Goal: Task Accomplishment & Management: Complete application form

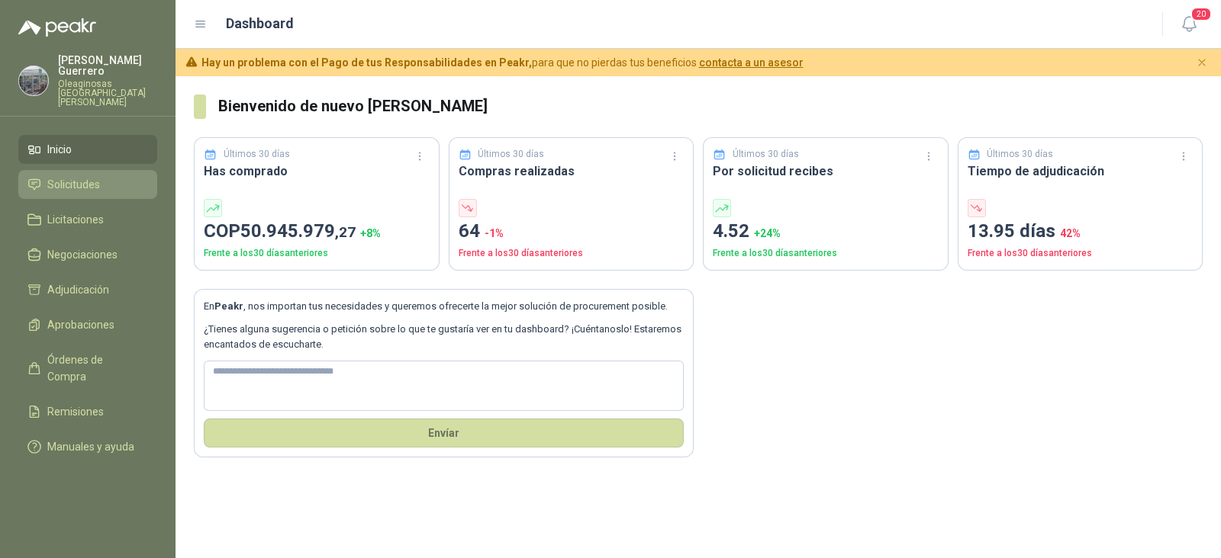
click at [85, 176] on span "Solicitudes" at bounding box center [73, 184] width 53 height 17
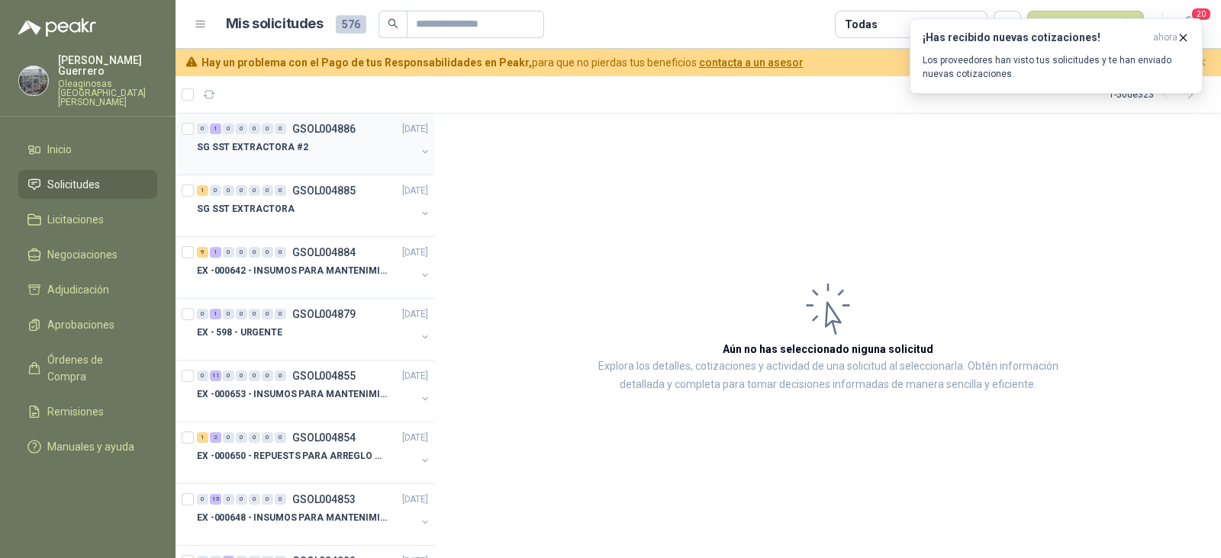
click at [341, 150] on div "SG SST EXTRACTORA #2" at bounding box center [306, 147] width 219 height 18
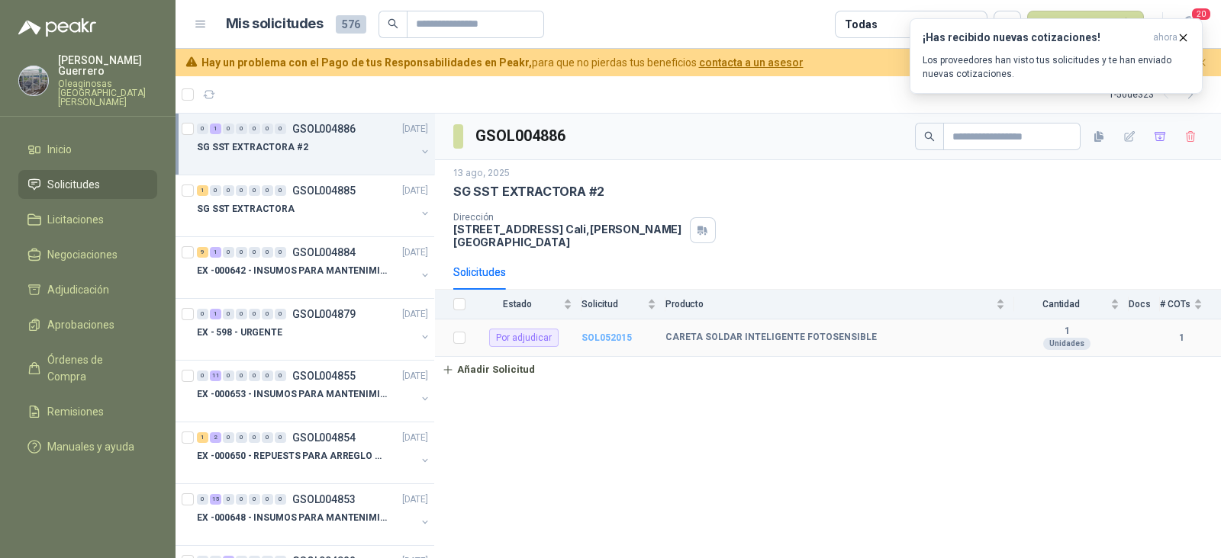
click at [614, 333] on b "SOL052015" at bounding box center [606, 338] width 50 height 11
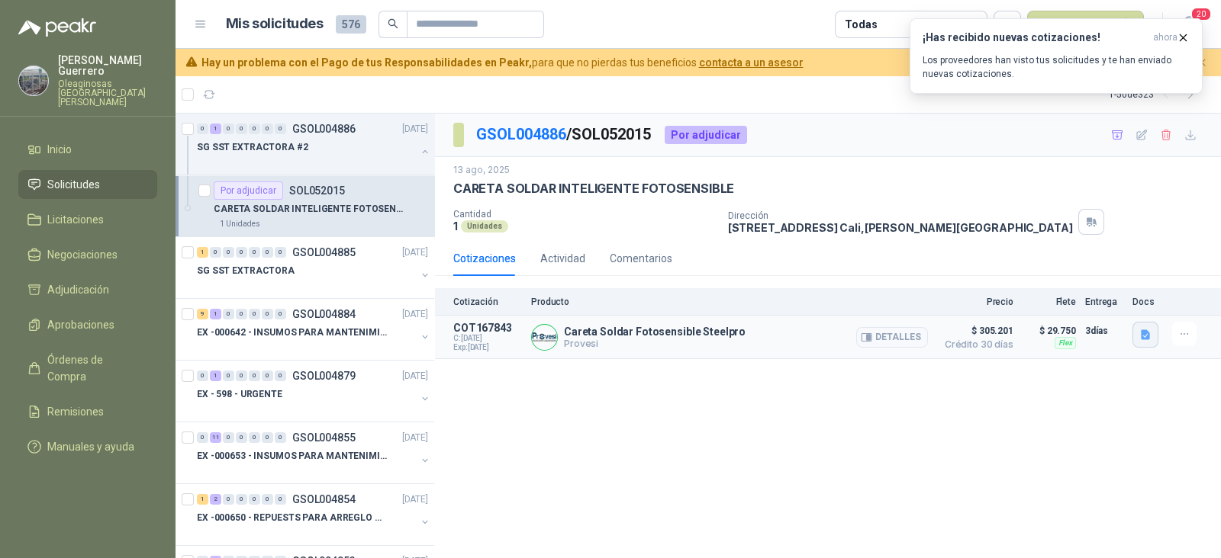
click at [1152, 330] on button "button" at bounding box center [1145, 335] width 26 height 26
click at [1142, 333] on icon "button" at bounding box center [1144, 335] width 9 height 10
click at [1140, 329] on icon "button" at bounding box center [1145, 335] width 13 height 13
click at [1104, 294] on button "image.png" at bounding box center [1115, 301] width 66 height 16
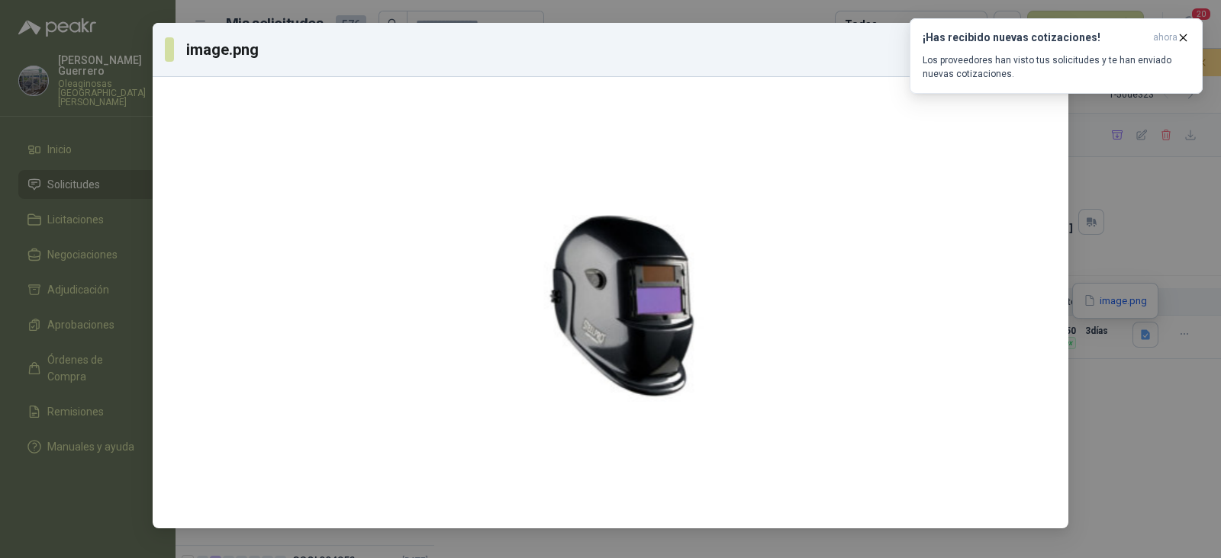
click at [1098, 288] on div "image.png Descargar" at bounding box center [610, 279] width 1221 height 558
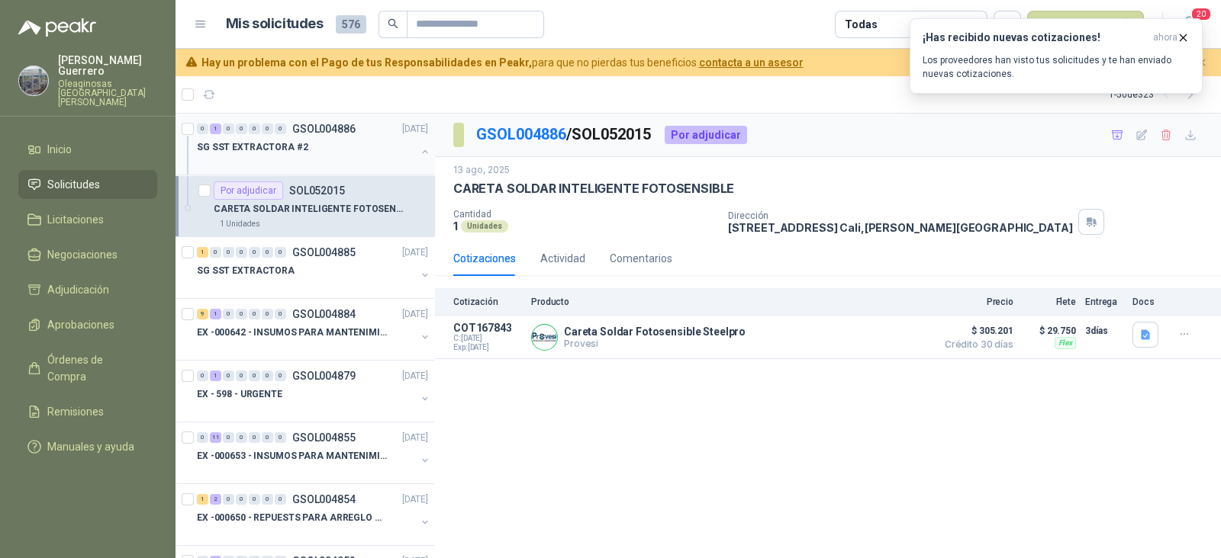
click at [368, 162] on div at bounding box center [306, 162] width 219 height 12
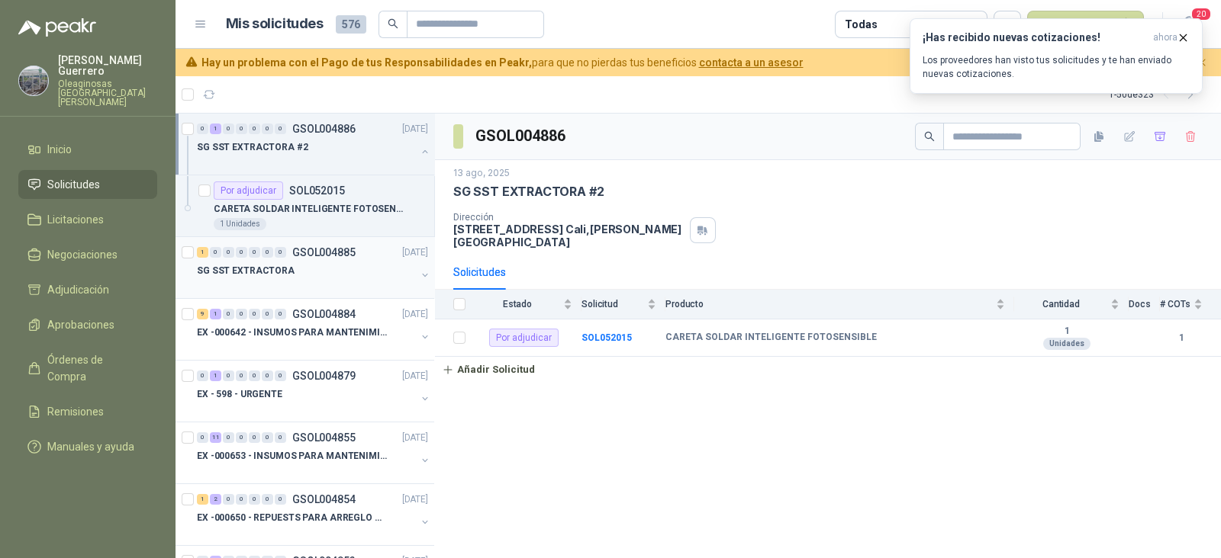
click at [330, 275] on div "SG SST EXTRACTORA" at bounding box center [306, 271] width 219 height 18
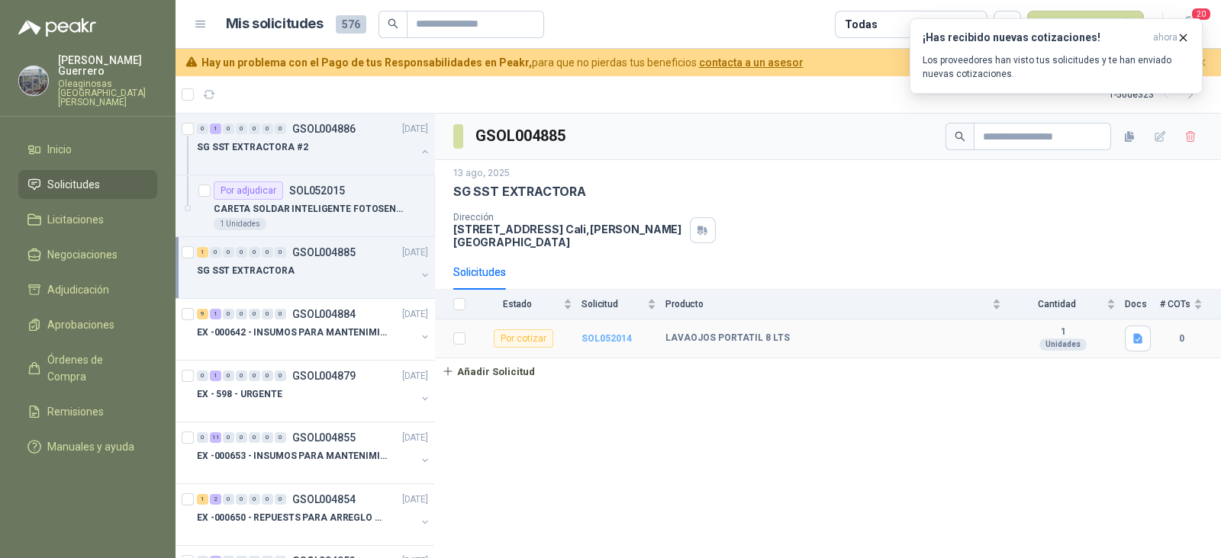
click at [600, 333] on b "SOL052014" at bounding box center [606, 338] width 50 height 11
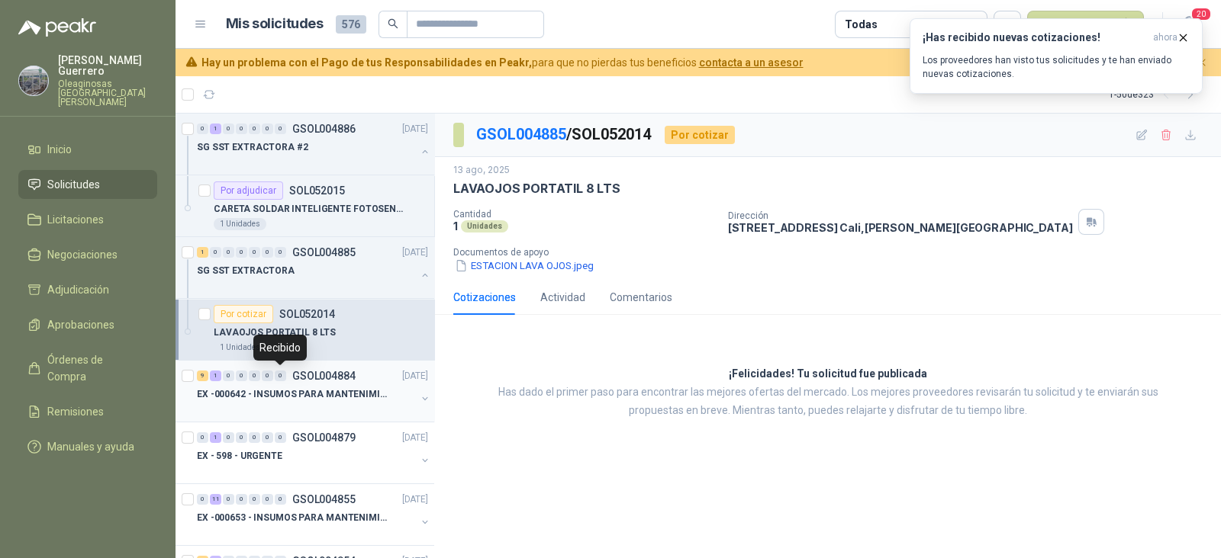
click at [304, 388] on p "EX -000642 - INSUMOS PARA MANTENIMIENTO PREVENTIVO" at bounding box center [292, 395] width 190 height 14
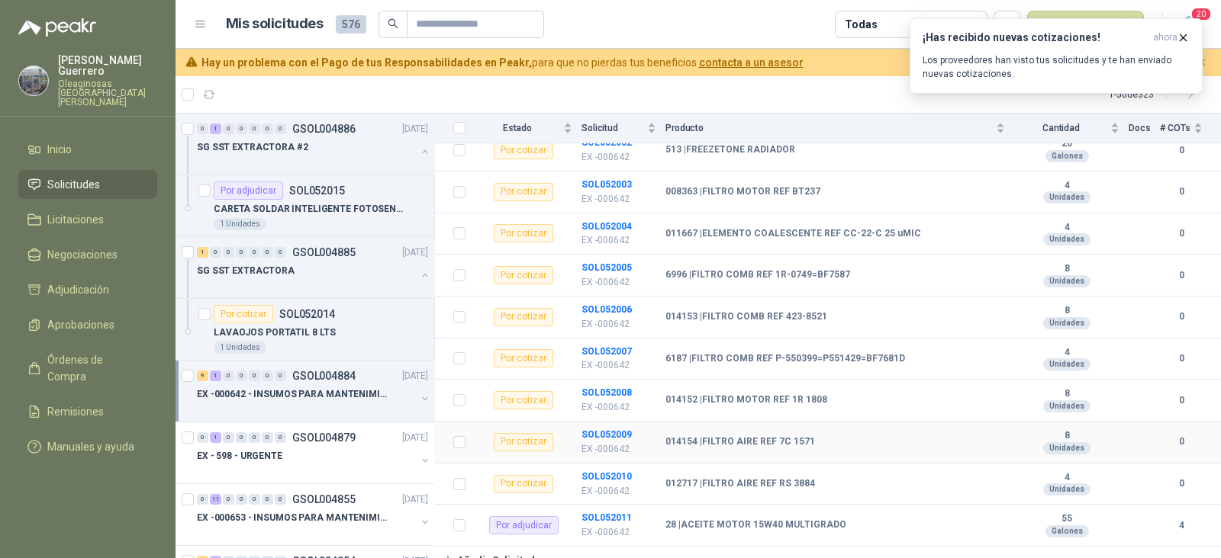
scroll to position [191, 0]
click at [615, 512] on b "SOL052011" at bounding box center [606, 517] width 50 height 11
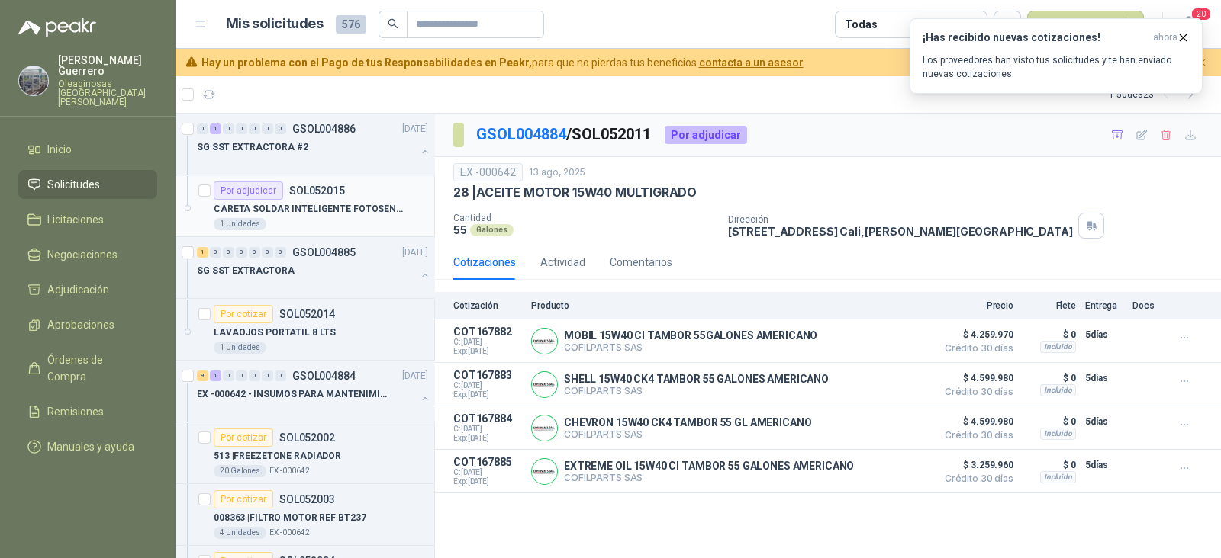
click at [328, 221] on div "1 Unidades" at bounding box center [321, 224] width 214 height 12
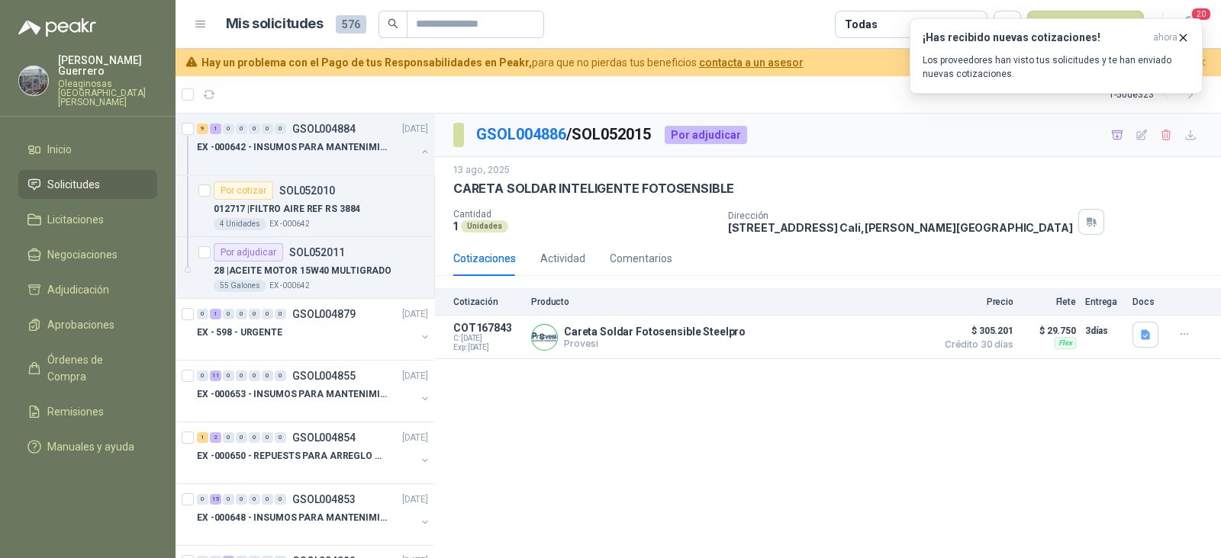
scroll to position [762, 0]
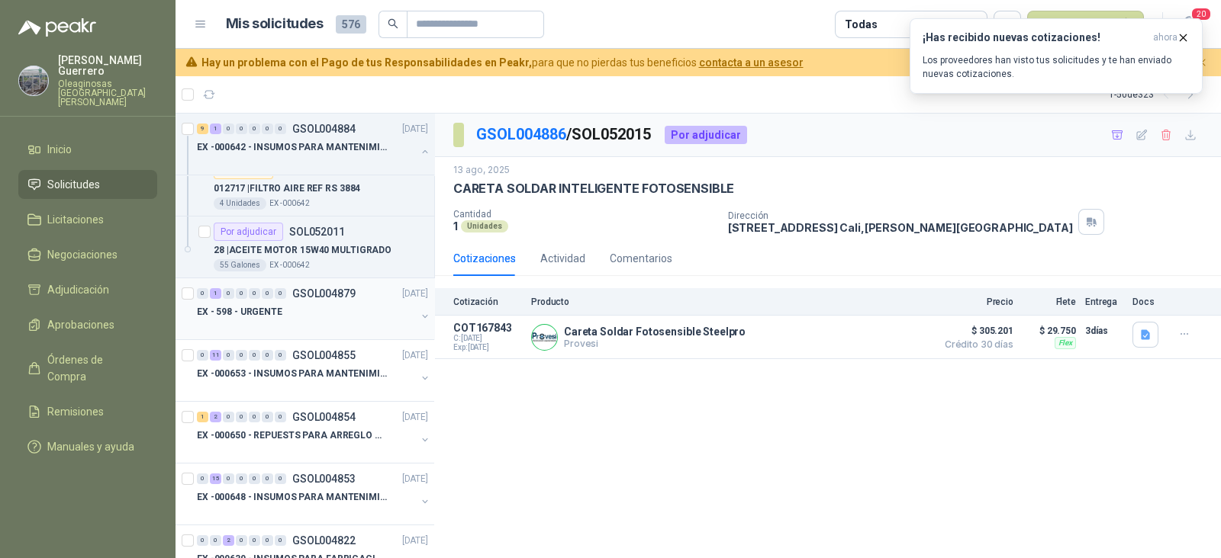
click at [333, 321] on div at bounding box center [306, 327] width 219 height 12
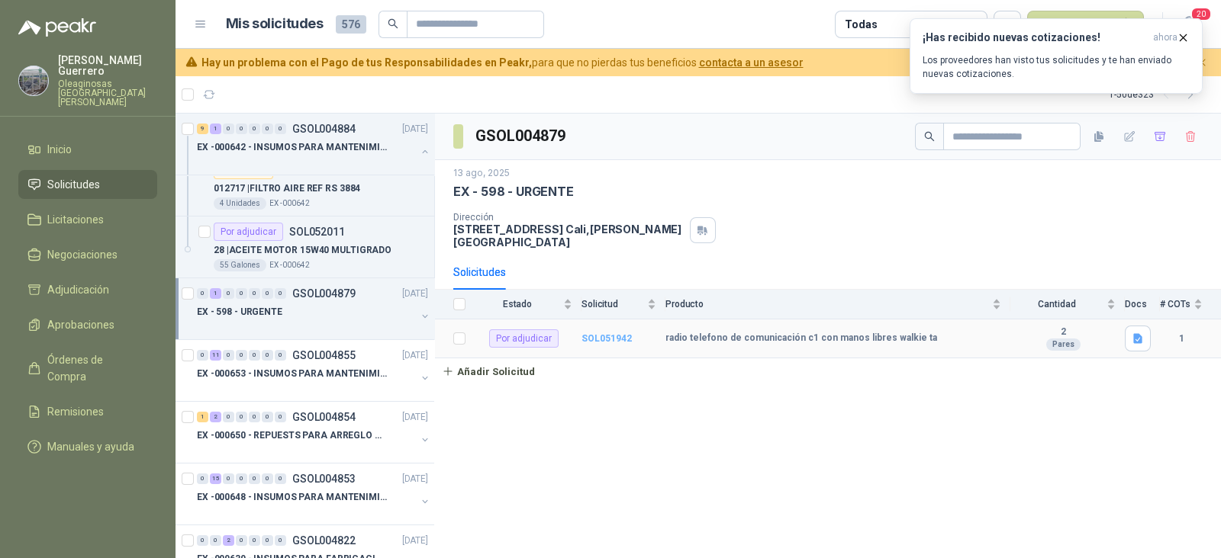
click at [603, 333] on b "SOL051942" at bounding box center [606, 338] width 50 height 11
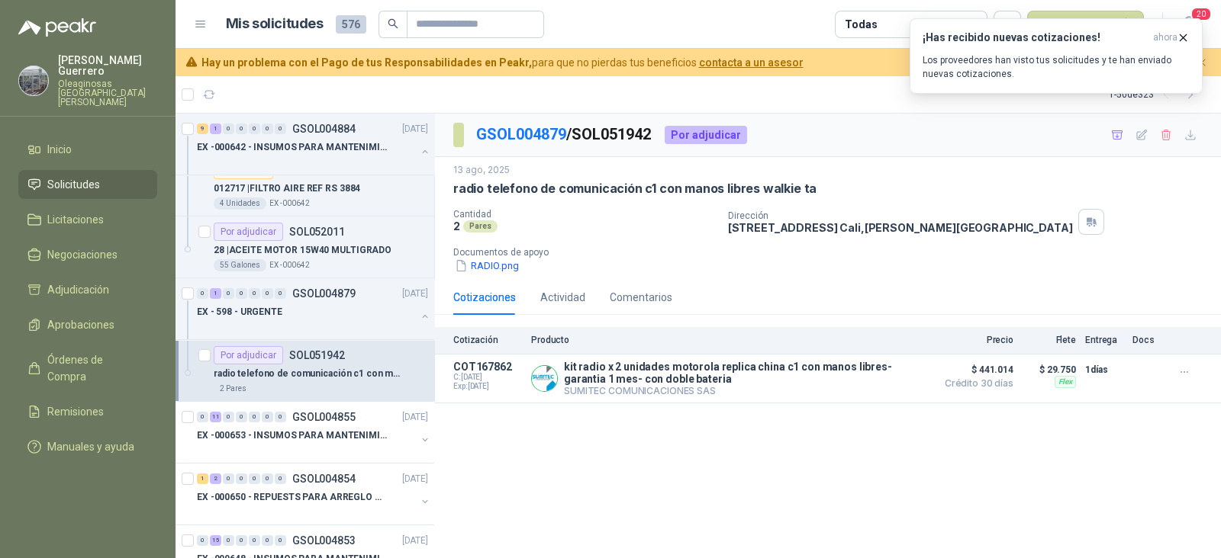
click at [328, 367] on p "radio telefono de comunicación c1 con manos libres walkie ta" at bounding box center [309, 374] width 190 height 14
click at [349, 439] on p "EX -000653 - INSUMOS PARA MANTENIMIENTO A CADENAS" at bounding box center [292, 436] width 190 height 14
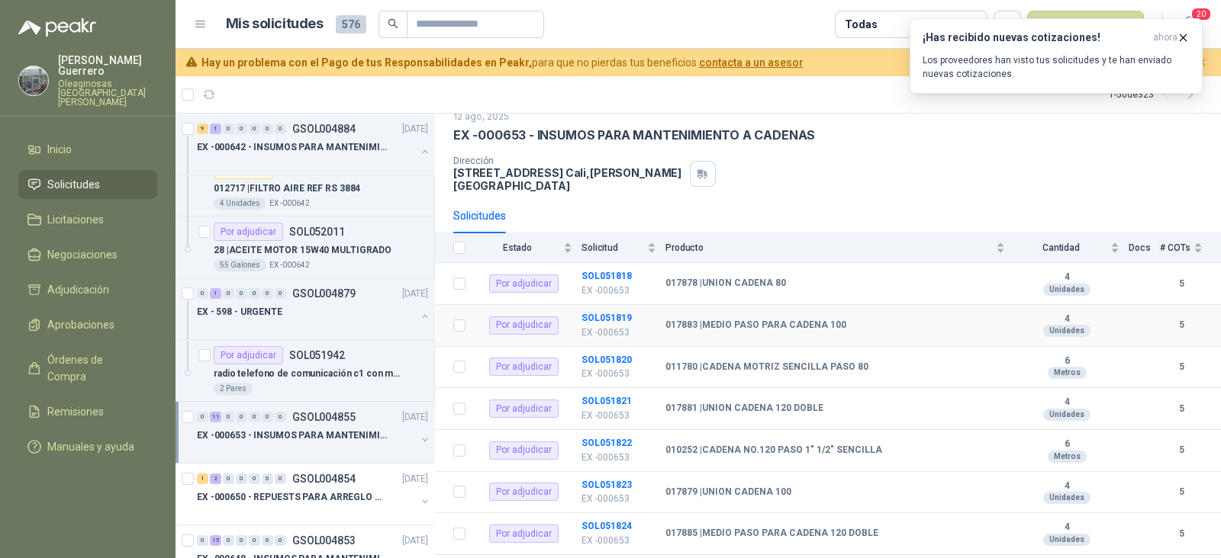
scroll to position [95, 0]
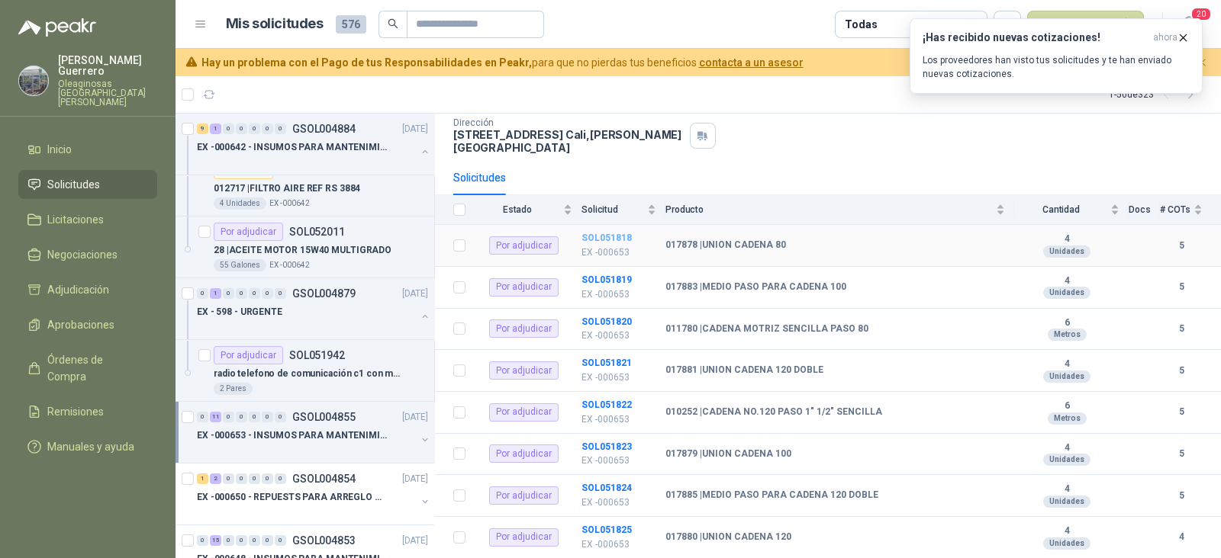
click at [626, 233] on b "SOL051818" at bounding box center [606, 238] width 50 height 11
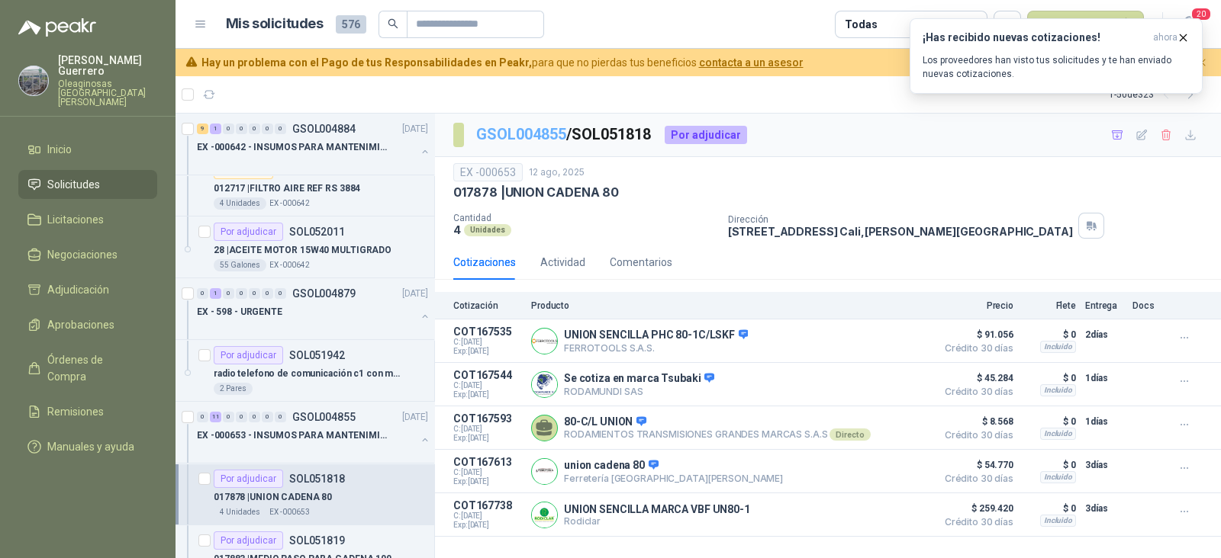
click at [537, 136] on link "GSOL004855" at bounding box center [521, 134] width 90 height 18
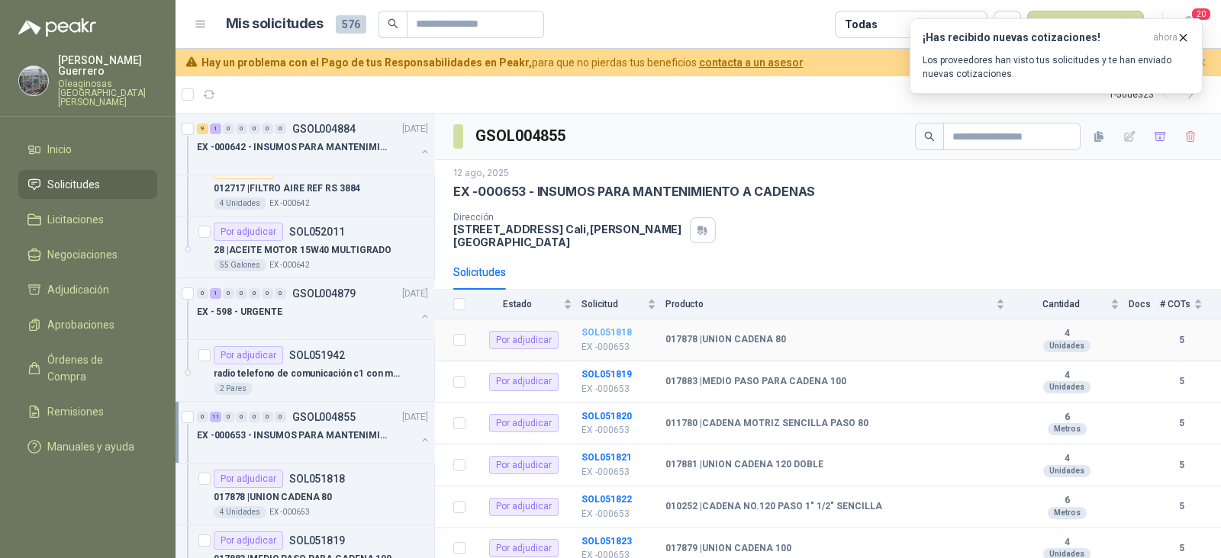
click at [620, 327] on b "SOL051818" at bounding box center [606, 332] width 50 height 11
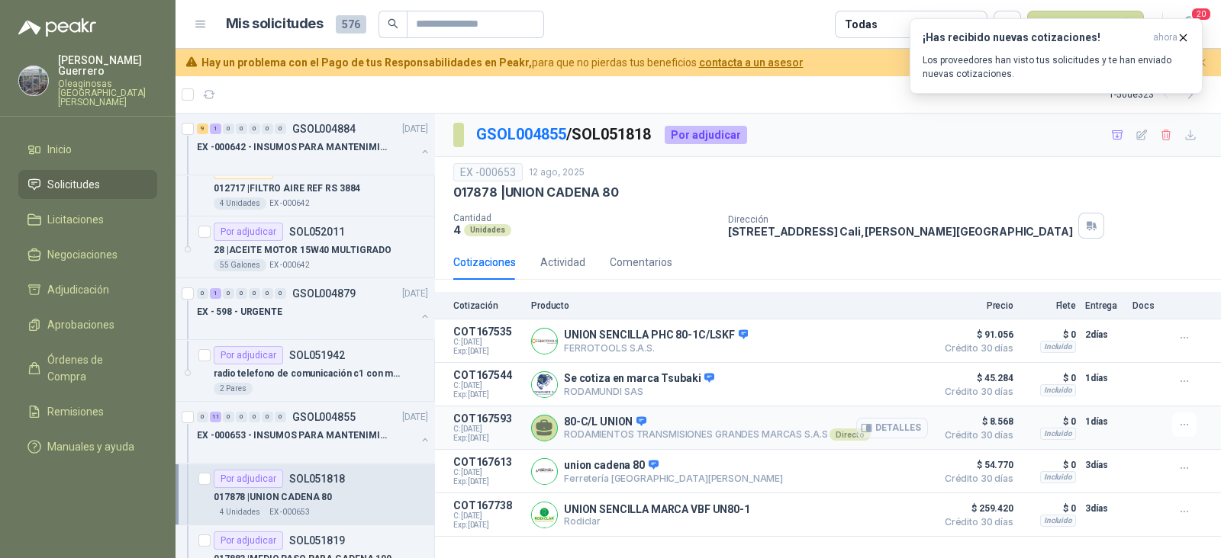
click at [886, 432] on button "Detalles" at bounding box center [892, 428] width 72 height 21
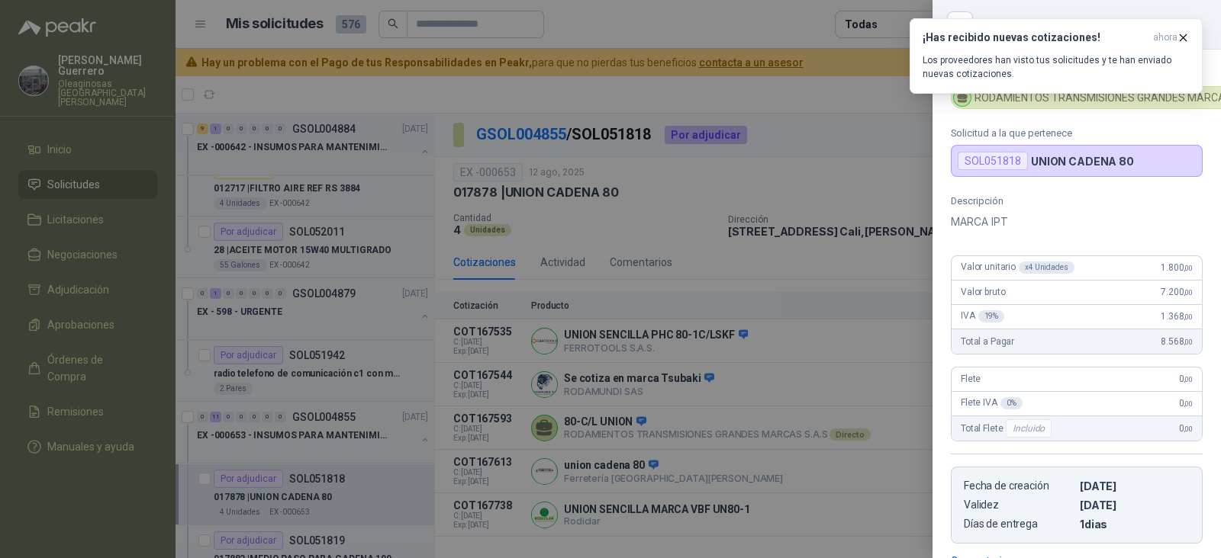
click at [889, 360] on div at bounding box center [610, 279] width 1221 height 558
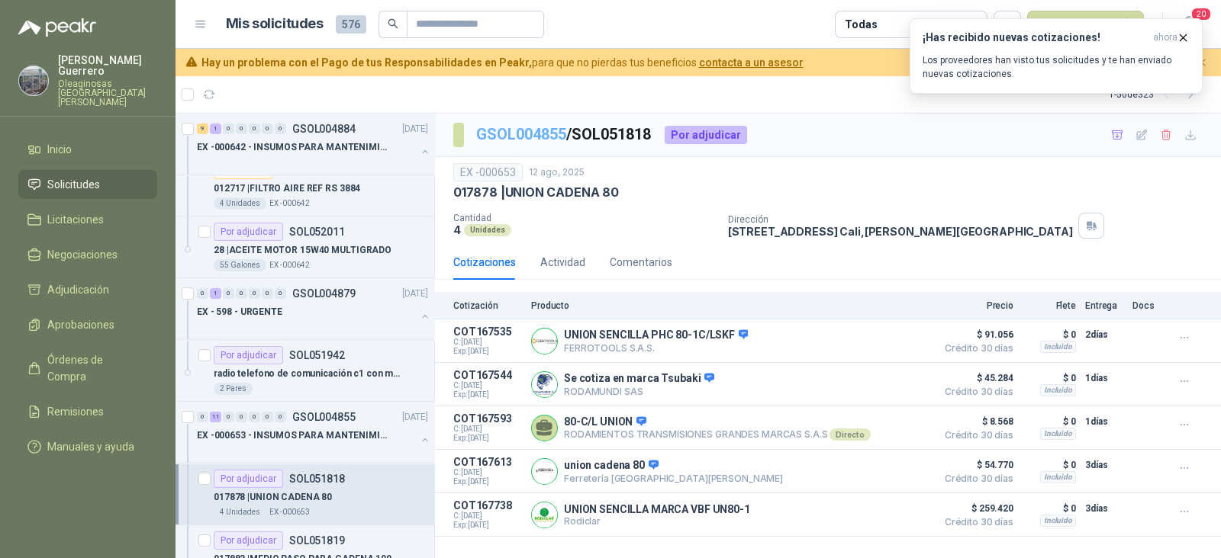
click at [519, 130] on link "GSOL004855" at bounding box center [521, 134] width 90 height 18
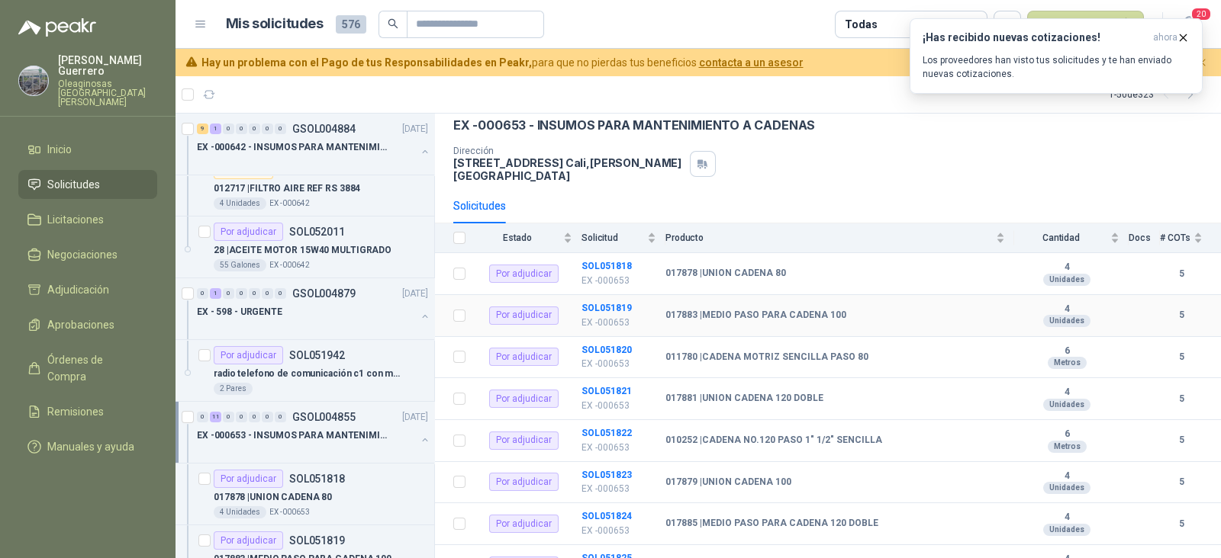
scroll to position [95, 0]
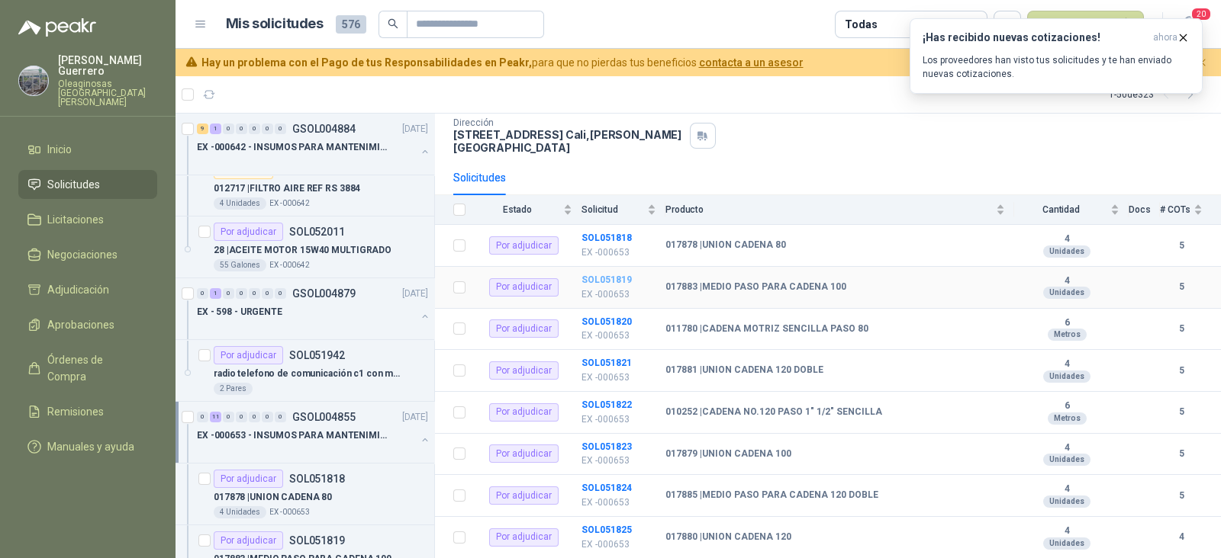
click at [614, 275] on b "SOL051819" at bounding box center [606, 280] width 50 height 11
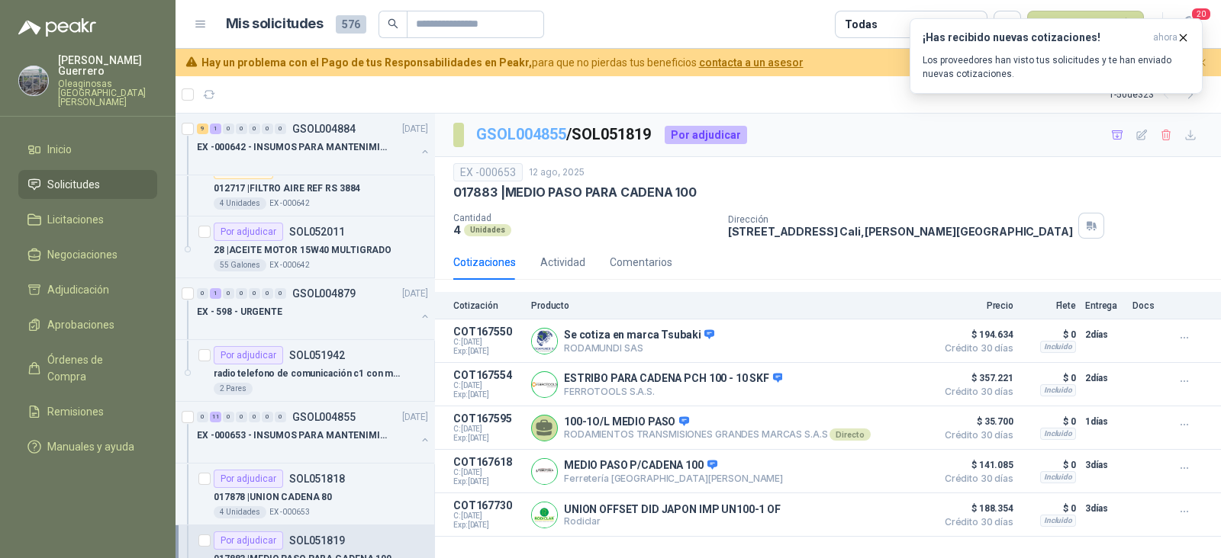
click at [548, 135] on link "GSOL004855" at bounding box center [521, 134] width 90 height 18
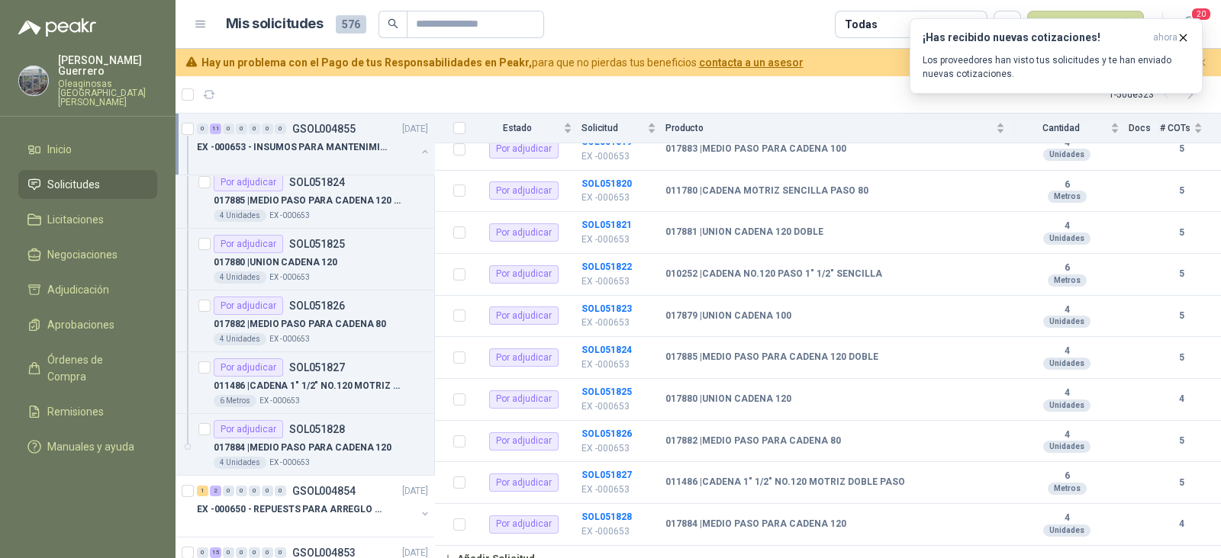
scroll to position [1621, 0]
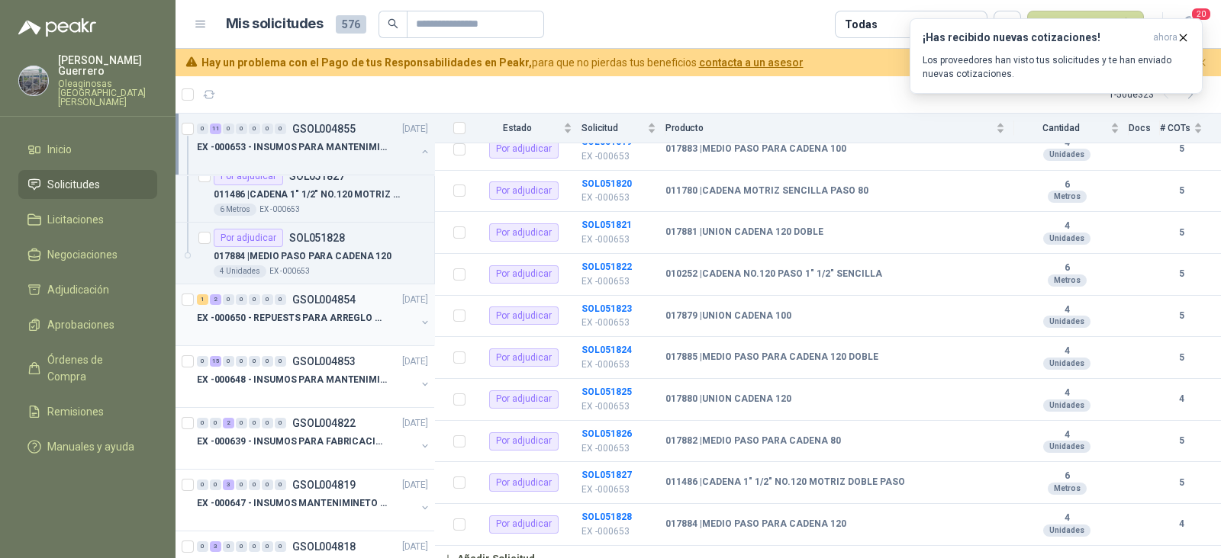
click at [267, 320] on p "EX -000650 - REPUESTS PARA ARREGLO BOMBA DE PLANTA" at bounding box center [292, 318] width 190 height 14
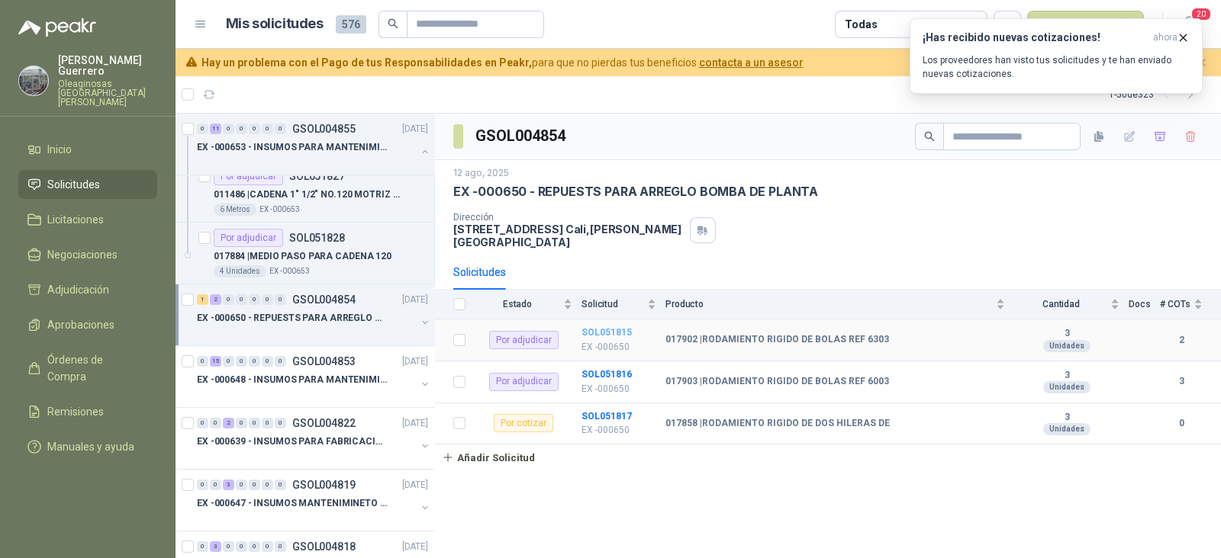
click at [619, 327] on b "SOL051815" at bounding box center [606, 332] width 50 height 11
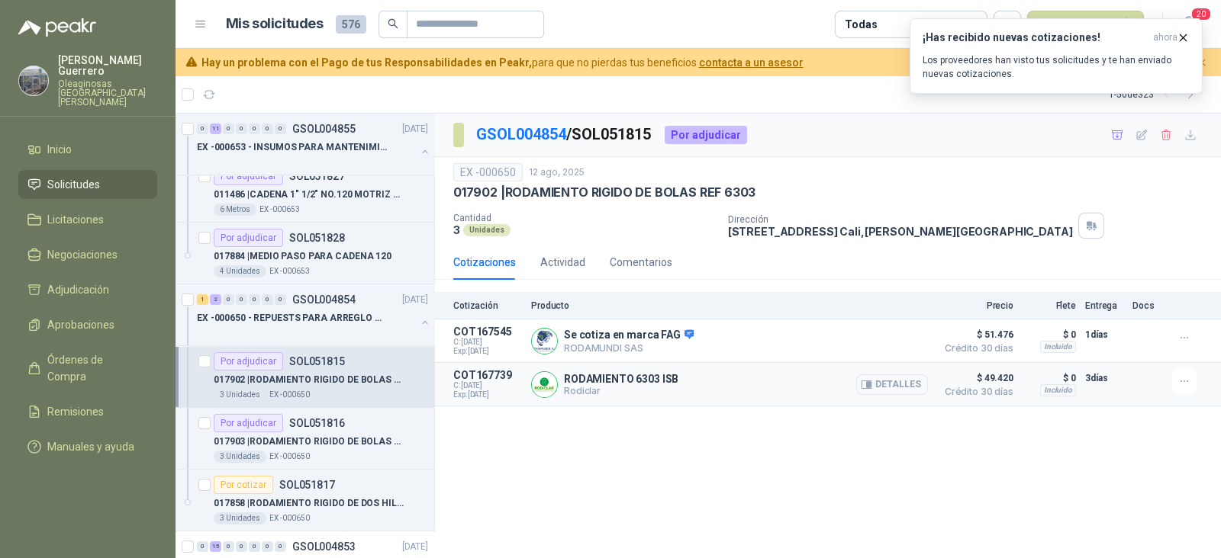
click at [894, 383] on button "Detalles" at bounding box center [892, 385] width 72 height 21
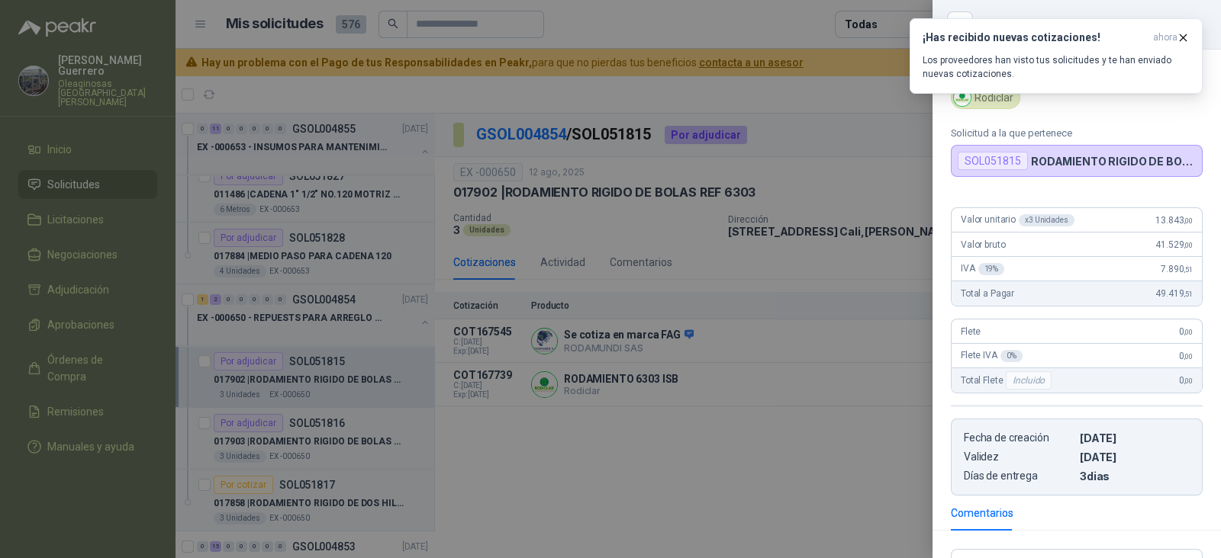
click at [777, 416] on div at bounding box center [610, 279] width 1221 height 558
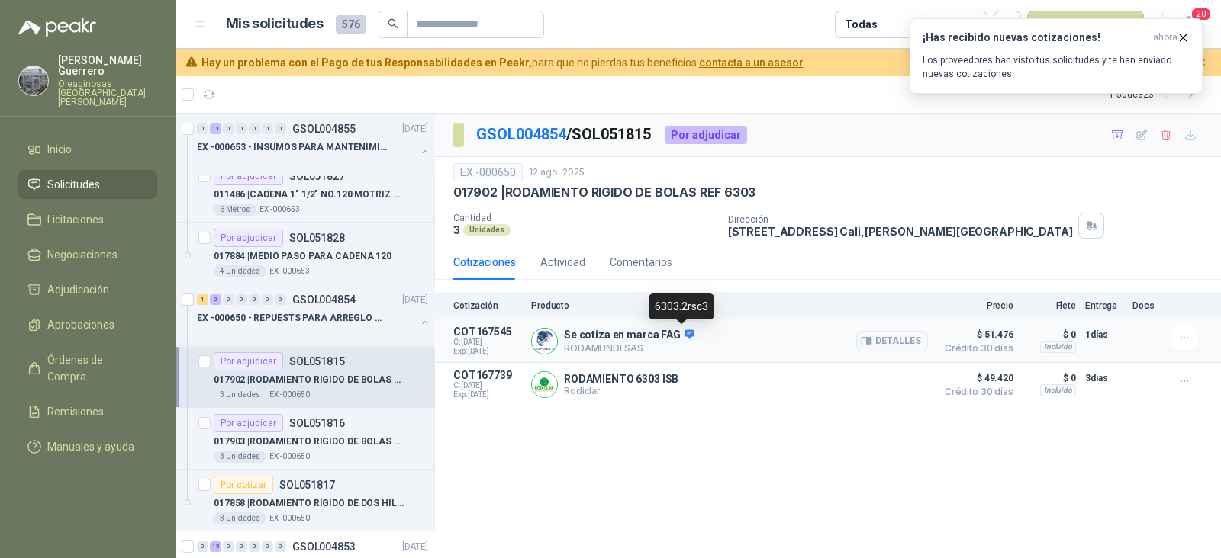
click at [684, 333] on icon at bounding box center [689, 334] width 10 height 9
click at [1185, 335] on icon "button" at bounding box center [1184, 338] width 13 height 13
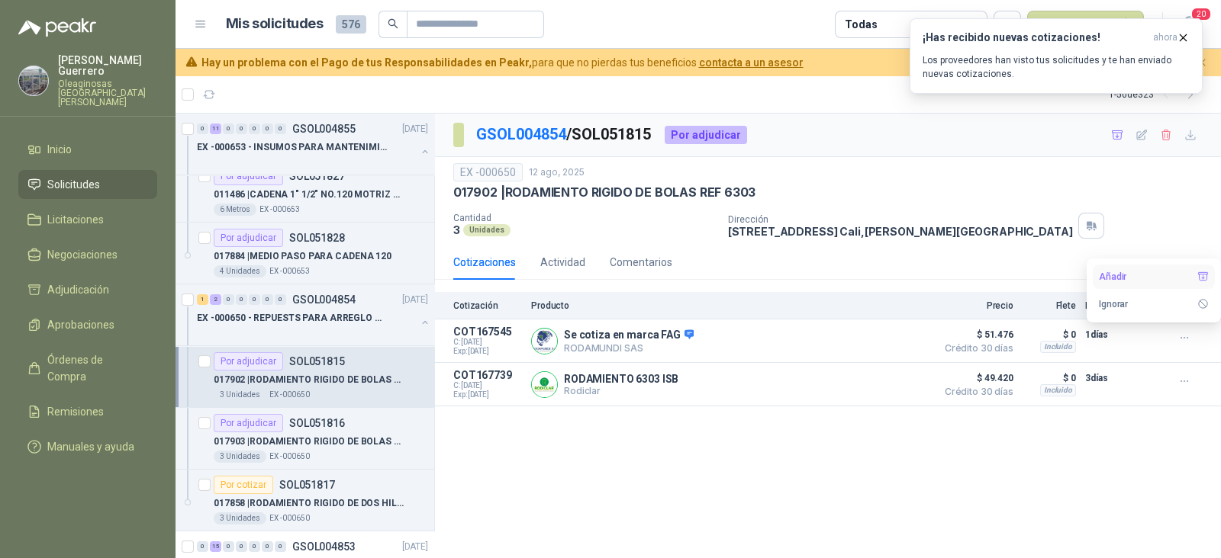
click at [1116, 272] on button "Añadir" at bounding box center [1153, 277] width 122 height 24
click at [542, 137] on link "GSOL004854" at bounding box center [521, 134] width 90 height 18
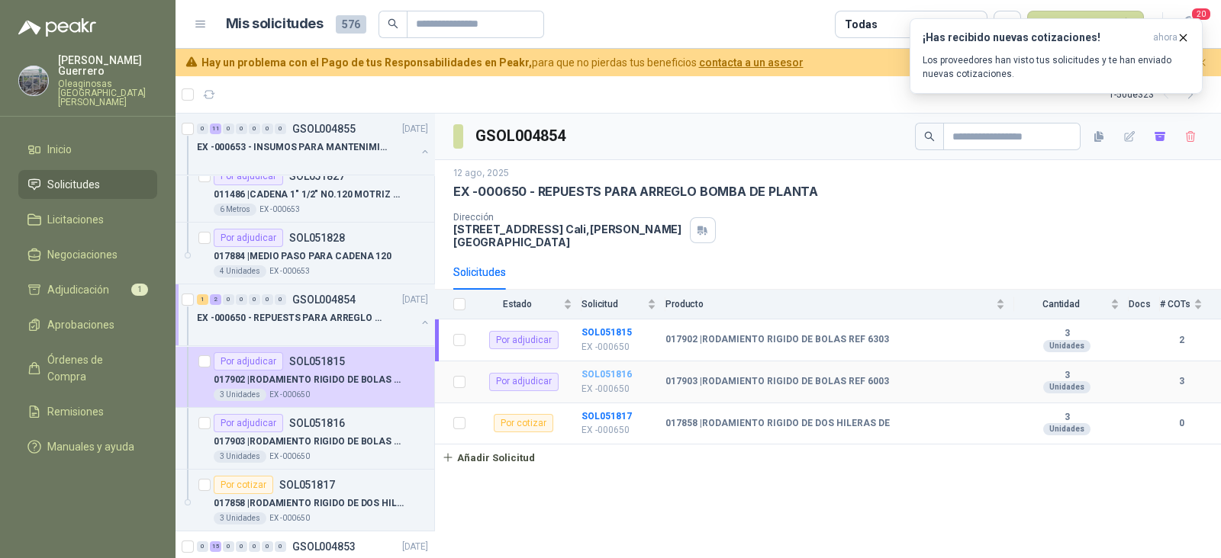
click at [605, 369] on b "SOL051816" at bounding box center [606, 374] width 50 height 11
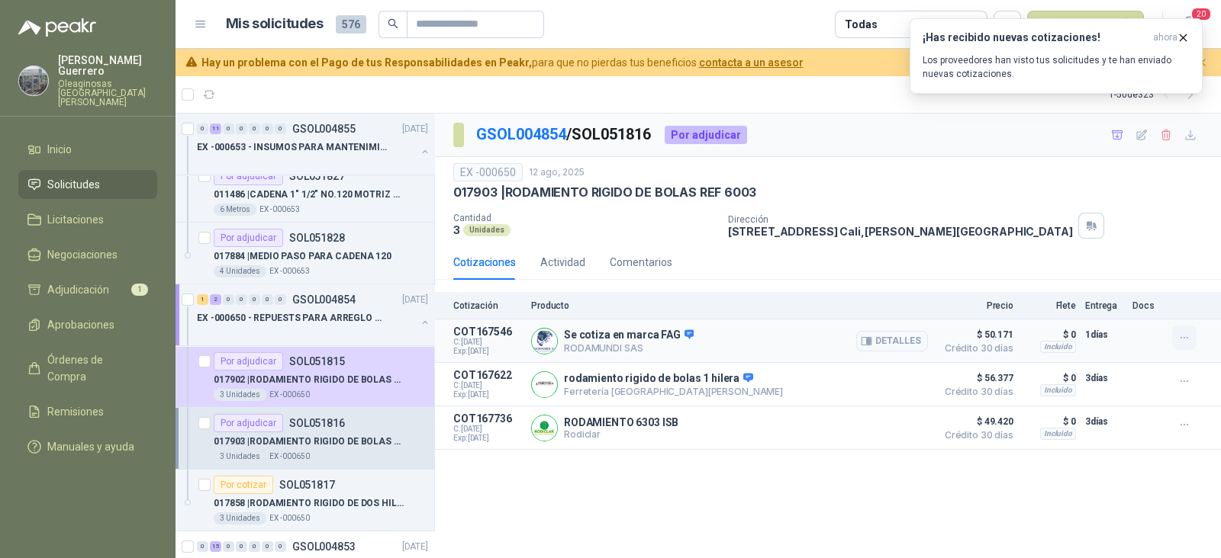
click at [1191, 339] on button "button" at bounding box center [1184, 338] width 24 height 24
click at [1134, 284] on button "Añadir" at bounding box center [1153, 277] width 122 height 24
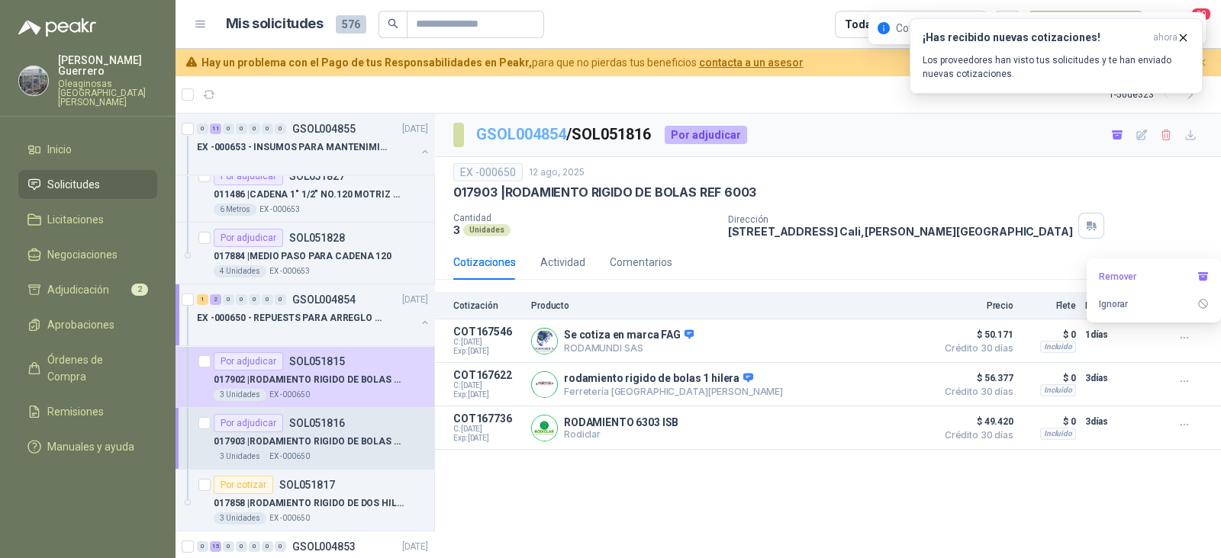
click at [545, 128] on link "GSOL004854" at bounding box center [521, 134] width 90 height 18
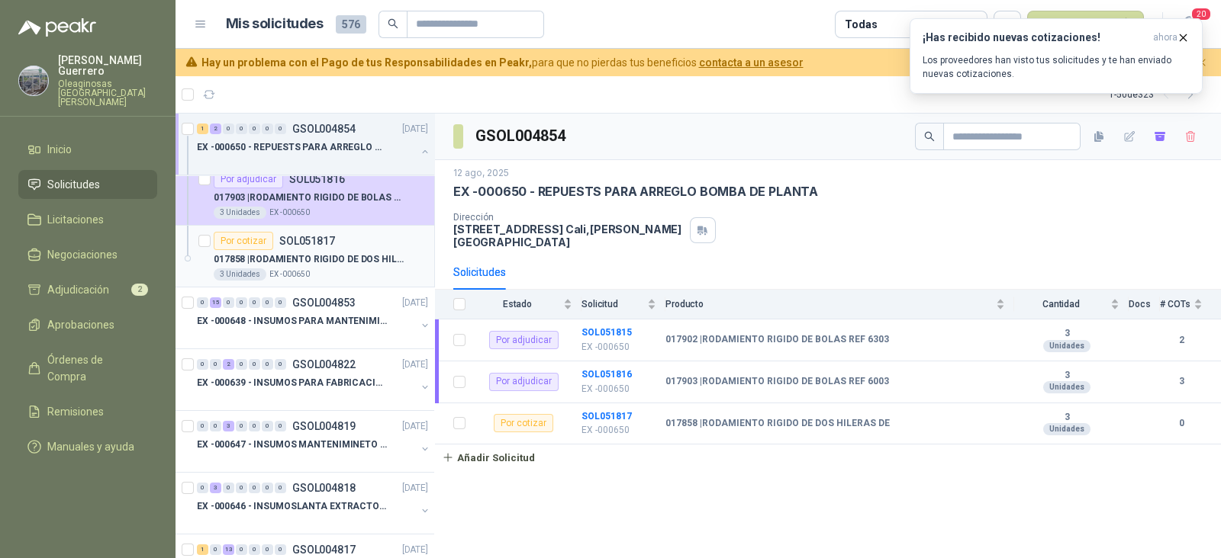
scroll to position [1907, 0]
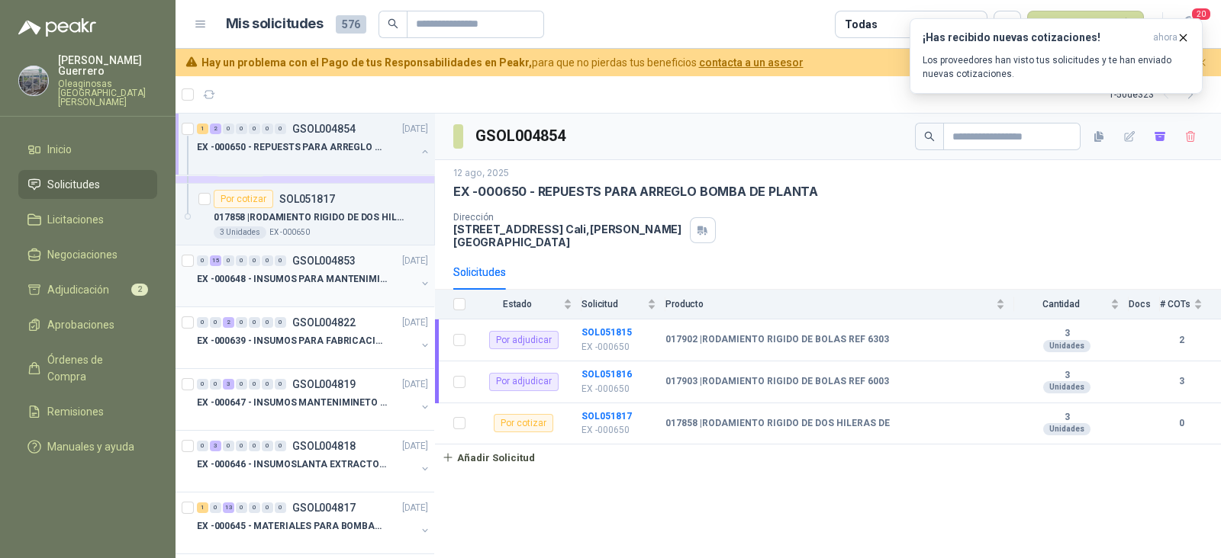
click at [324, 272] on p "EX -000648 - INSUMOS PARA MANTENIMIENITO MECANICO" at bounding box center [292, 279] width 190 height 14
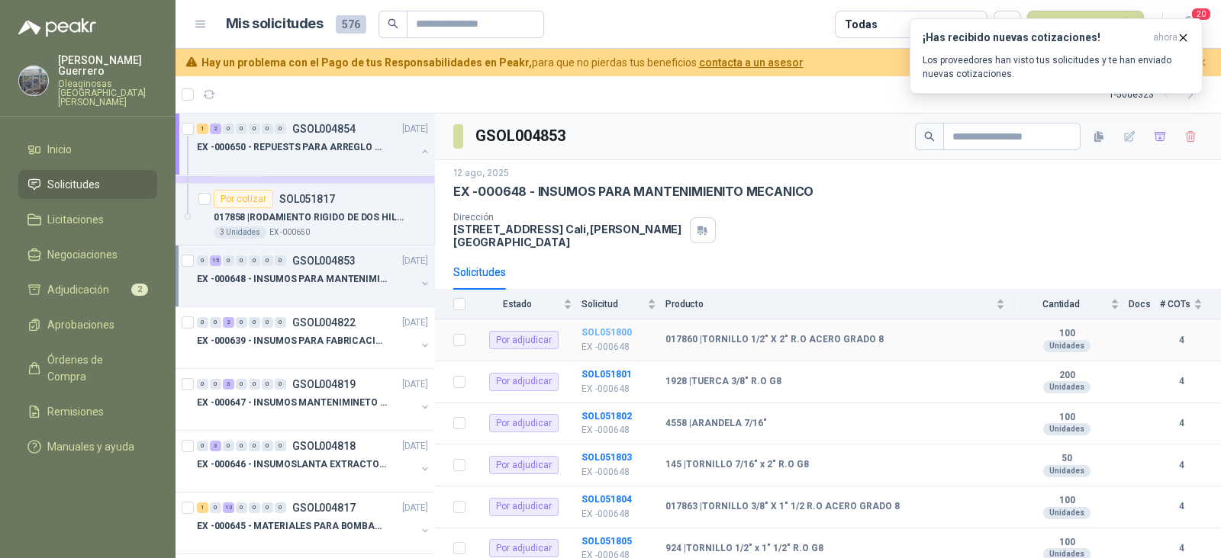
click at [620, 327] on b "SOL051800" at bounding box center [606, 332] width 50 height 11
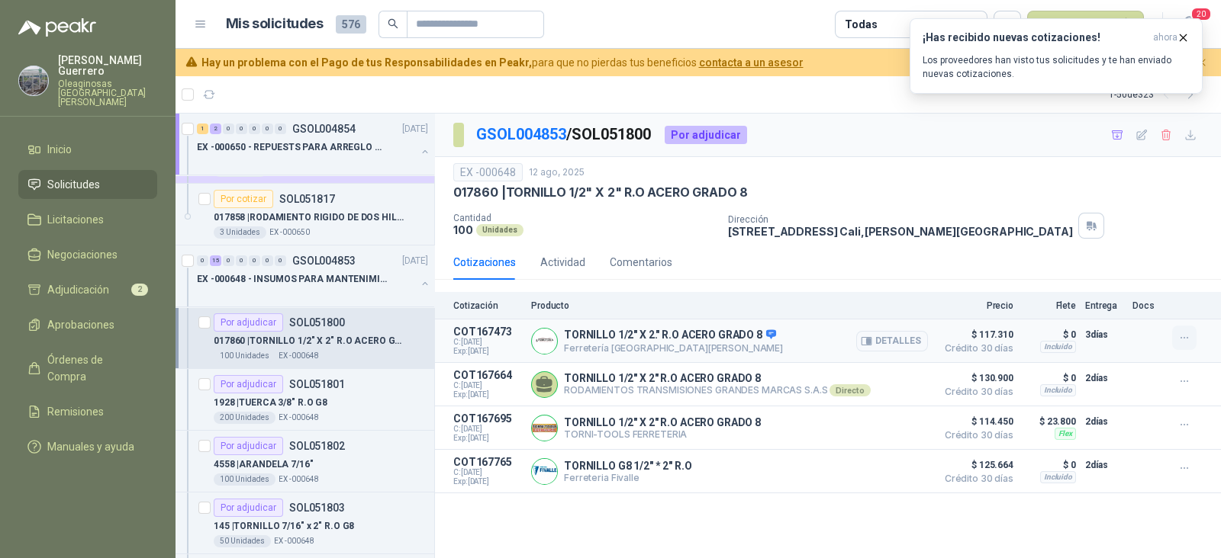
click at [1190, 343] on button "button" at bounding box center [1184, 338] width 24 height 24
click at [1118, 280] on button "Añadir" at bounding box center [1153, 277] width 122 height 24
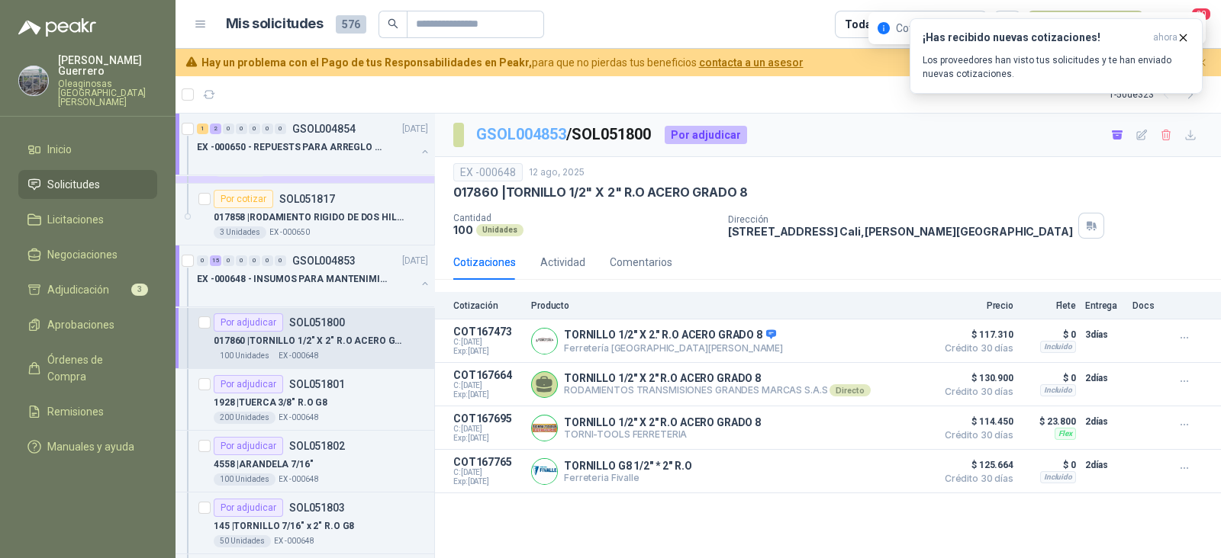
click at [518, 139] on link "GSOL004853" at bounding box center [521, 134] width 90 height 18
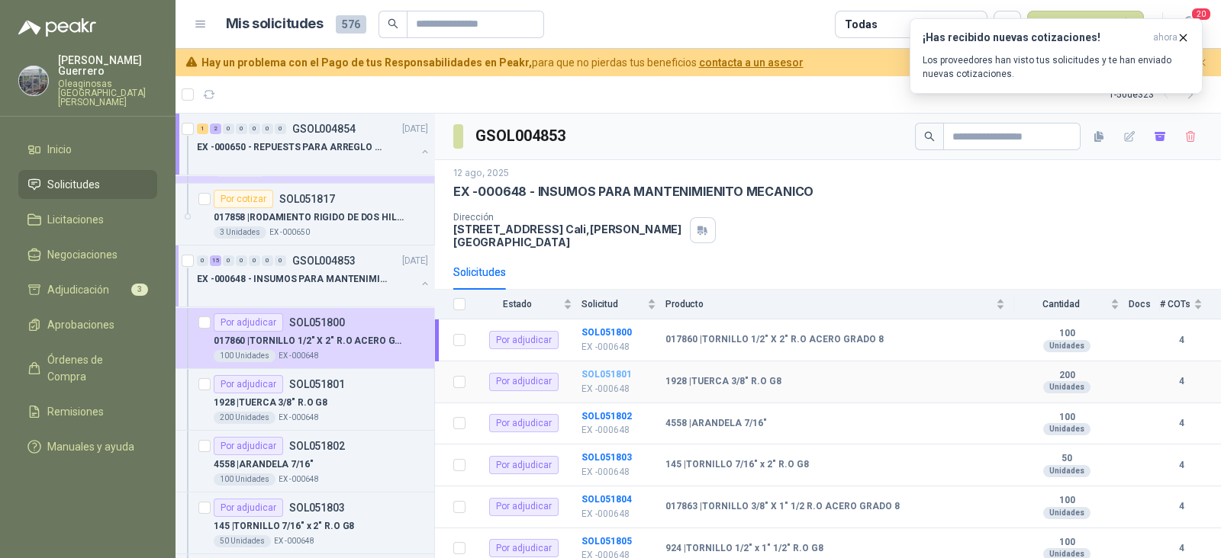
click at [606, 369] on b "SOL051801" at bounding box center [606, 374] width 50 height 11
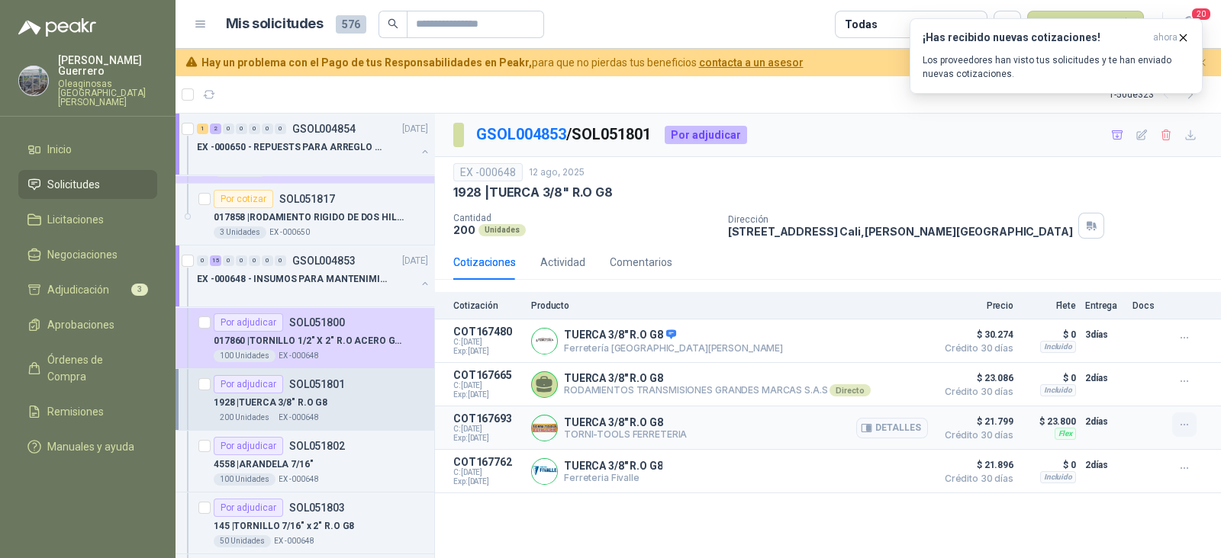
click at [1185, 424] on icon "button" at bounding box center [1184, 425] width 13 height 13
click at [1113, 364] on button "Añadir" at bounding box center [1153, 364] width 122 height 24
click at [545, 141] on link "GSOL004853" at bounding box center [521, 134] width 90 height 18
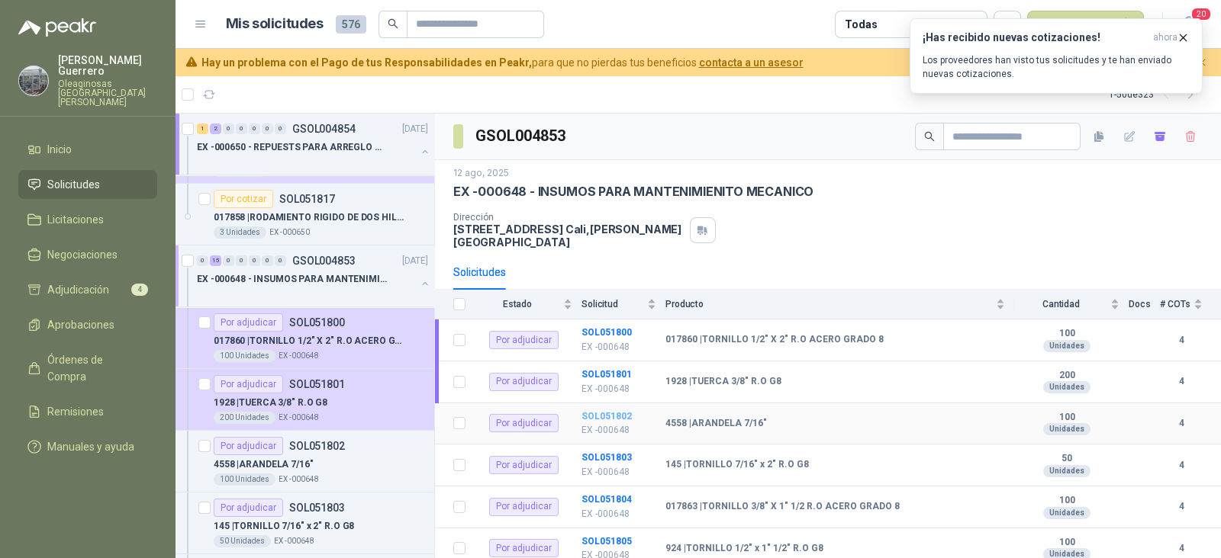
click at [623, 411] on b "SOL051802" at bounding box center [606, 416] width 50 height 11
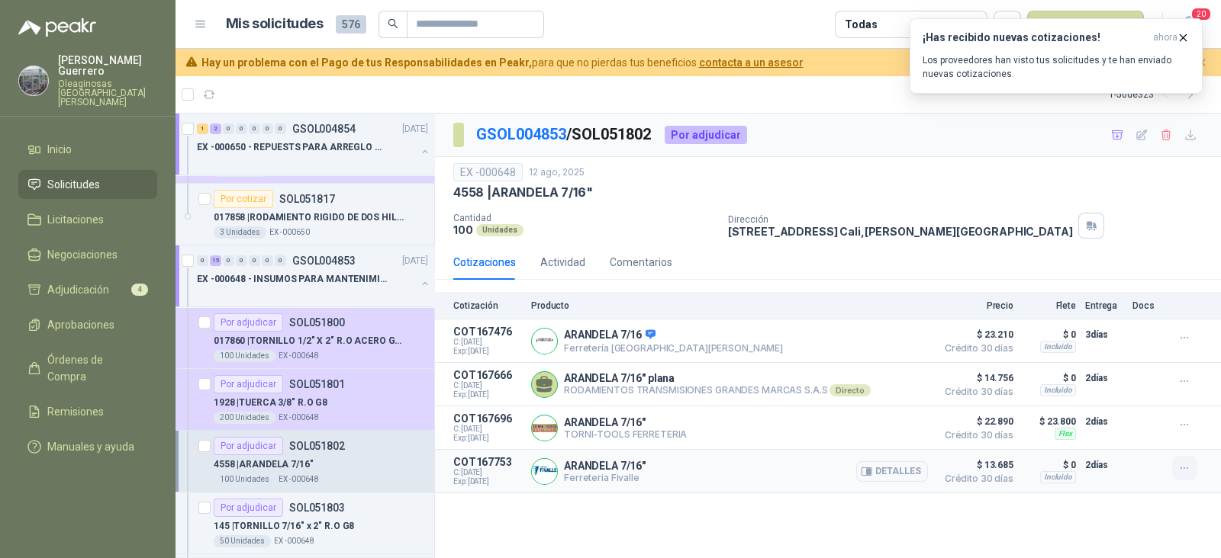
click at [1191, 472] on button "button" at bounding box center [1184, 468] width 24 height 24
click at [1133, 410] on button "Añadir" at bounding box center [1153, 408] width 122 height 24
click at [526, 131] on link "GSOL004853" at bounding box center [521, 134] width 90 height 18
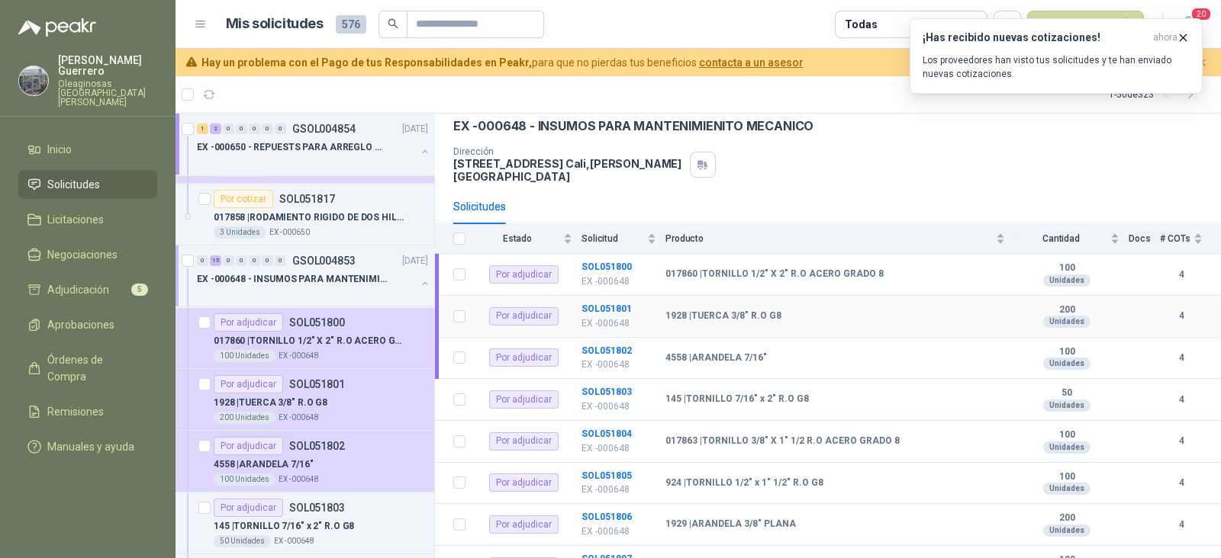
scroll to position [95, 0]
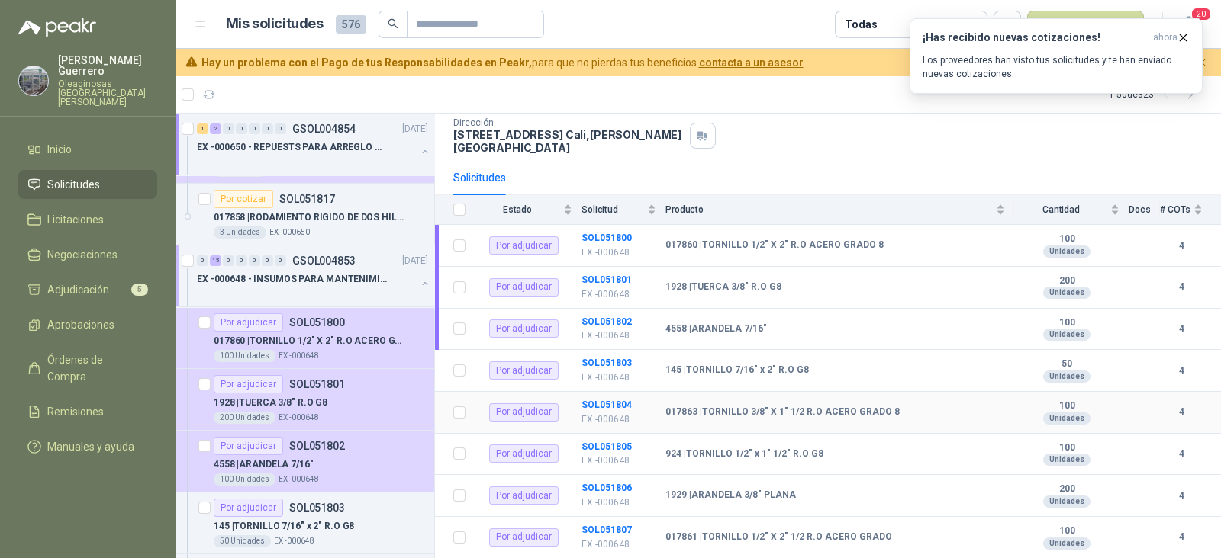
click at [610, 392] on td "SOL051804 EX -000648" at bounding box center [623, 413] width 84 height 42
click at [613, 400] on b "SOL051804" at bounding box center [606, 405] width 50 height 11
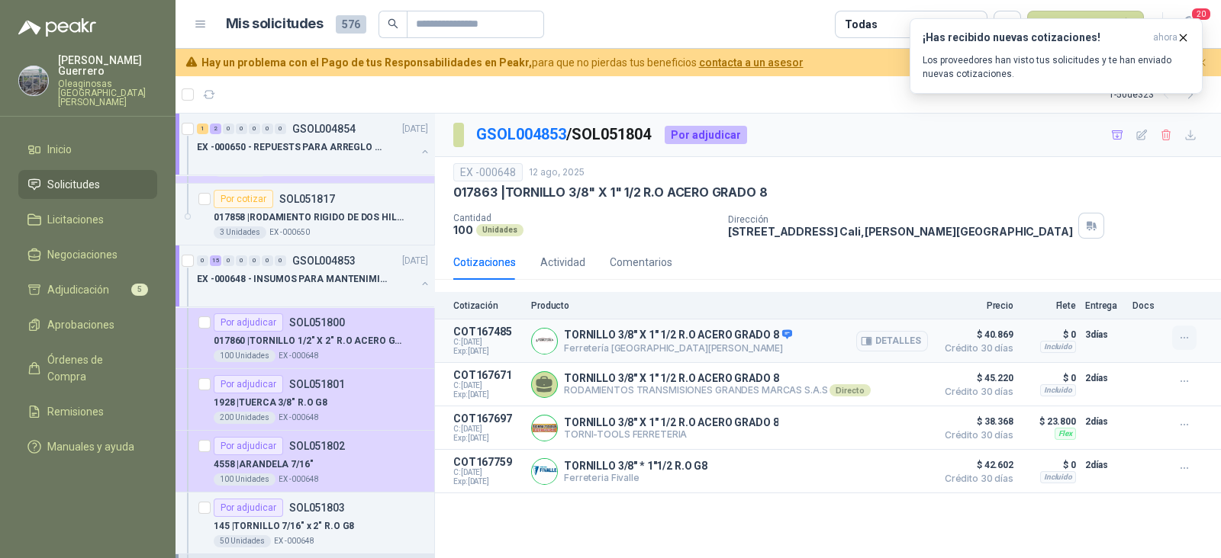
click at [1183, 342] on icon "button" at bounding box center [1184, 338] width 13 height 13
click at [1113, 281] on button "Añadir" at bounding box center [1153, 277] width 122 height 24
click at [538, 142] on link "GSOL004853" at bounding box center [521, 134] width 90 height 18
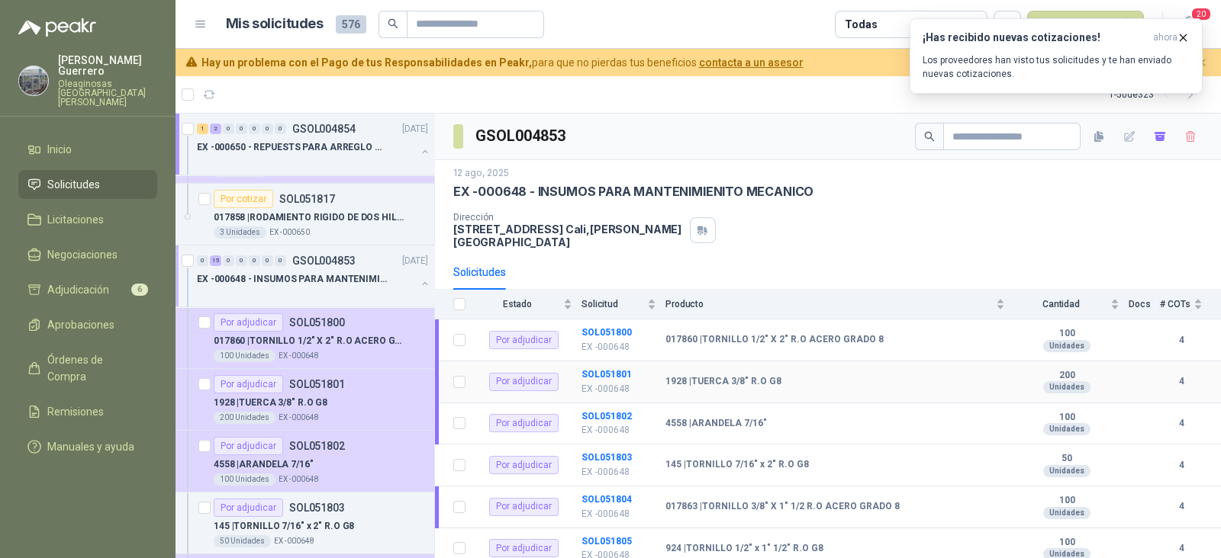
scroll to position [95, 0]
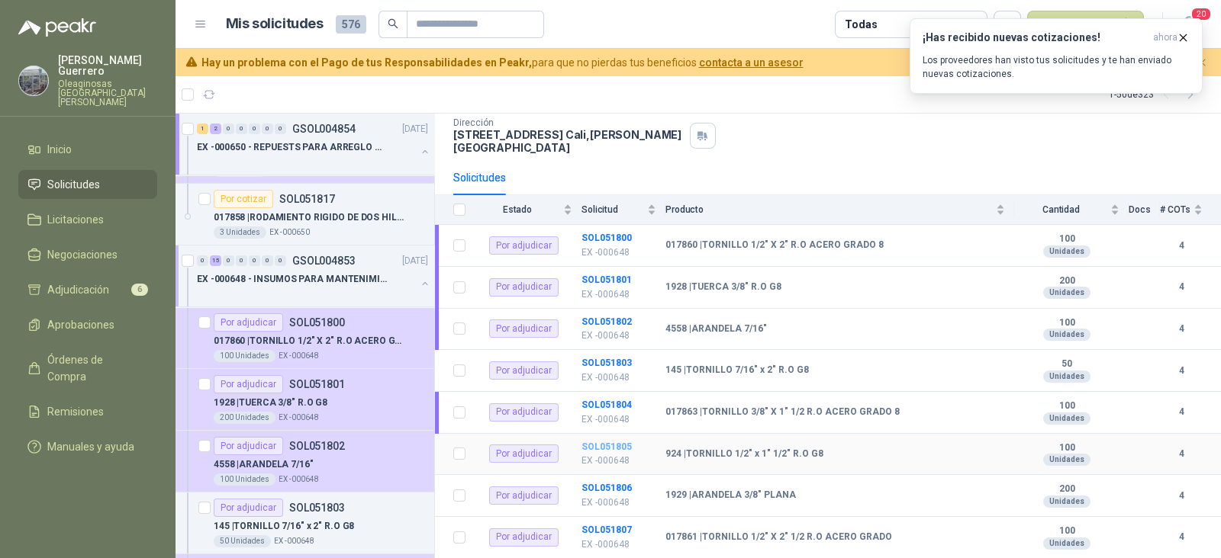
click at [616, 442] on b "SOL051805" at bounding box center [606, 447] width 50 height 11
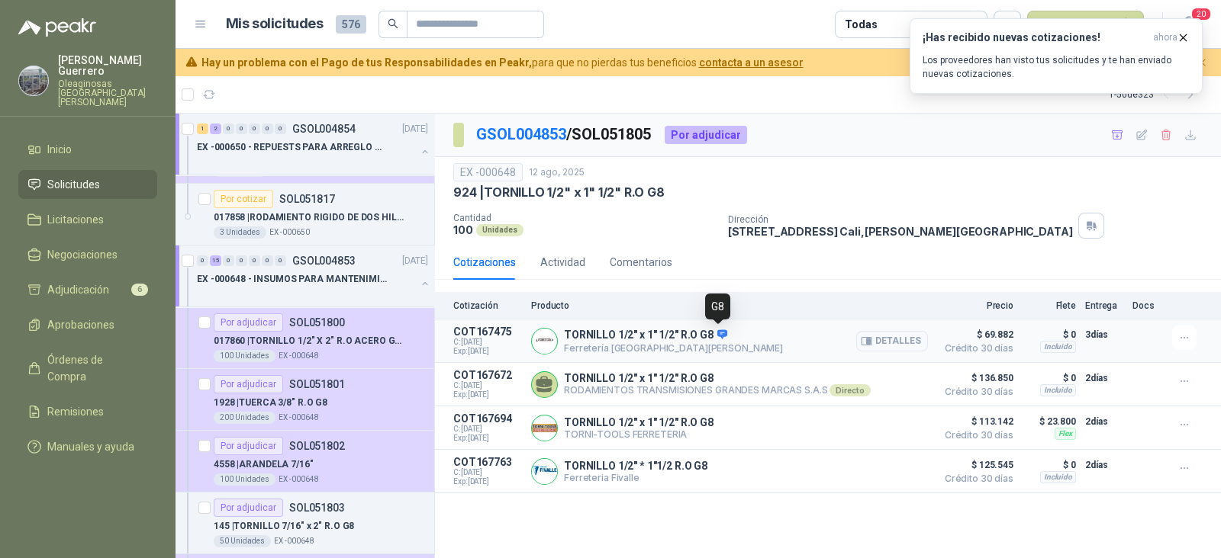
click at [722, 335] on icon at bounding box center [722, 334] width 10 height 9
click at [1178, 334] on icon "button" at bounding box center [1184, 338] width 13 height 13
click at [1115, 281] on button "Añadir" at bounding box center [1153, 277] width 122 height 24
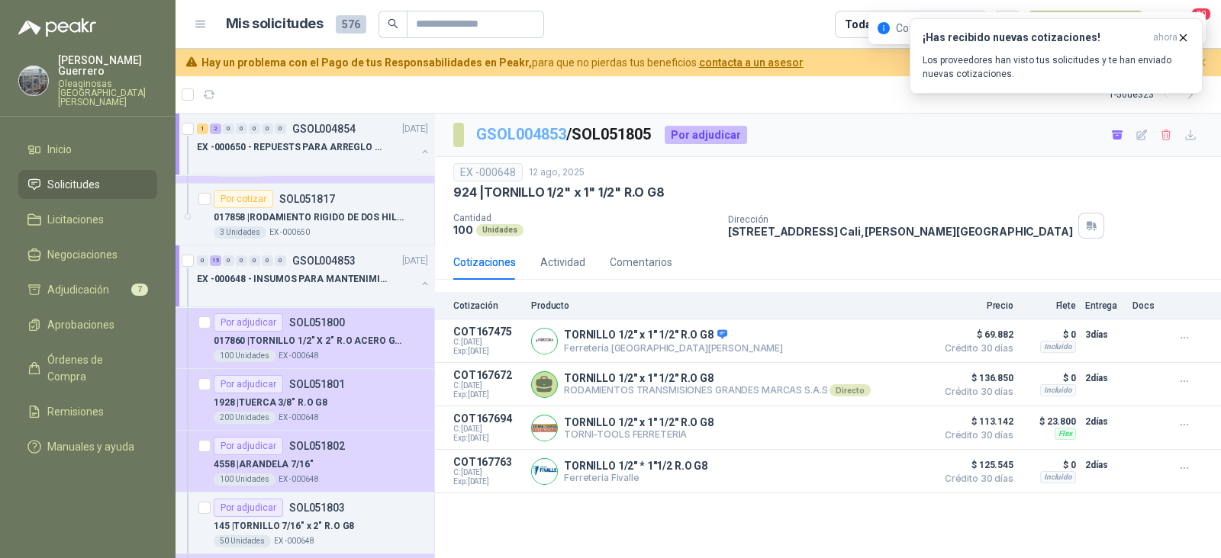
click at [546, 135] on link "GSOL004853" at bounding box center [521, 134] width 90 height 18
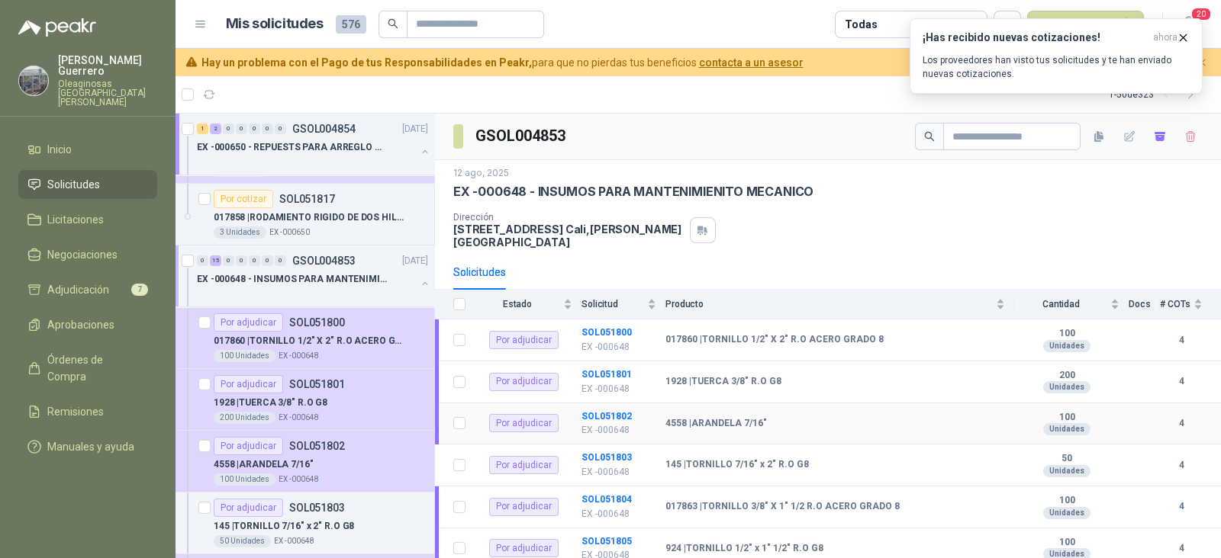
scroll to position [95, 0]
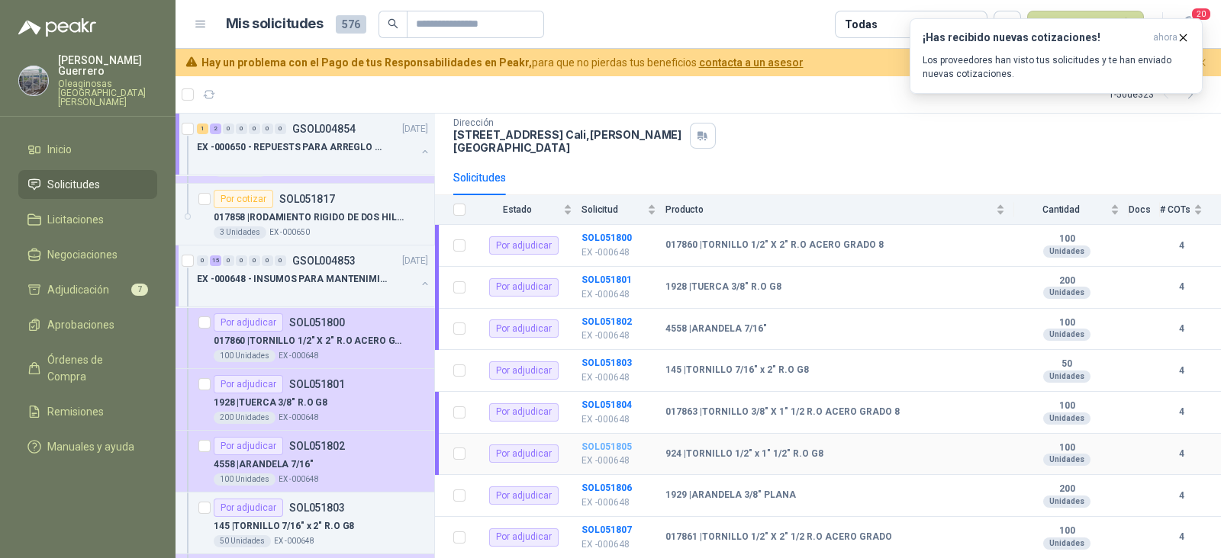
click at [619, 442] on b "SOL051805" at bounding box center [606, 447] width 50 height 11
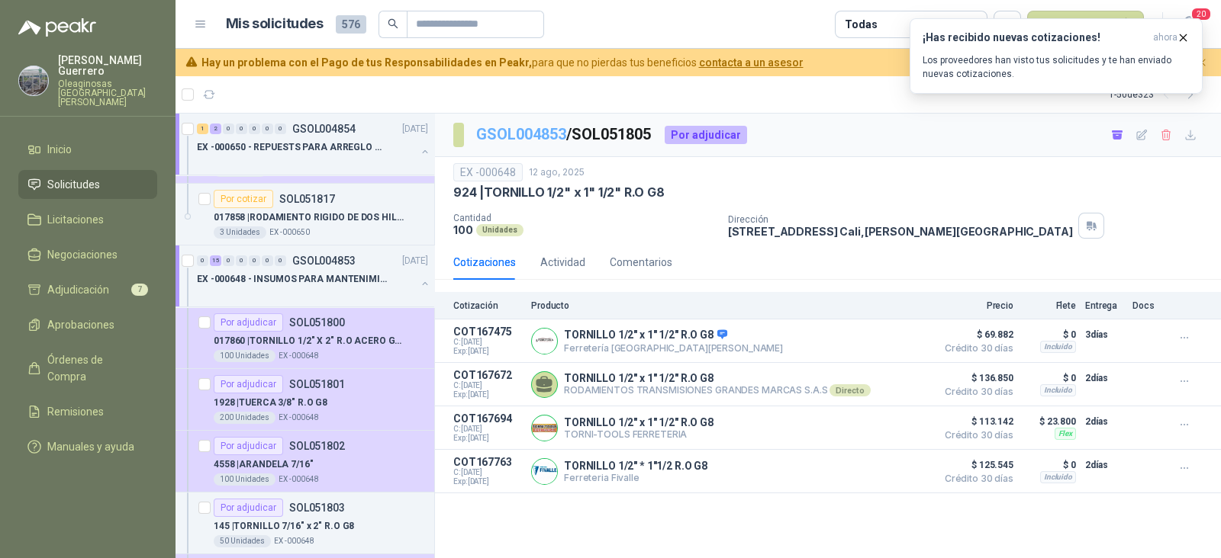
click at [536, 133] on link "GSOL004853" at bounding box center [521, 134] width 90 height 18
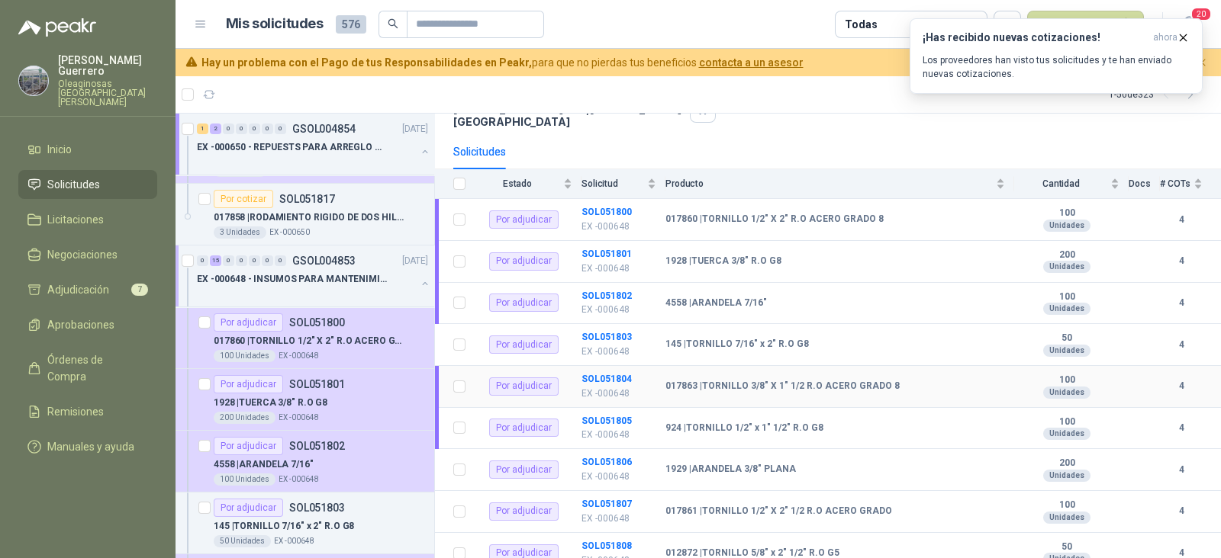
scroll to position [190, 0]
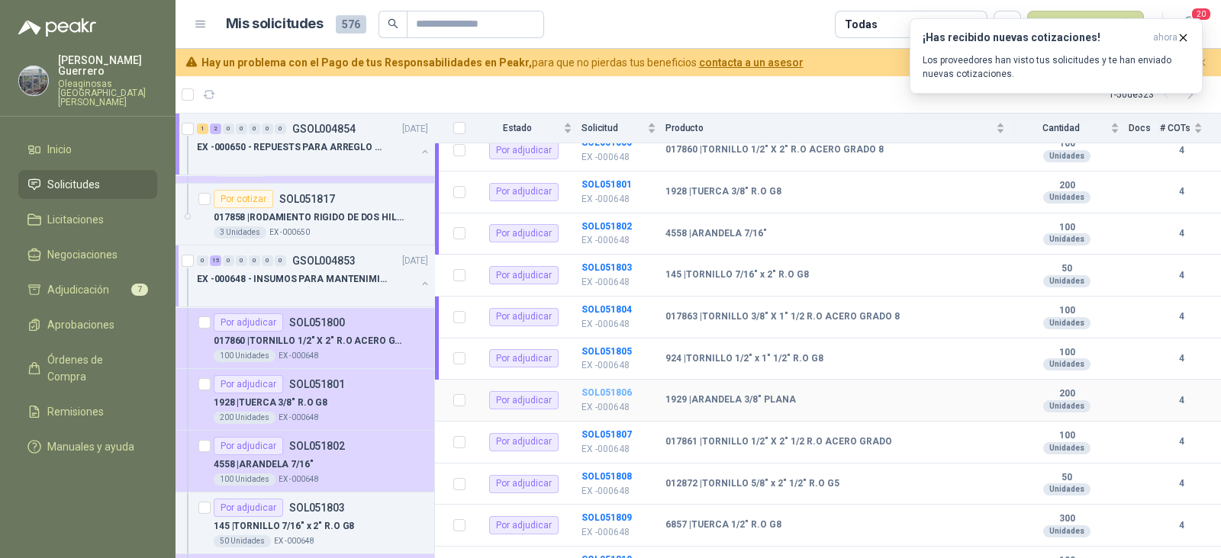
click at [610, 388] on b "SOL051806" at bounding box center [606, 393] width 50 height 11
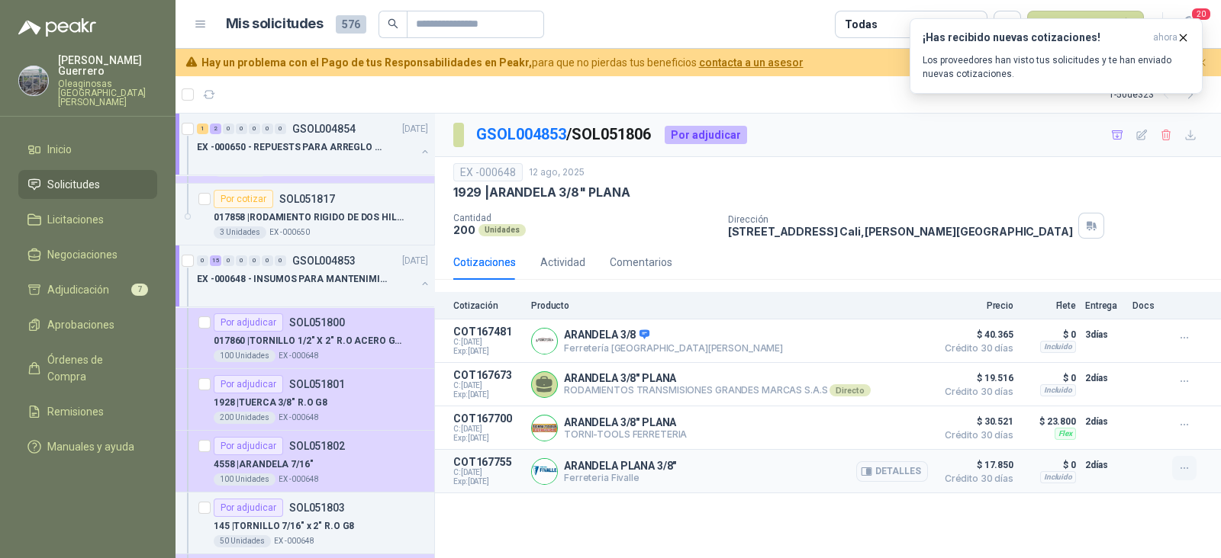
click at [1183, 466] on icon "button" at bounding box center [1184, 468] width 13 height 13
click at [1135, 411] on button "Añadir" at bounding box center [1153, 408] width 122 height 24
click at [526, 133] on link "GSOL004853" at bounding box center [521, 134] width 90 height 18
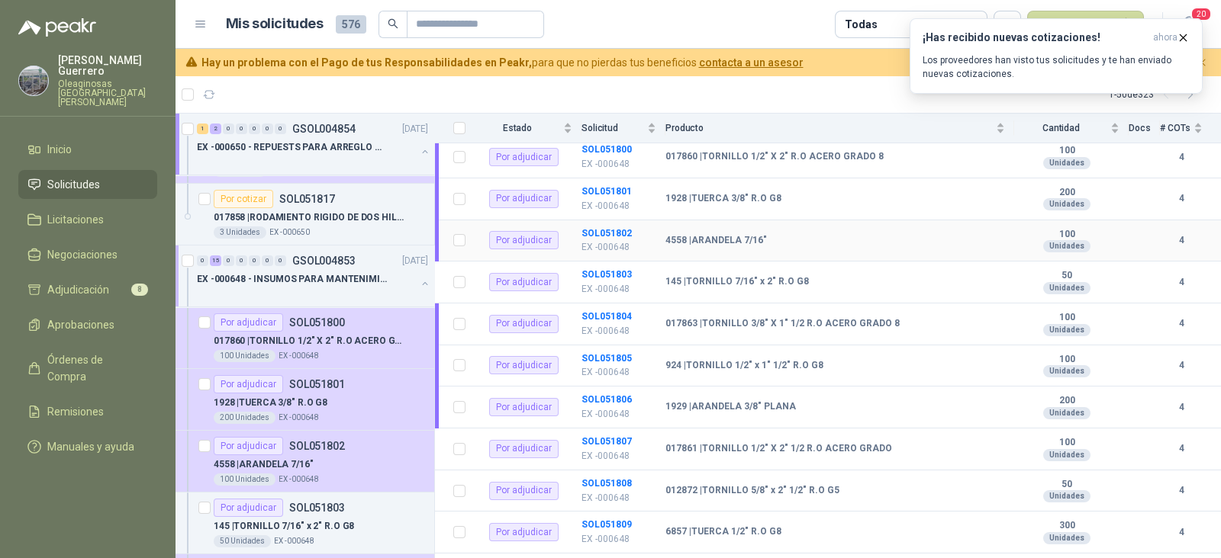
scroll to position [190, 0]
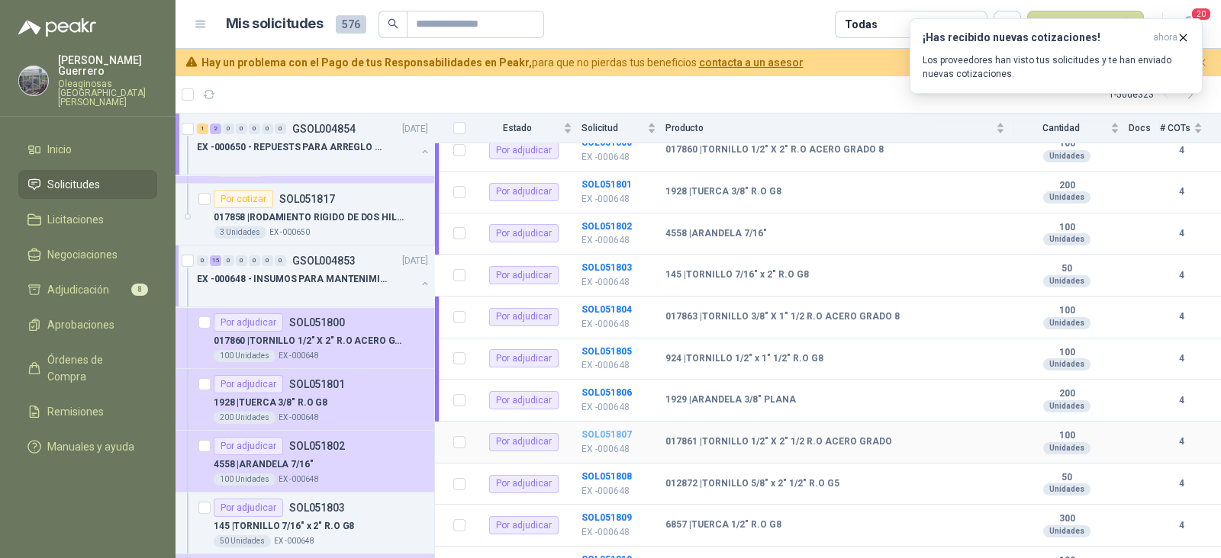
click at [619, 426] on td "SOL051807 EX -000648" at bounding box center [623, 443] width 84 height 42
click at [622, 429] on b "SOL051807" at bounding box center [606, 434] width 50 height 11
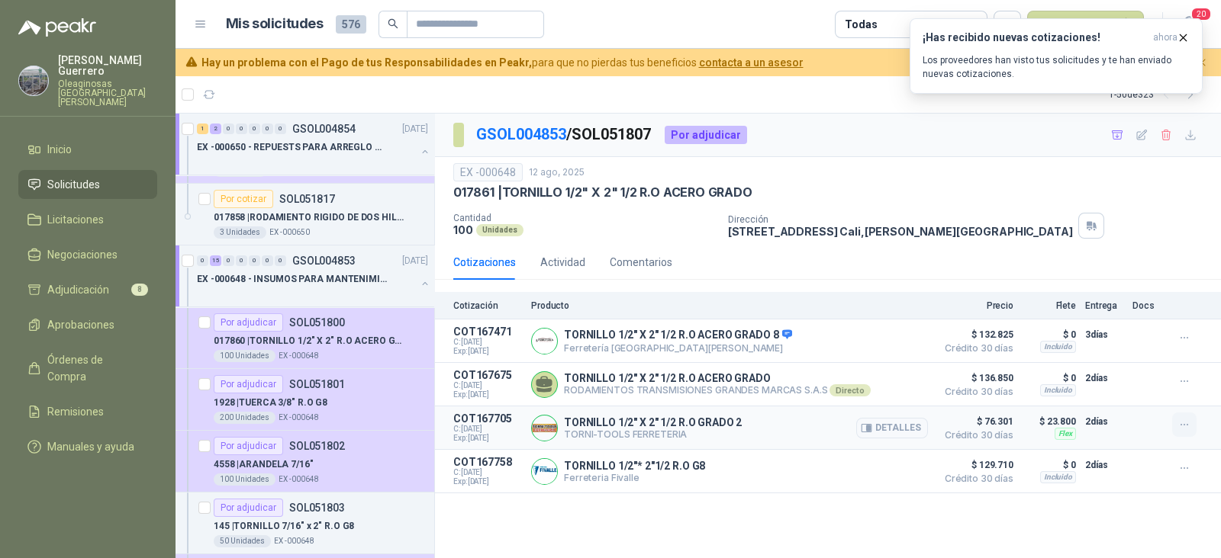
click at [1182, 425] on icon "button" at bounding box center [1184, 425] width 13 height 13
click at [1127, 364] on button "Añadir" at bounding box center [1153, 364] width 122 height 24
click at [496, 132] on link "GSOL004853" at bounding box center [521, 134] width 90 height 18
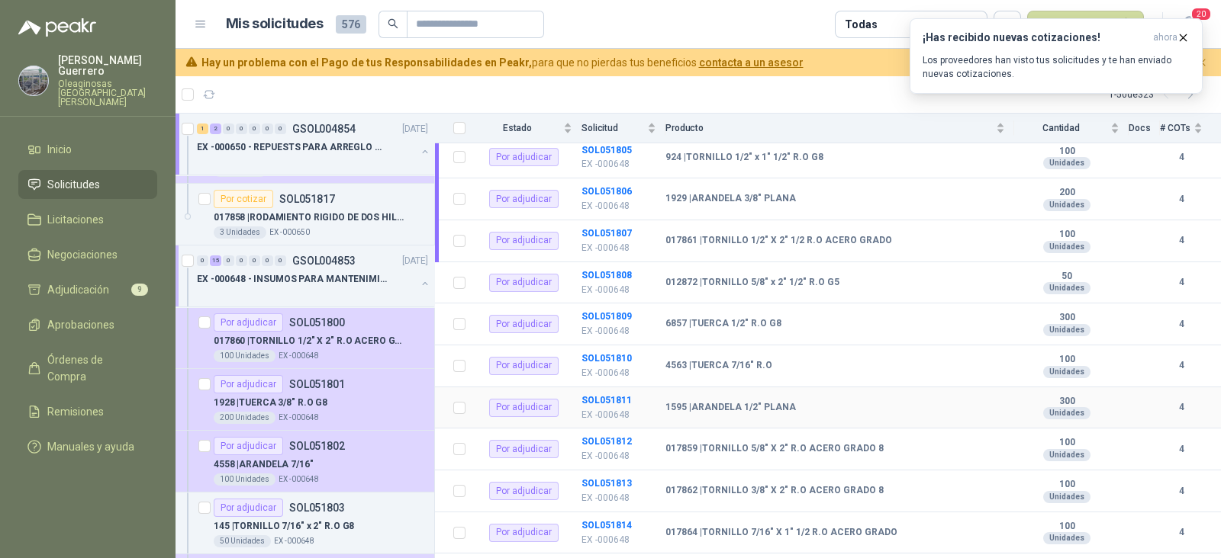
scroll to position [399, 0]
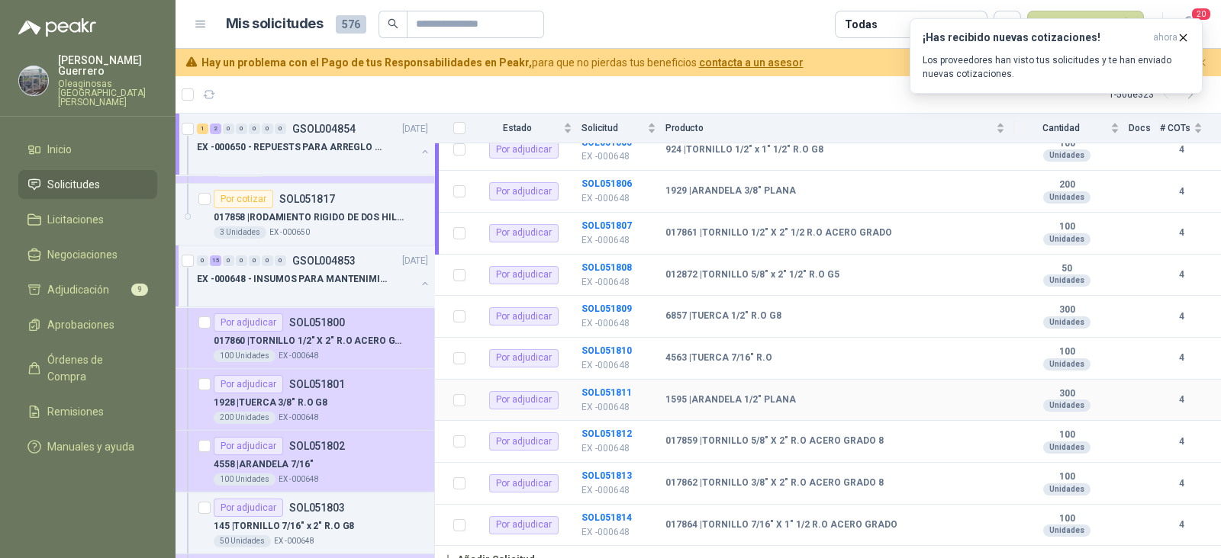
click at [618, 386] on td "SOL051811 EX -000648" at bounding box center [623, 401] width 84 height 42
click at [617, 388] on b "SOL051811" at bounding box center [606, 393] width 50 height 11
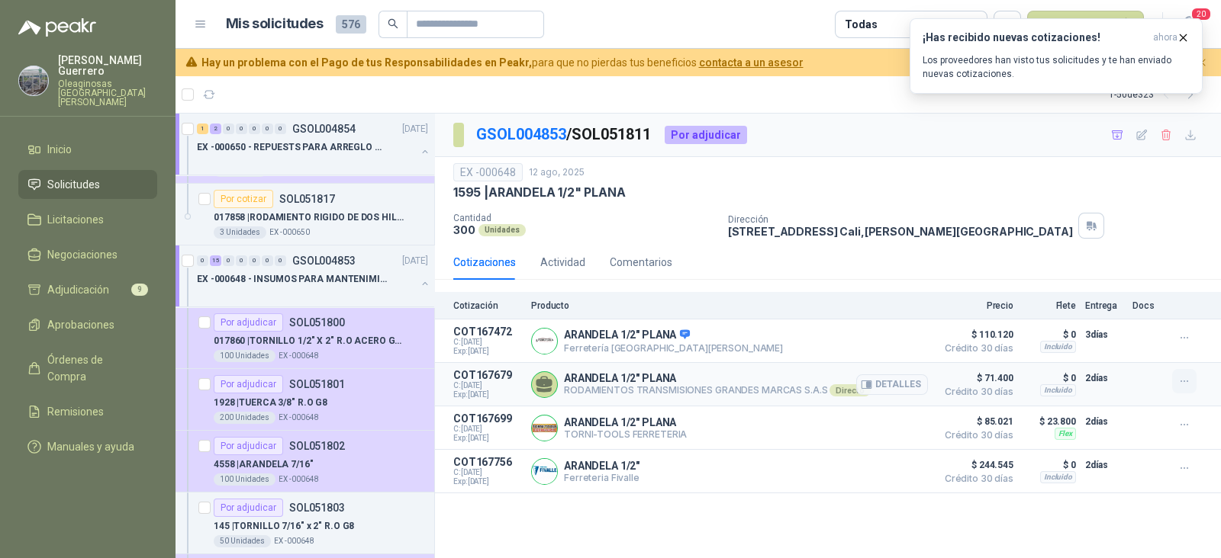
click at [1182, 381] on icon "button" at bounding box center [1184, 381] width 13 height 13
click at [1120, 322] on button "Añadir" at bounding box center [1153, 320] width 122 height 24
click at [538, 131] on link "GSOL004853" at bounding box center [521, 134] width 90 height 18
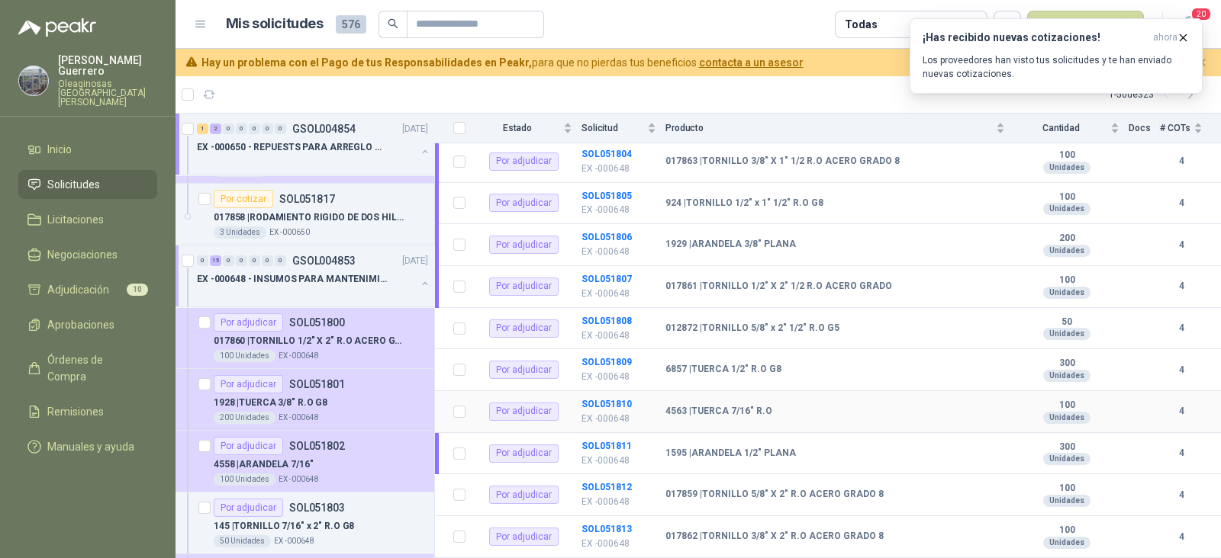
scroll to position [399, 0]
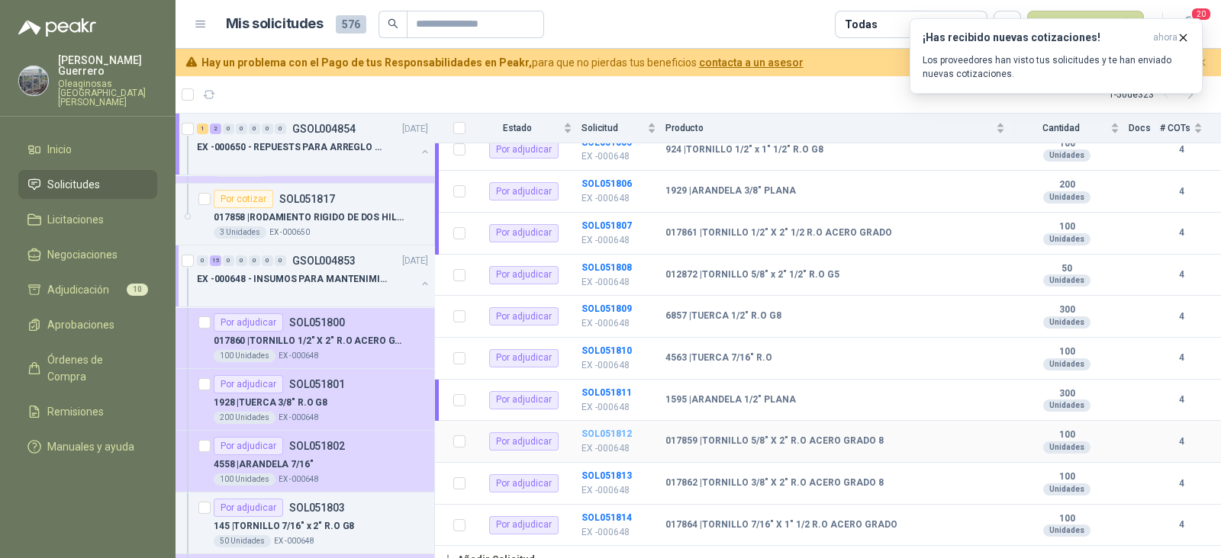
click at [616, 421] on td "SOL051812 EX -000648" at bounding box center [623, 442] width 84 height 42
click at [616, 429] on b "SOL051812" at bounding box center [606, 434] width 50 height 11
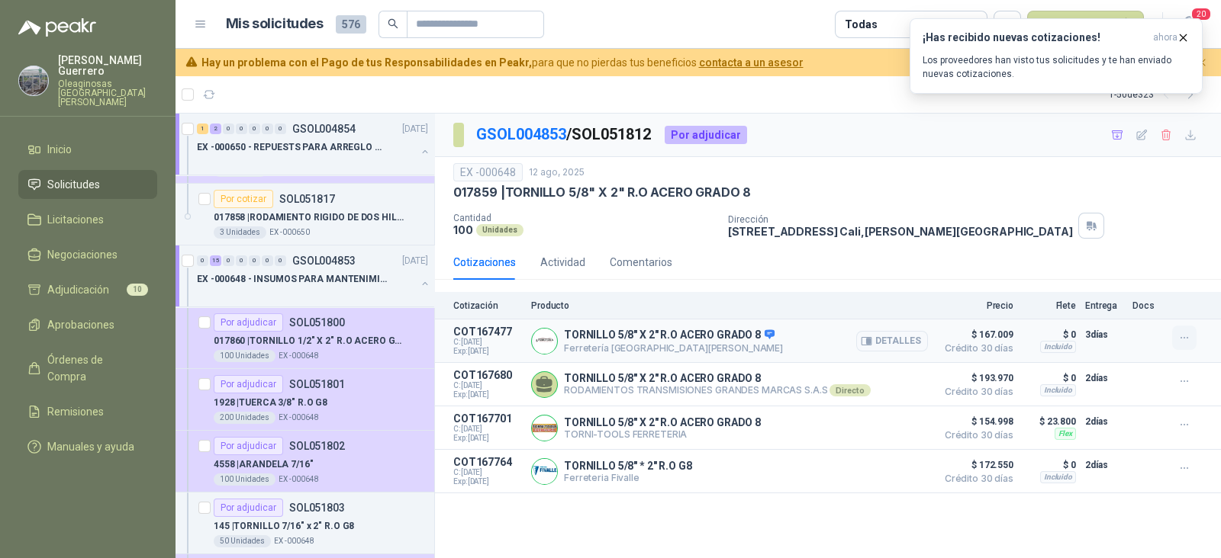
click at [1181, 334] on icon "button" at bounding box center [1184, 338] width 13 height 13
click at [1109, 273] on button "Añadir" at bounding box center [1153, 277] width 122 height 24
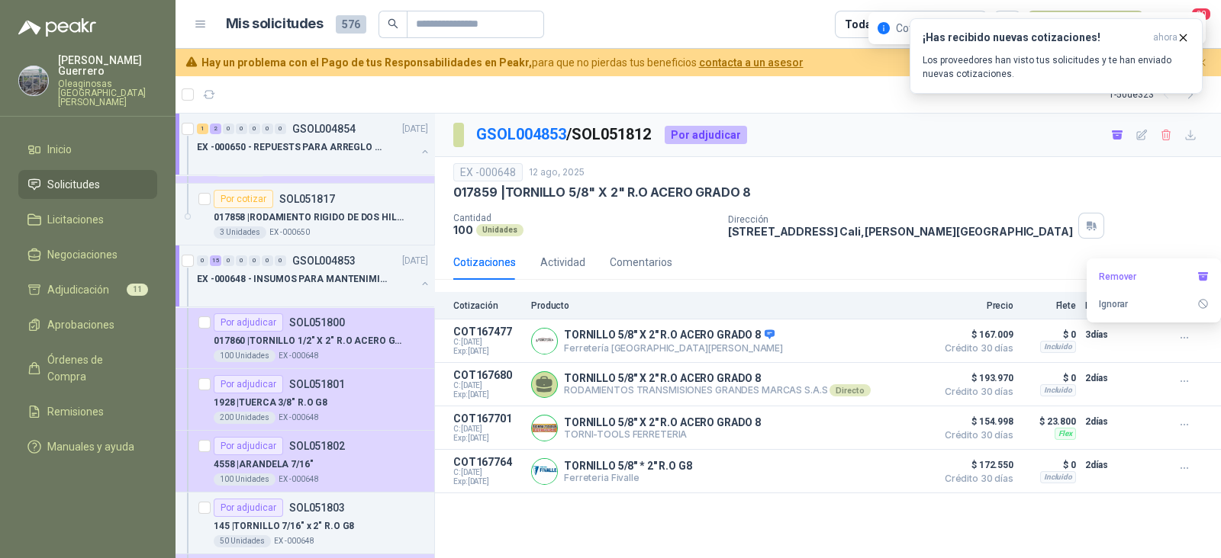
click at [509, 124] on p "GSOL004853 / SOL051812" at bounding box center [564, 135] width 176 height 24
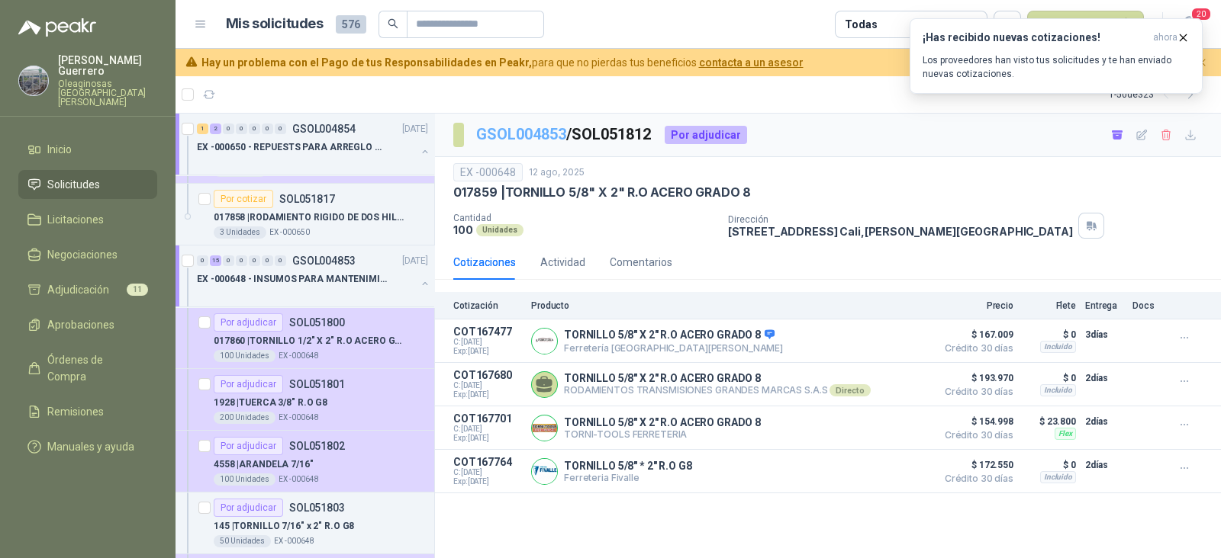
click at [517, 135] on link "GSOL004853" at bounding box center [521, 134] width 90 height 18
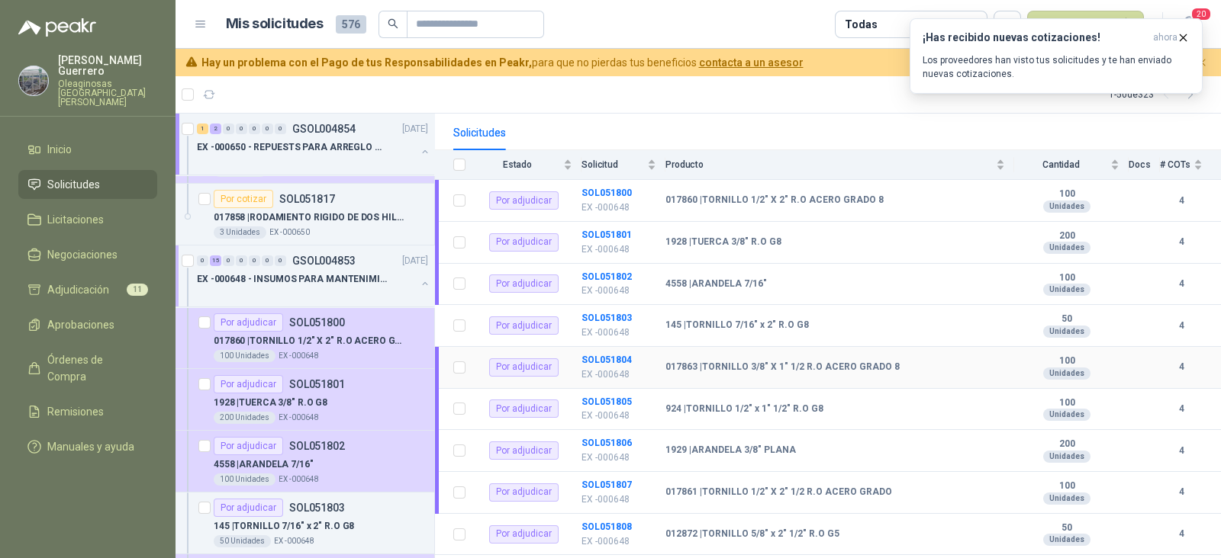
scroll to position [399, 0]
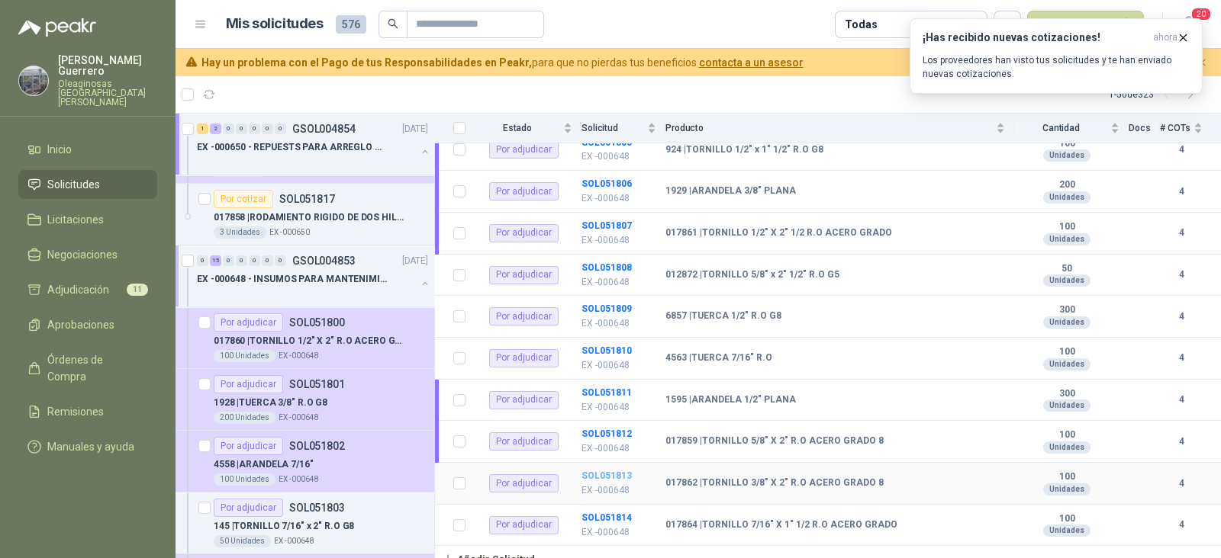
click at [598, 471] on b "SOL051813" at bounding box center [606, 476] width 50 height 11
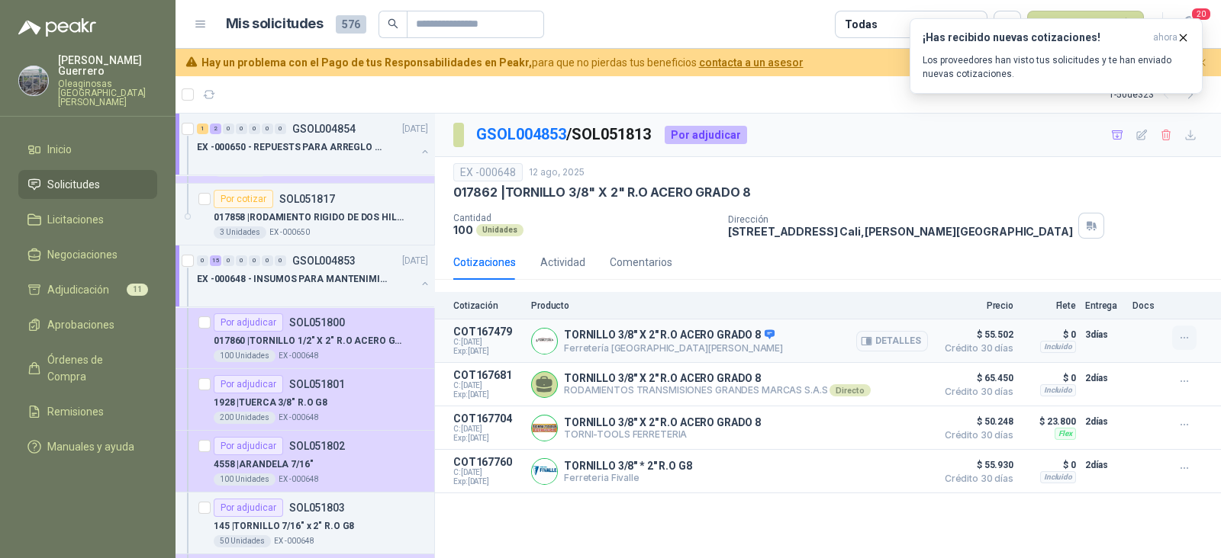
click at [1180, 338] on icon "button" at bounding box center [1184, 338] width 13 height 13
click at [1114, 284] on button "Añadir" at bounding box center [1153, 277] width 122 height 24
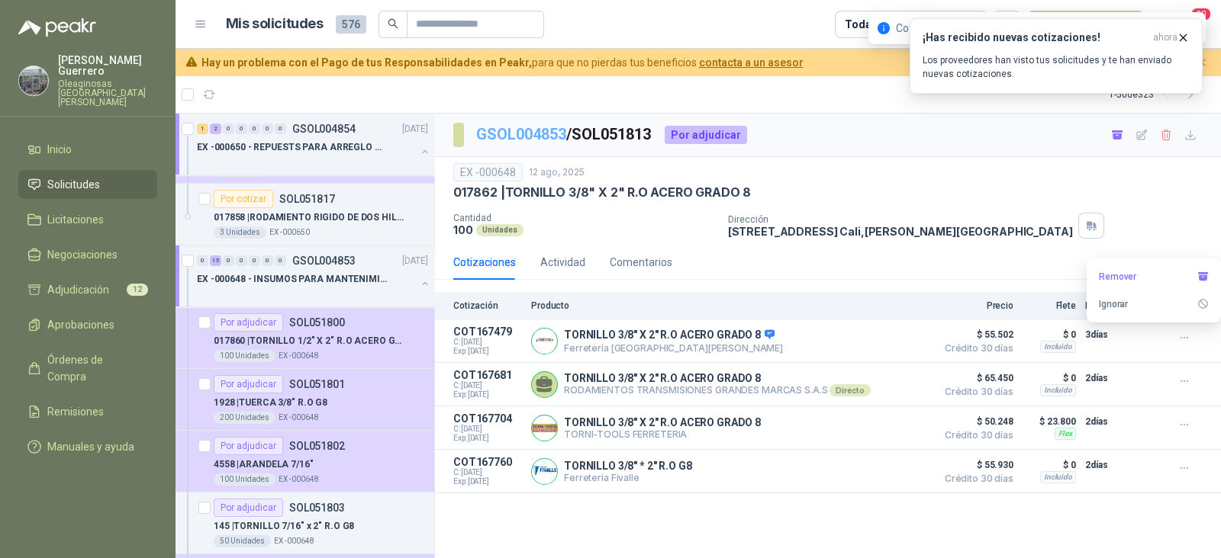
click at [534, 139] on link "GSOL004853" at bounding box center [521, 134] width 90 height 18
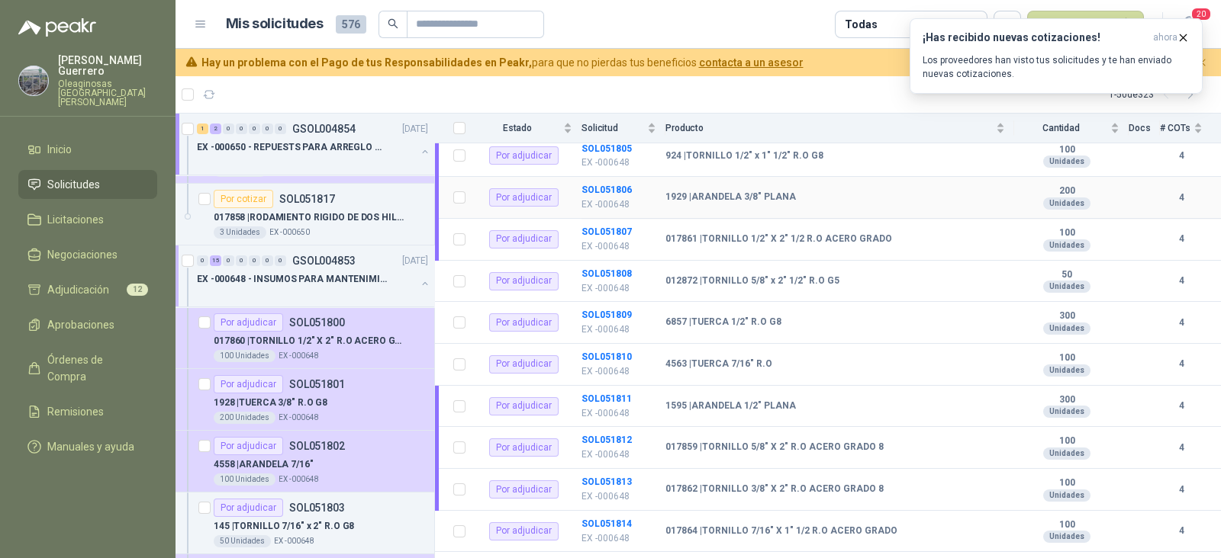
scroll to position [399, 0]
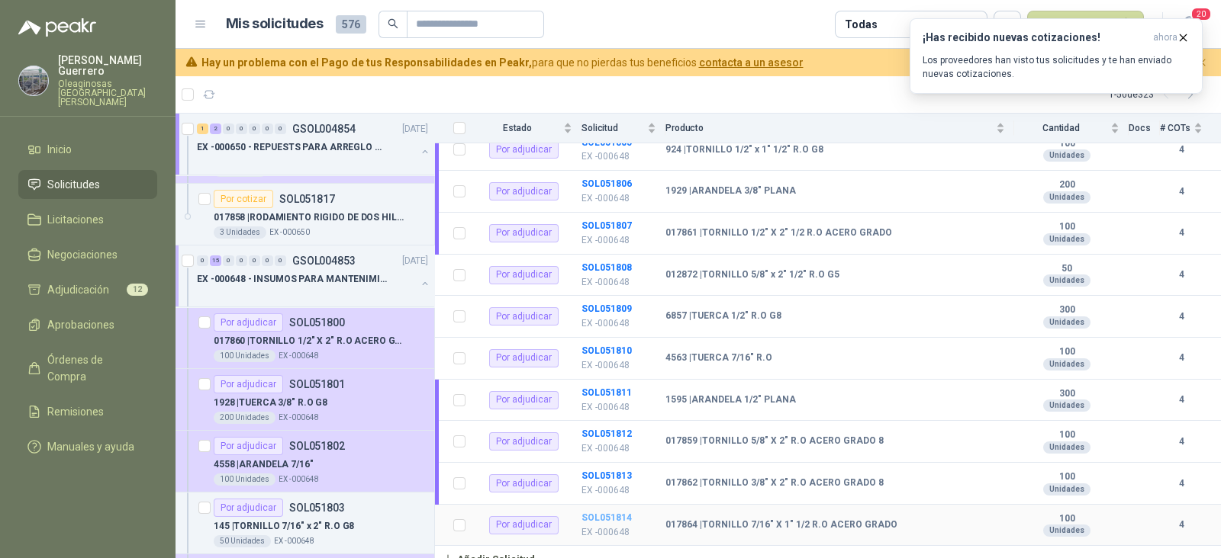
click at [616, 513] on b "SOL051814" at bounding box center [606, 518] width 50 height 11
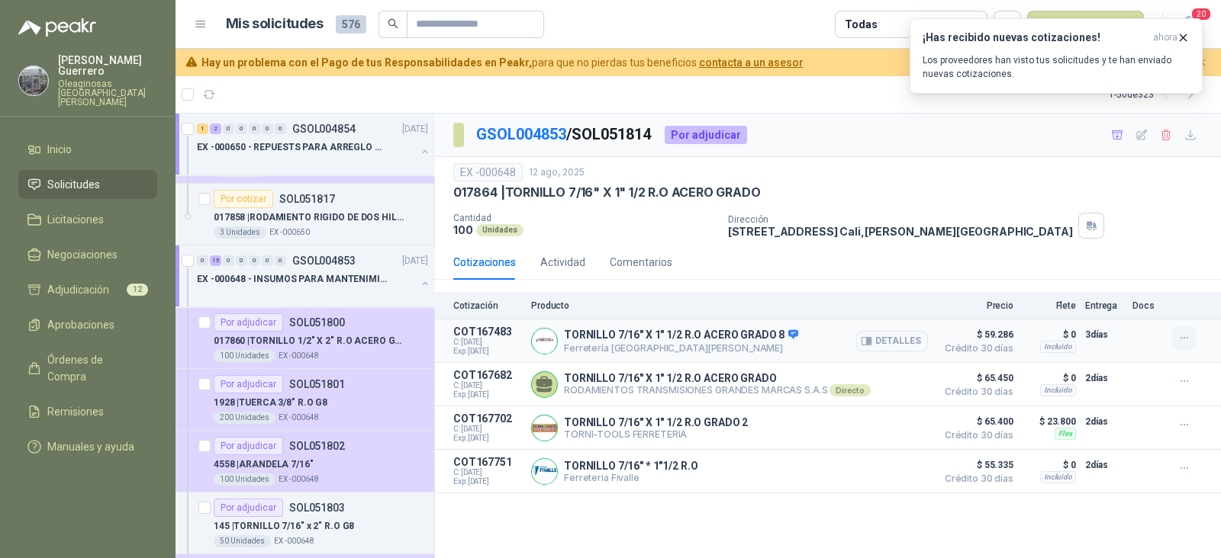
click at [1180, 339] on icon "button" at bounding box center [1184, 338] width 13 height 13
click at [1103, 281] on button "Añadir" at bounding box center [1153, 277] width 122 height 24
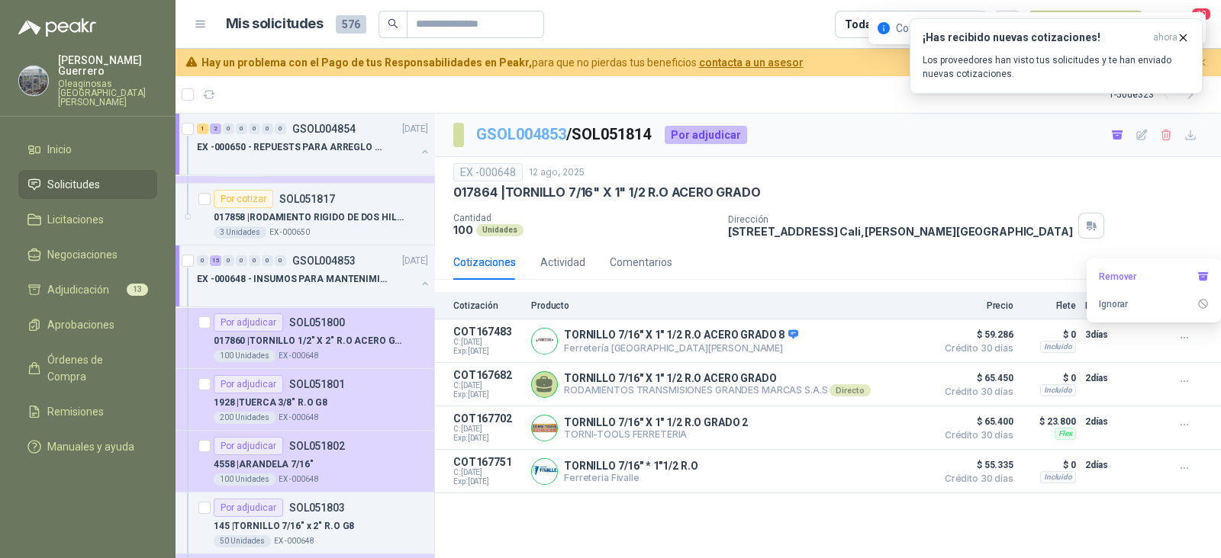
click at [553, 132] on link "GSOL004853" at bounding box center [521, 134] width 90 height 18
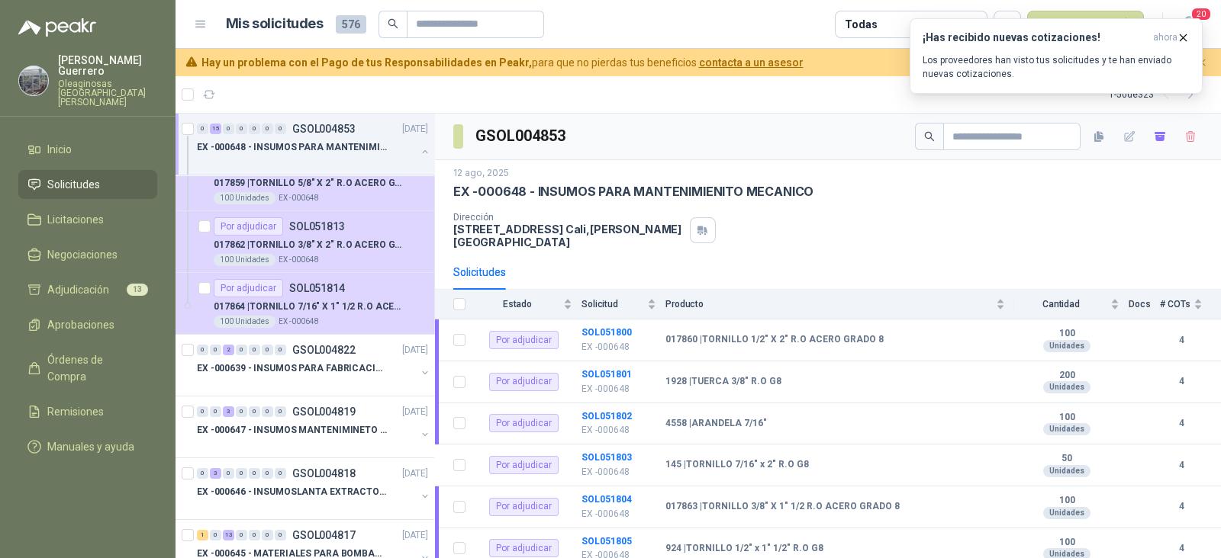
scroll to position [2765, 0]
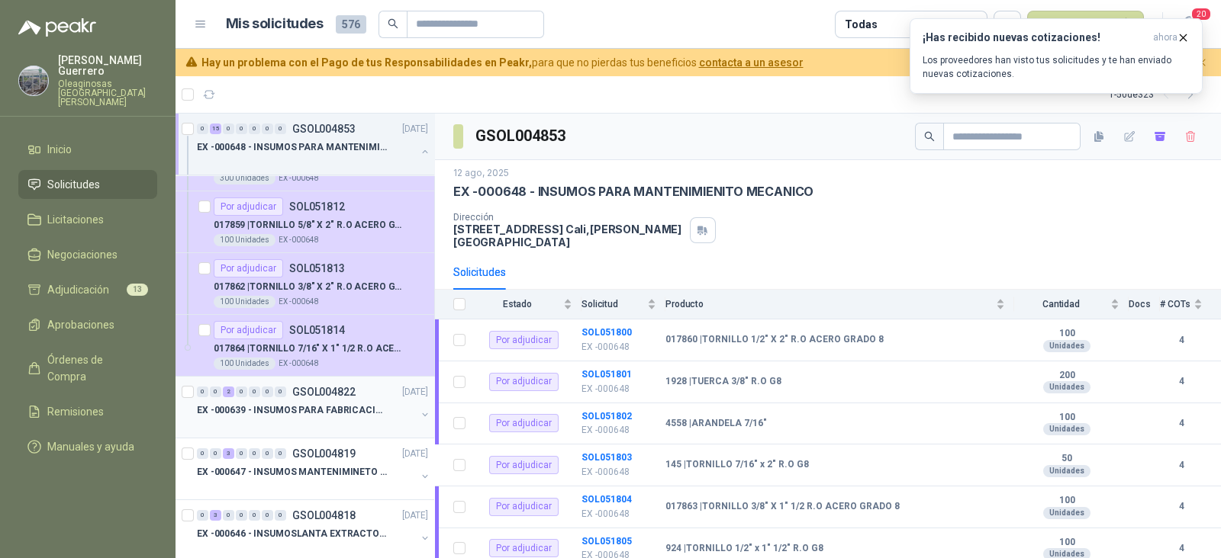
click at [332, 404] on p "EX -000639 - INSUMOS PARA FABRICACION DE MALLA TAM" at bounding box center [292, 411] width 190 height 14
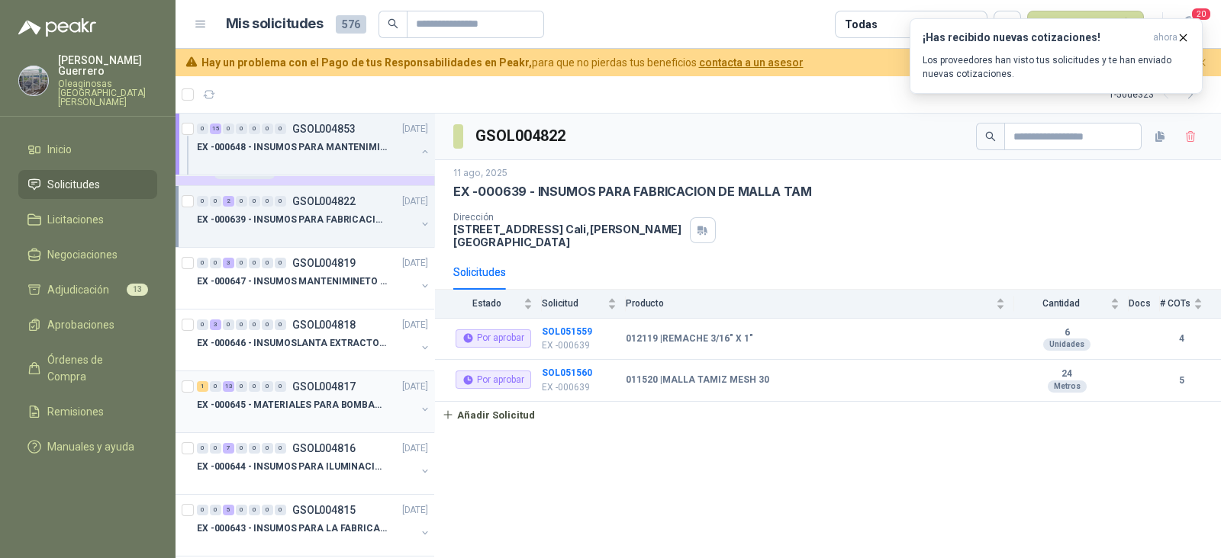
scroll to position [2955, 0]
click at [337, 278] on p "EX -000647 - INSUMOS MANTENIMINETO MECANICO" at bounding box center [292, 282] width 190 height 14
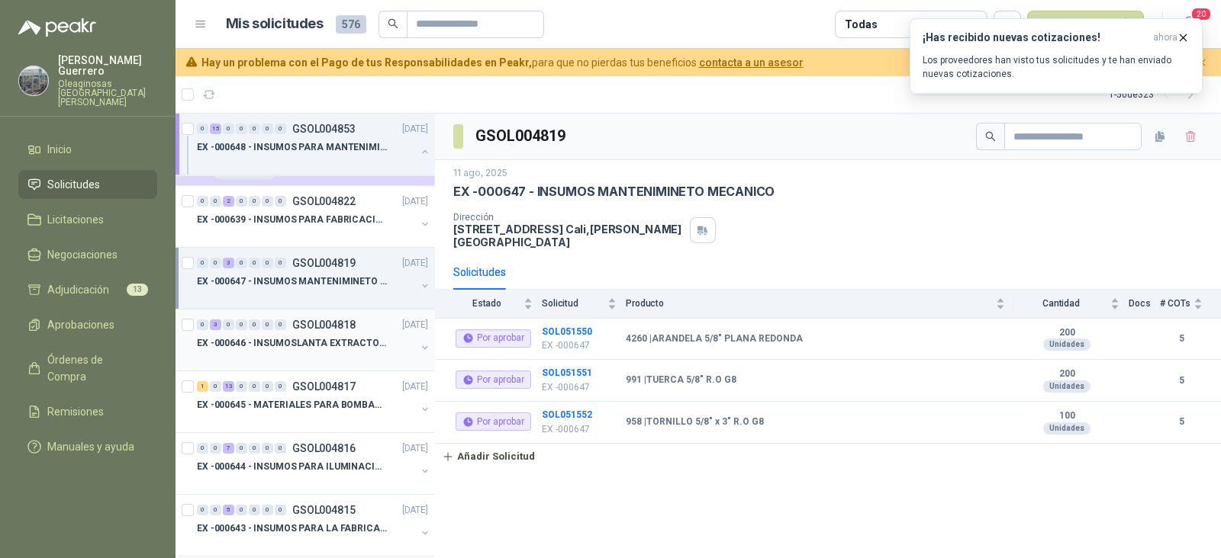
click at [343, 336] on p "EX -000646 - INSUMOSLANTA EXTRACTORA" at bounding box center [292, 343] width 190 height 14
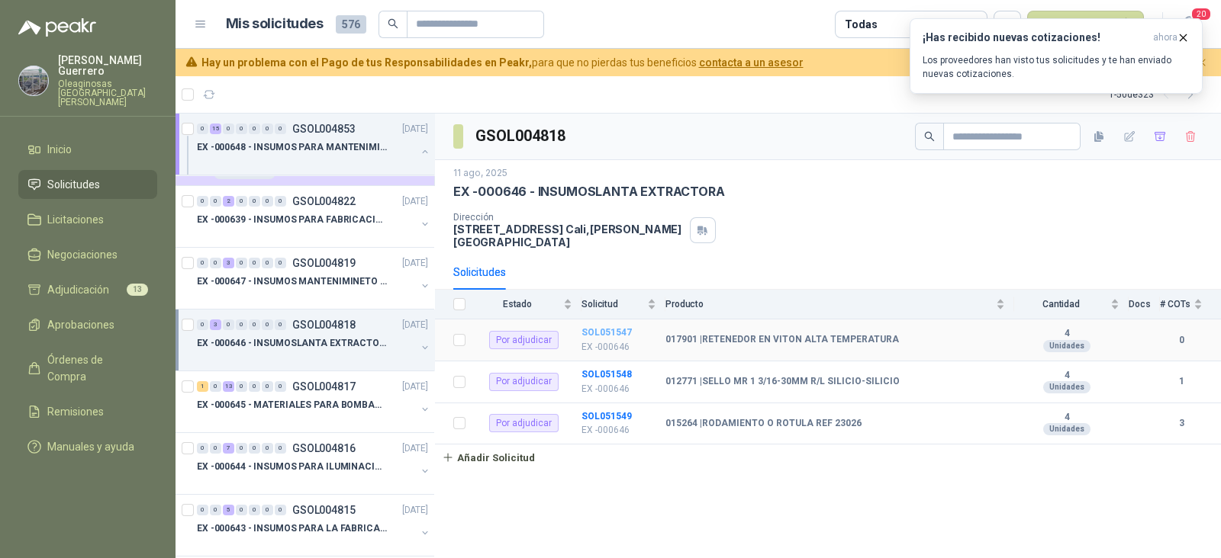
click at [611, 327] on b "SOL051547" at bounding box center [606, 332] width 50 height 11
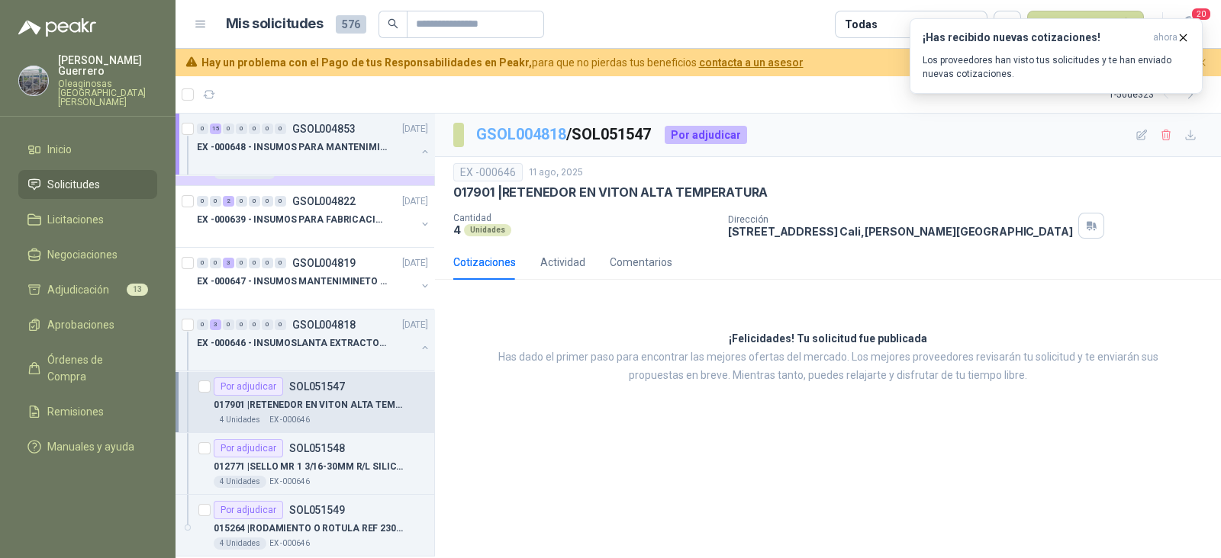
click at [551, 138] on link "GSOL004818" at bounding box center [521, 134] width 90 height 18
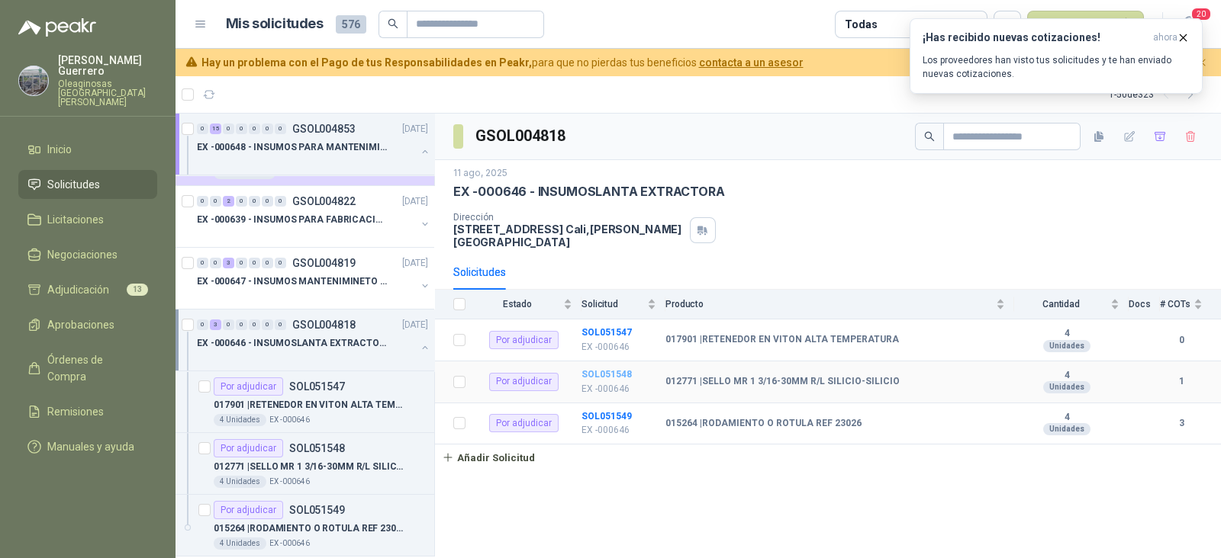
click at [622, 369] on b "SOL051548" at bounding box center [606, 374] width 50 height 11
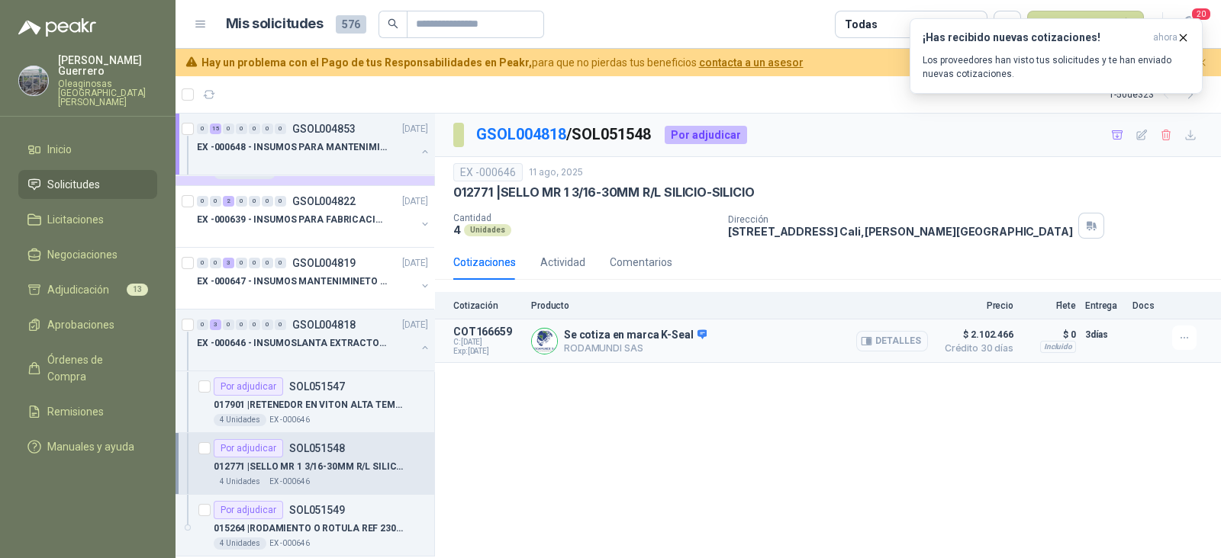
click at [885, 342] on button "Detalles" at bounding box center [892, 341] width 72 height 21
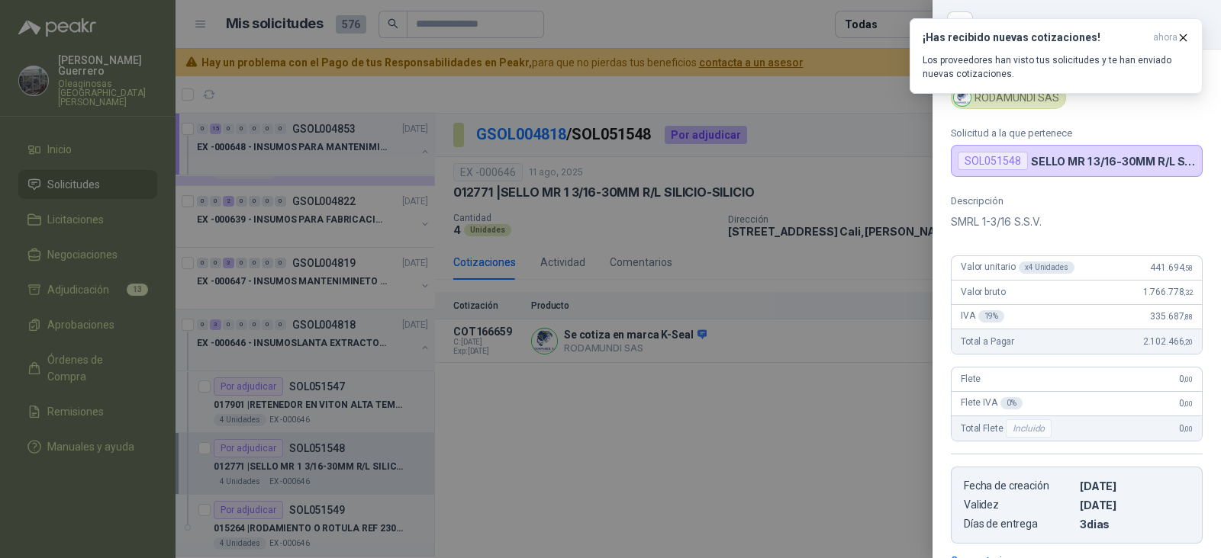
drag, startPoint x: 682, startPoint y: 377, endPoint x: 682, endPoint y: 388, distance: 10.7
click at [682, 387] on div at bounding box center [610, 279] width 1221 height 558
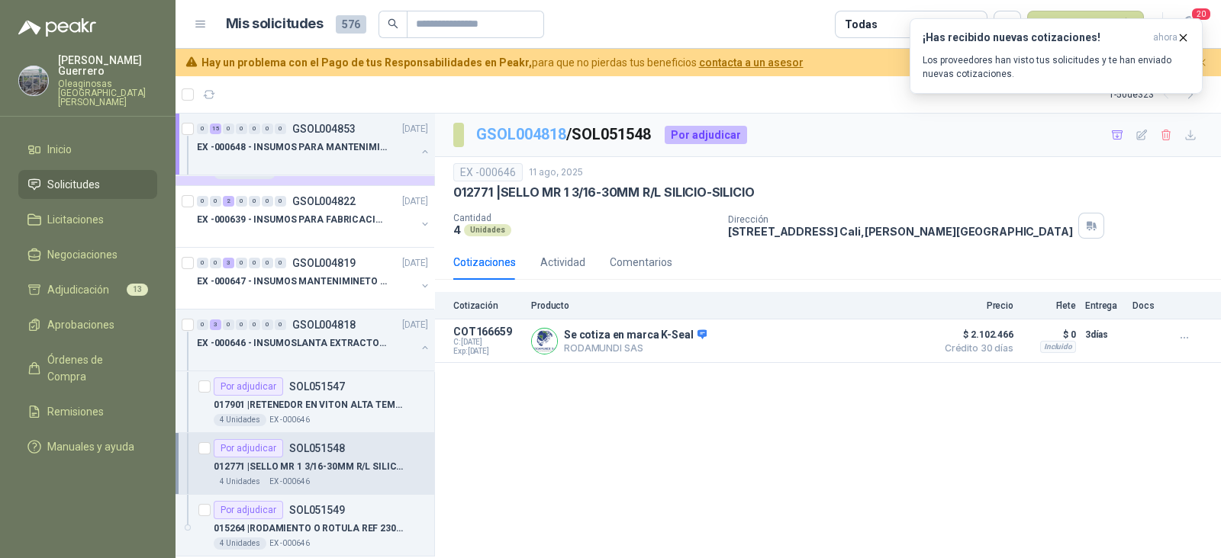
click at [544, 127] on link "GSOL004818" at bounding box center [521, 134] width 90 height 18
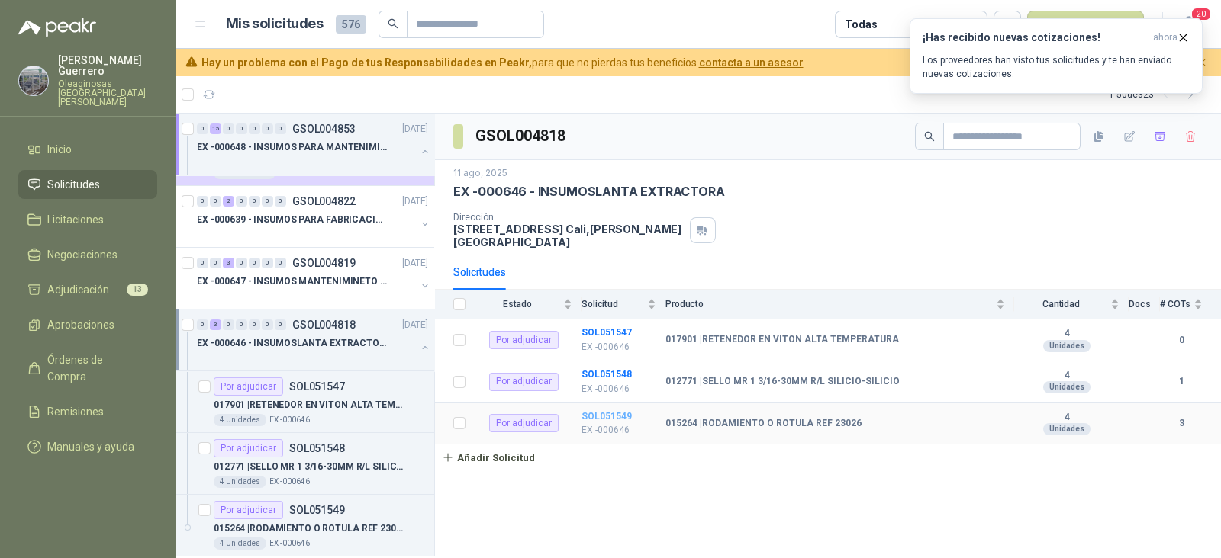
drag, startPoint x: 601, startPoint y: 402, endPoint x: 605, endPoint y: 394, distance: 8.5
click at [602, 411] on b "SOL051549" at bounding box center [606, 416] width 50 height 11
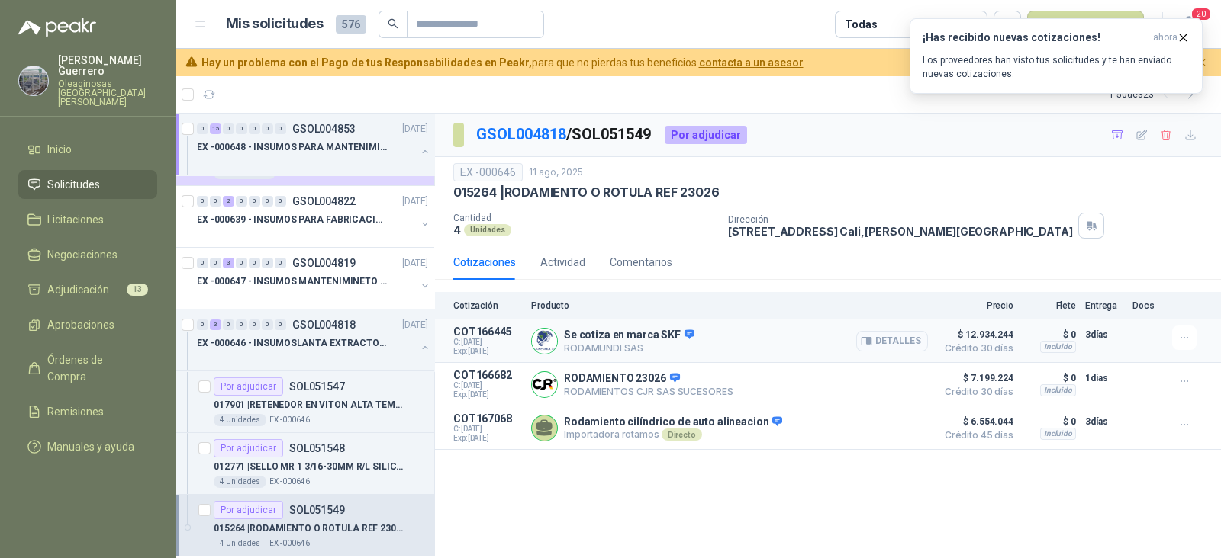
click at [905, 339] on button "Detalles" at bounding box center [892, 341] width 72 height 21
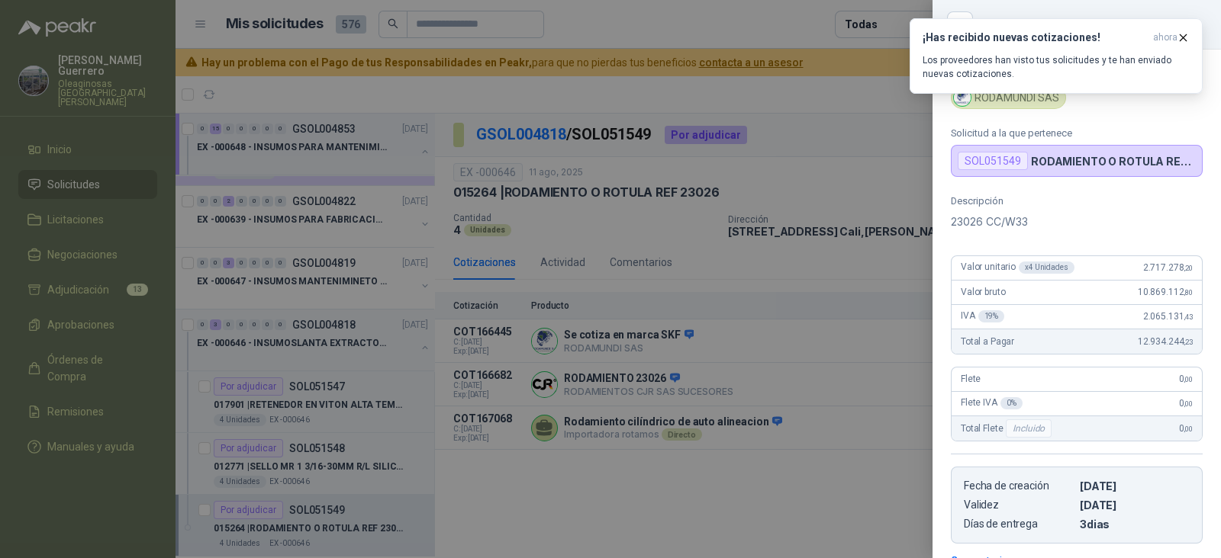
click at [806, 474] on div at bounding box center [610, 279] width 1221 height 558
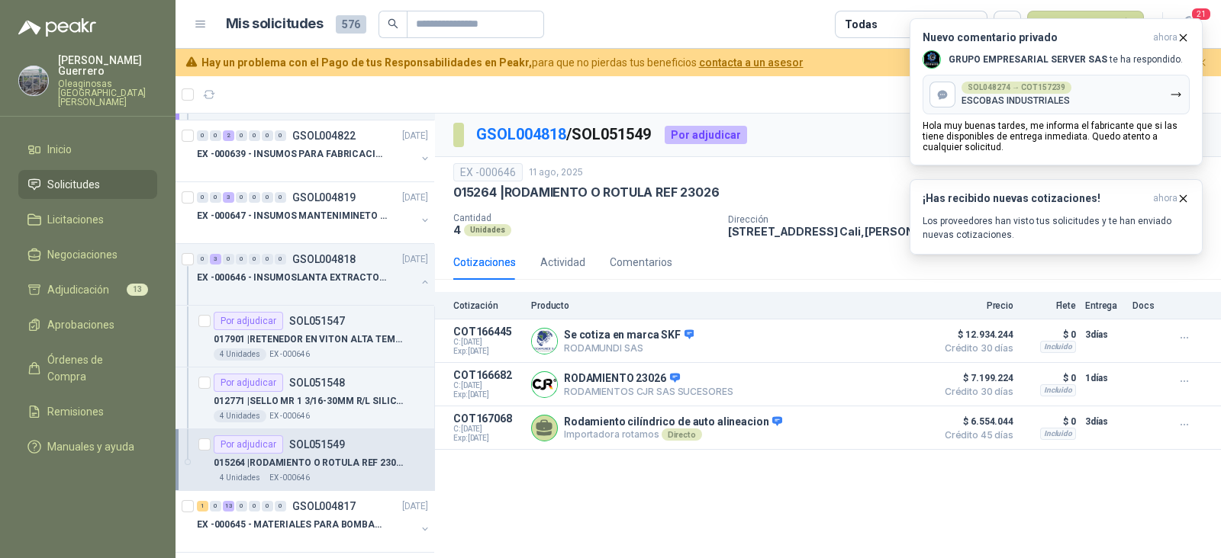
scroll to position [3051, 0]
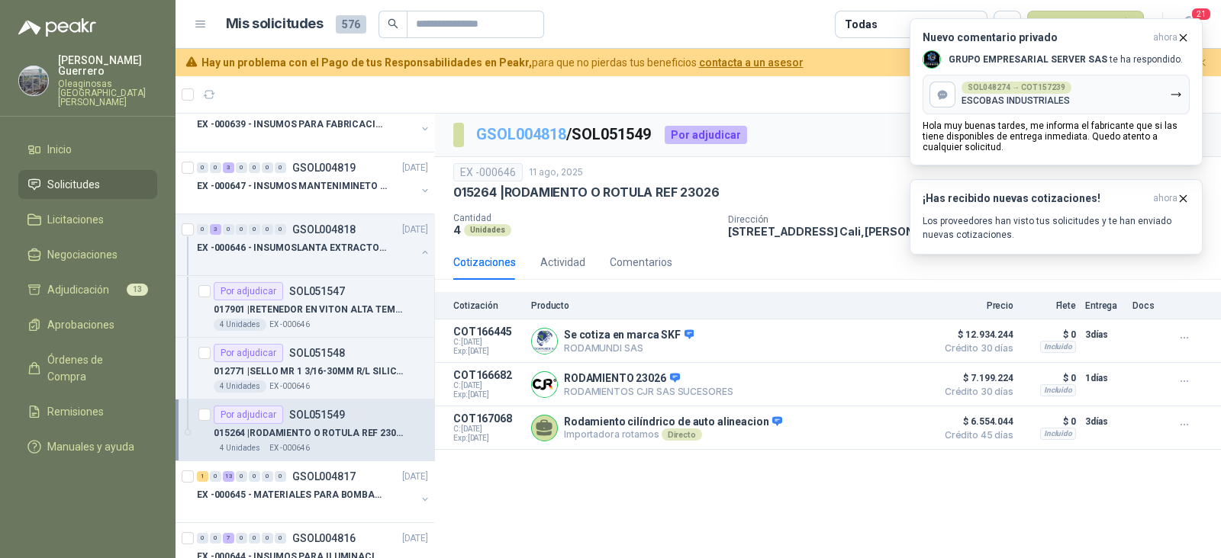
click at [557, 137] on link "GSOL004818" at bounding box center [521, 134] width 90 height 18
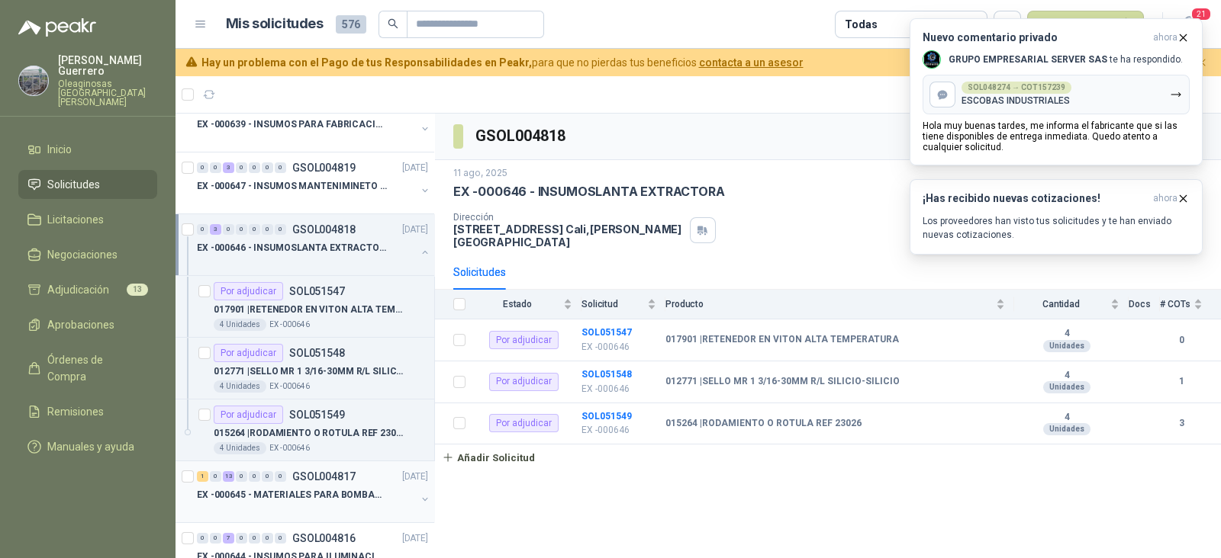
click at [321, 488] on p "EX -000645 - MATERIALES PARA BOMBAS STANDBY PLANTA" at bounding box center [292, 495] width 190 height 14
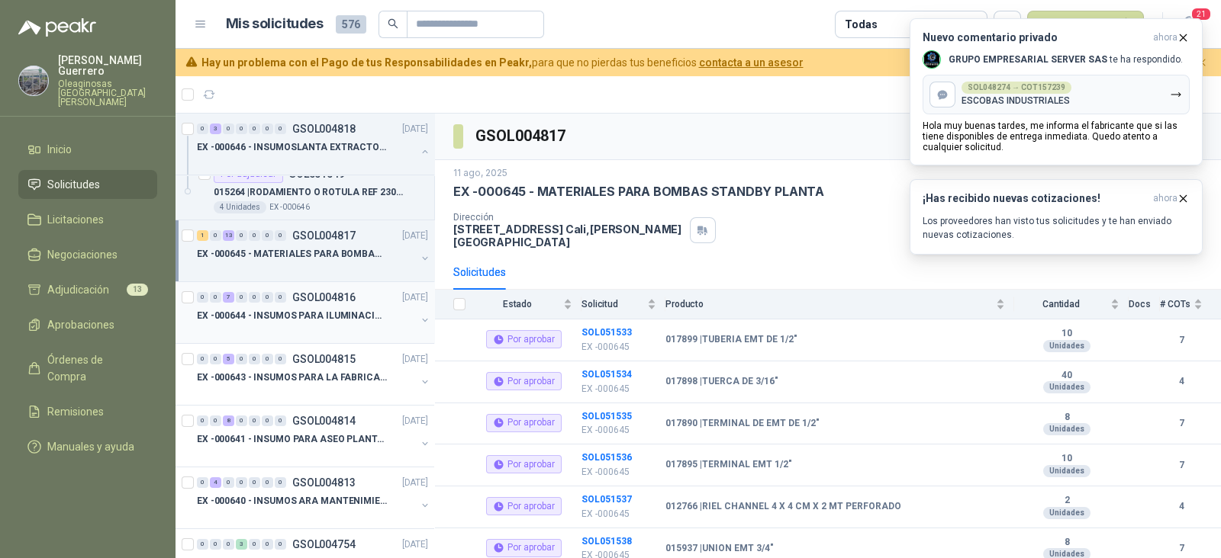
scroll to position [3337, 0]
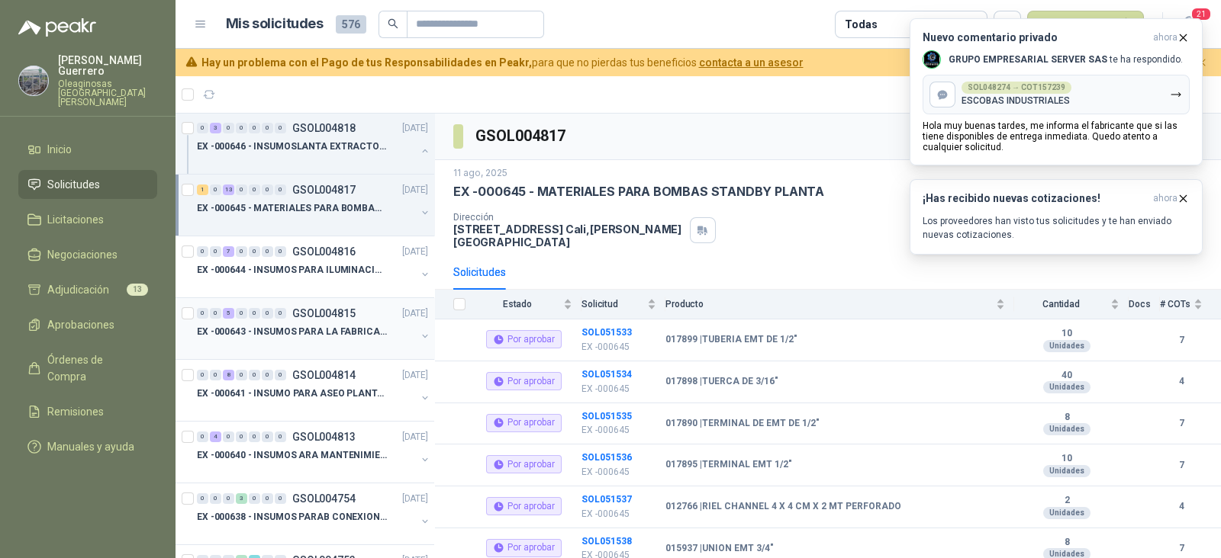
click at [309, 329] on p "EX -000643 - INSUMOS PARA LA FABRICACION DE PLATAF" at bounding box center [292, 332] width 190 height 14
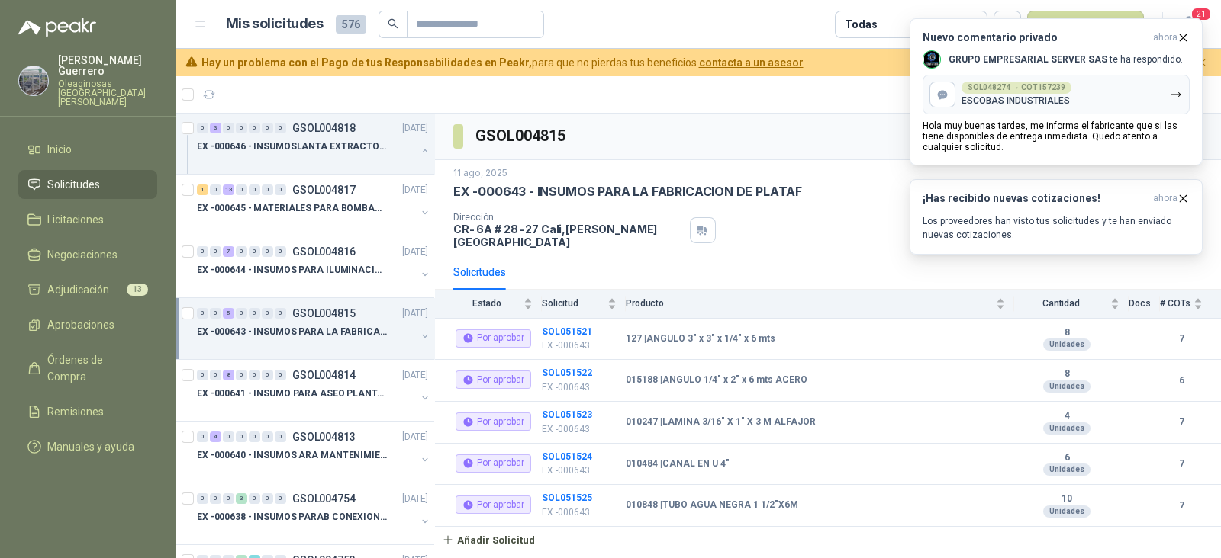
scroll to position [3242, 0]
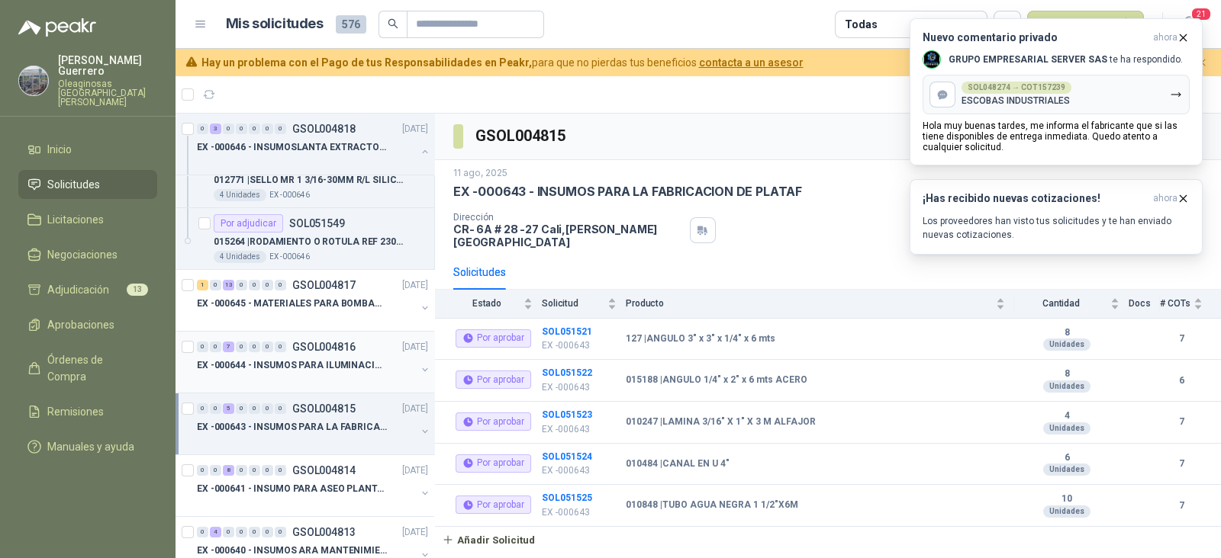
click at [287, 359] on p "EX -000644 - INSUMOS PARA ILUMINACIONN ZONA DE CLA" at bounding box center [292, 366] width 190 height 14
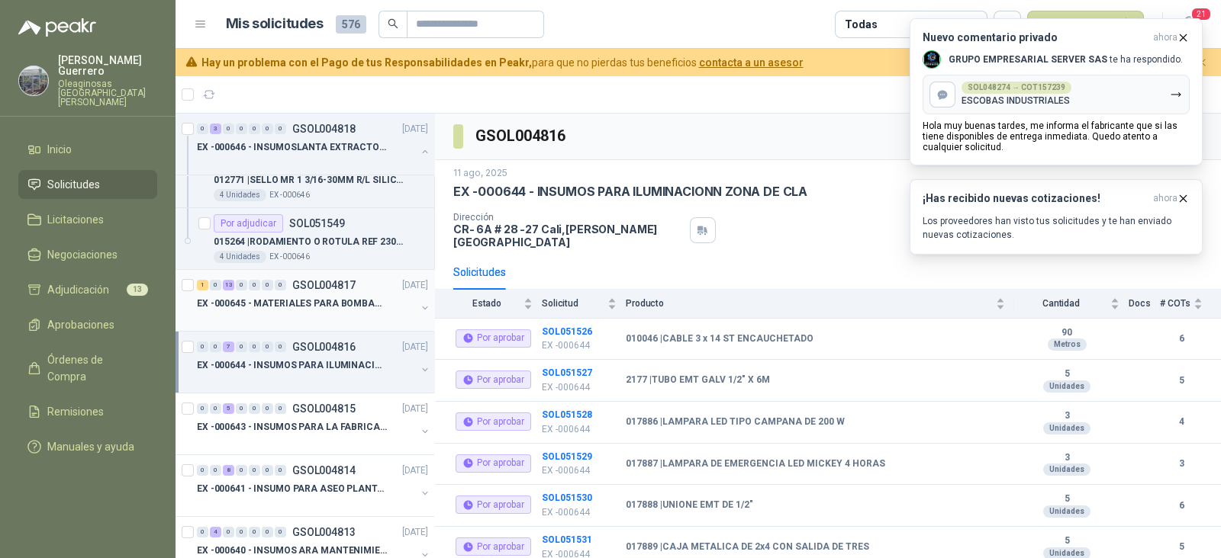
click at [294, 313] on div at bounding box center [306, 319] width 219 height 12
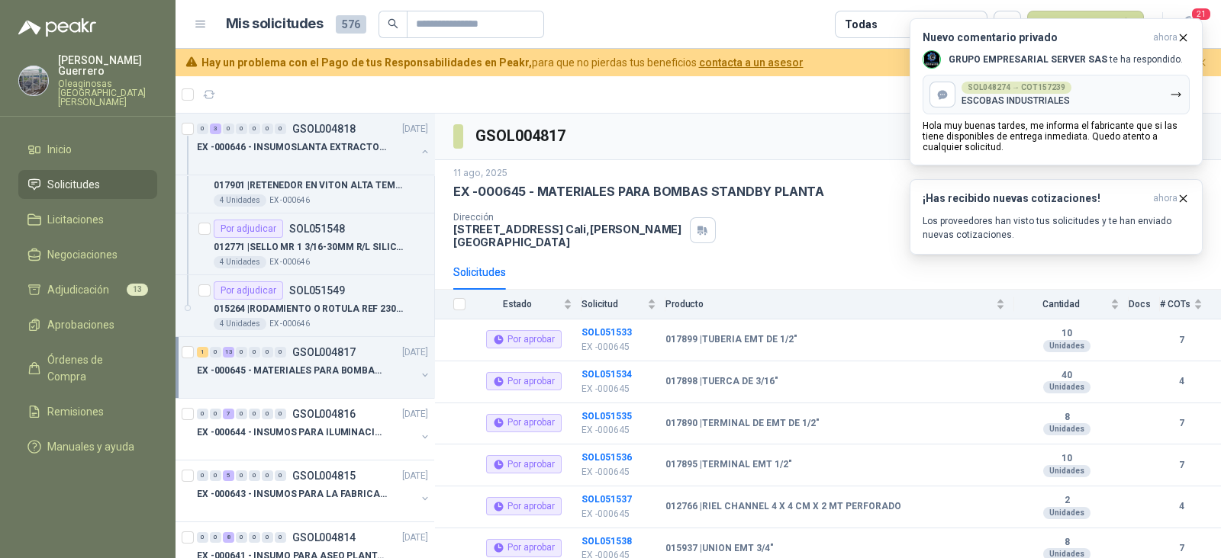
scroll to position [3147, 0]
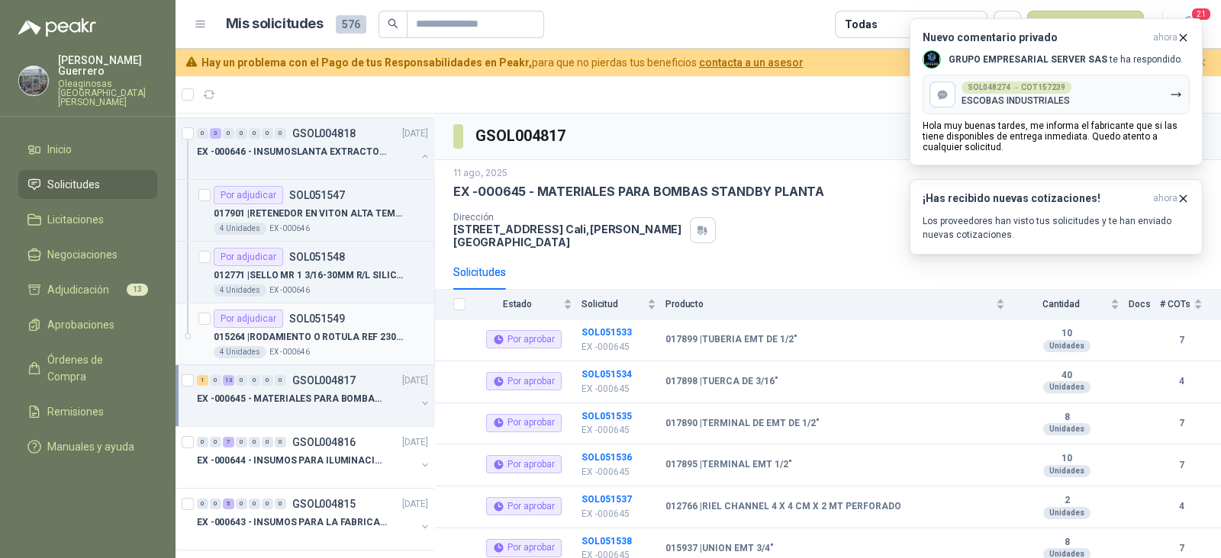
click at [320, 346] on div "4 Unidades EX -000646" at bounding box center [321, 352] width 214 height 12
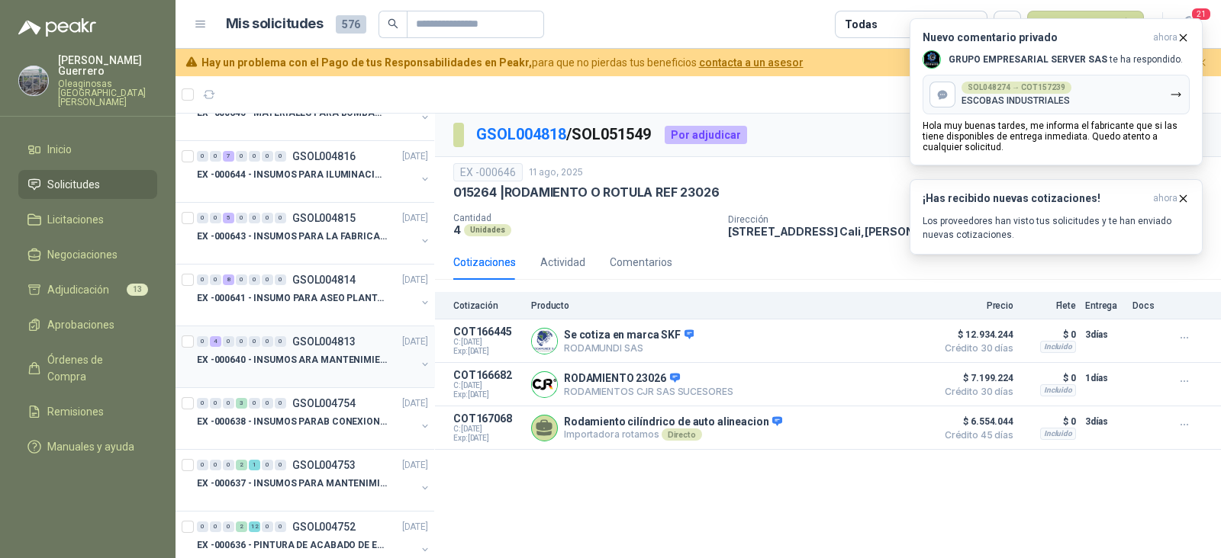
scroll to position [3528, 0]
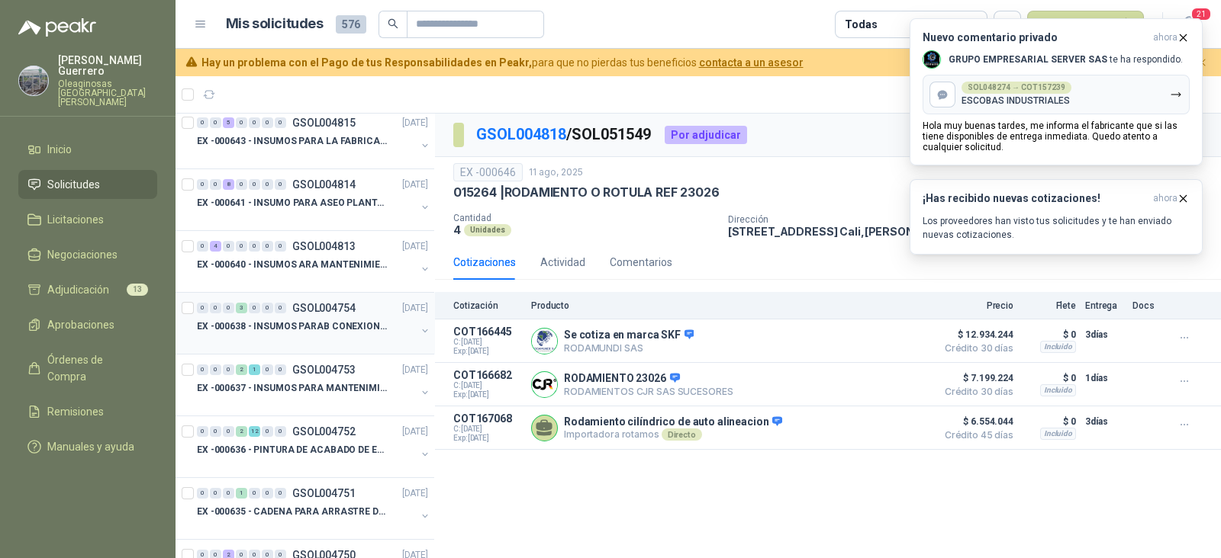
click at [330, 320] on p "EX -000638 - INSUMOS PARAB CONEXION DE [GEOGRAPHIC_DATA] Y A" at bounding box center [292, 327] width 190 height 14
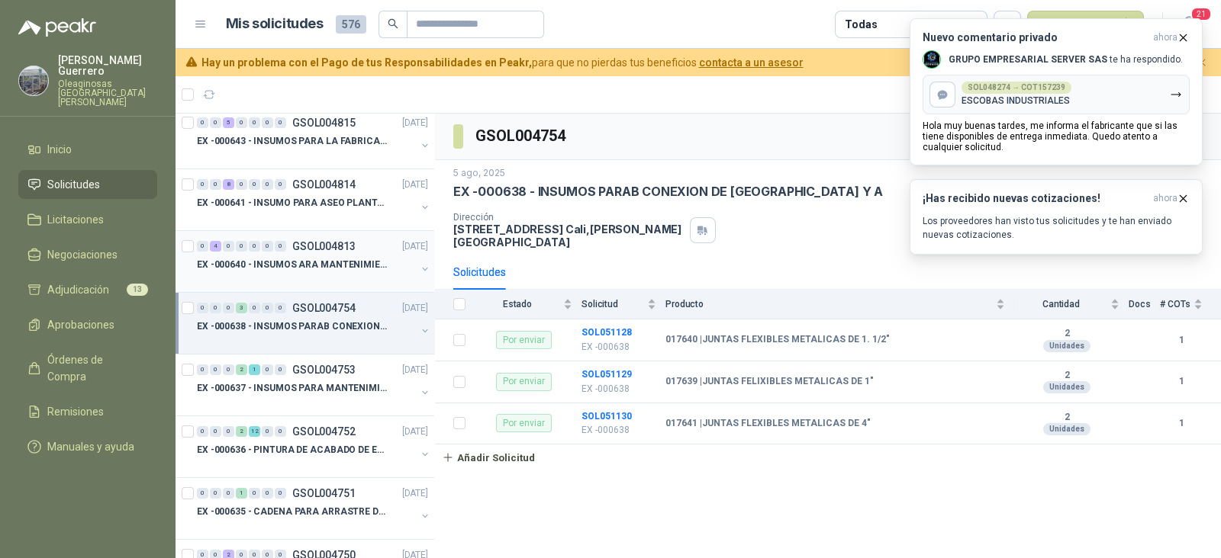
click at [342, 261] on p "EX -000640 - INSUMOS ARA MANTENIMIENTO MECANICO" at bounding box center [292, 265] width 190 height 14
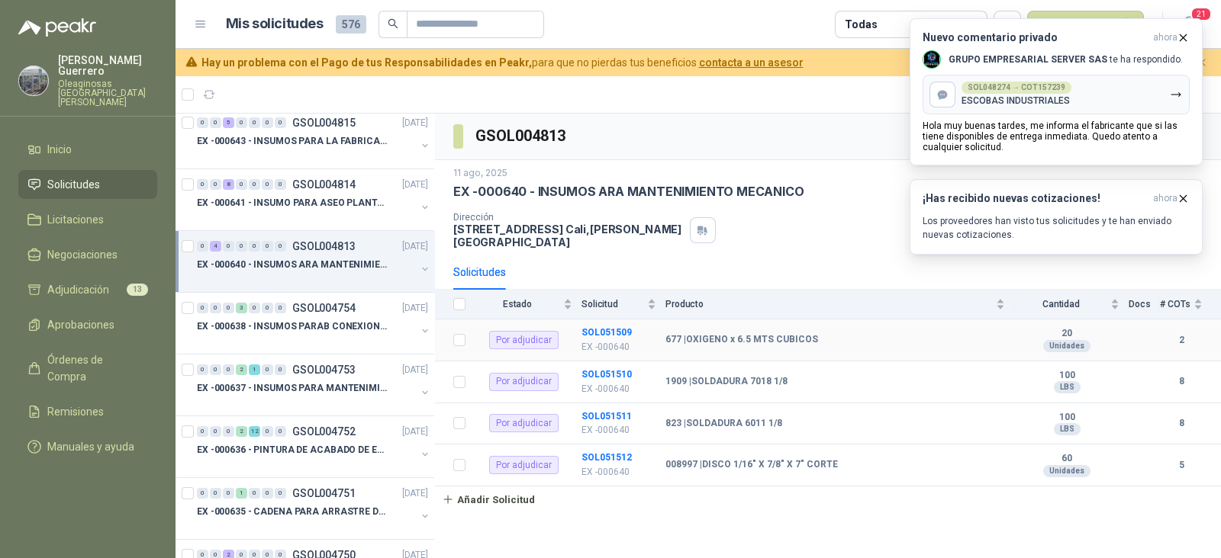
click at [605, 326] on td "SOL051509 EX -000640" at bounding box center [623, 341] width 84 height 42
click at [608, 327] on b "SOL051509" at bounding box center [606, 332] width 50 height 11
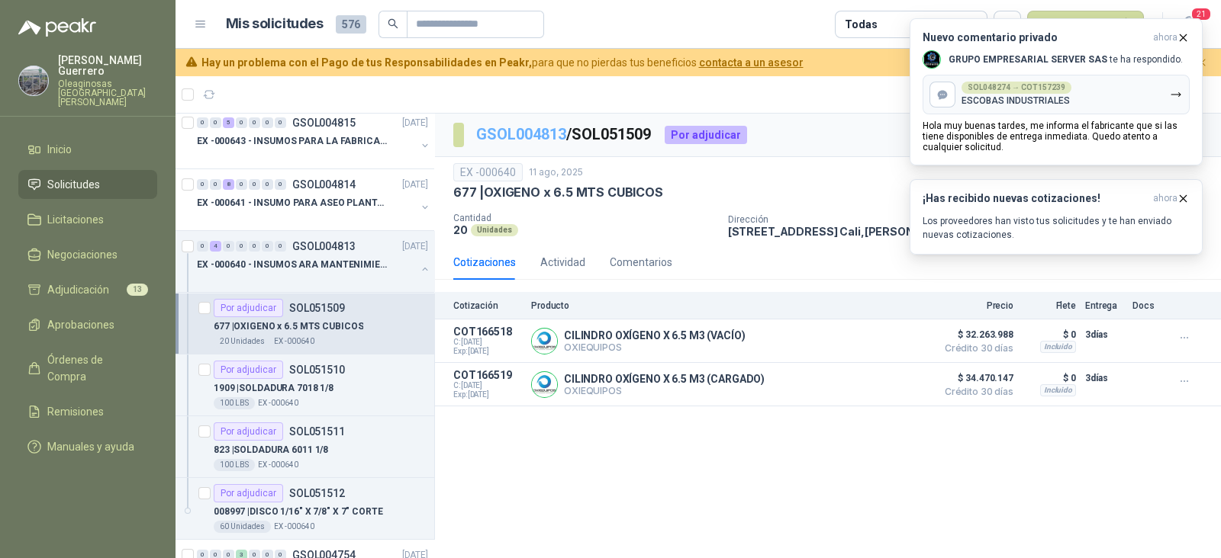
click at [549, 143] on link "GSOL004813" at bounding box center [521, 134] width 90 height 18
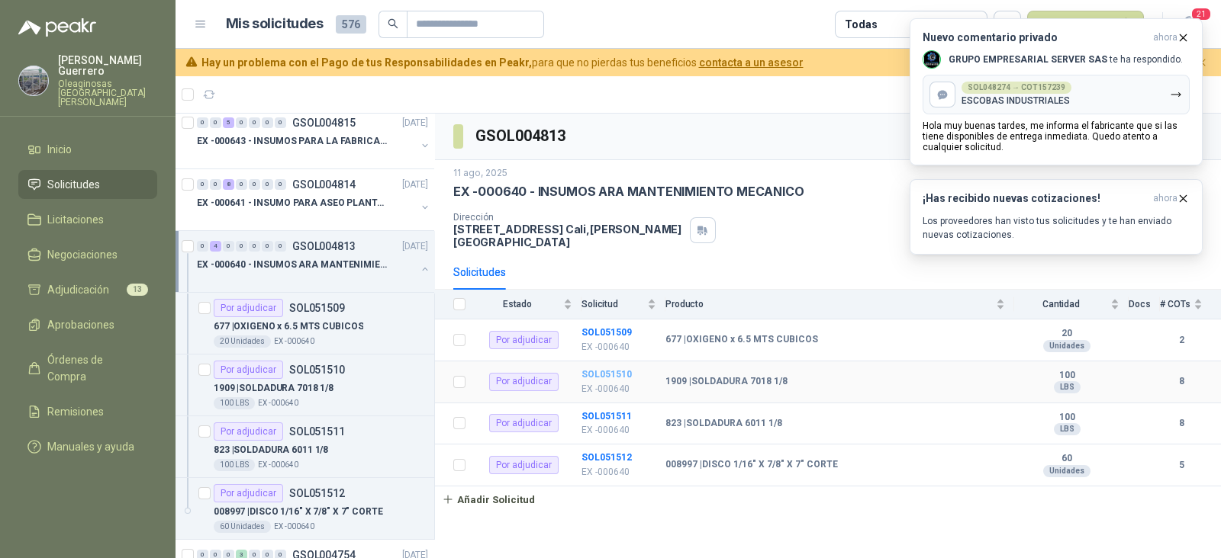
click at [612, 369] on b "SOL051510" at bounding box center [606, 374] width 50 height 11
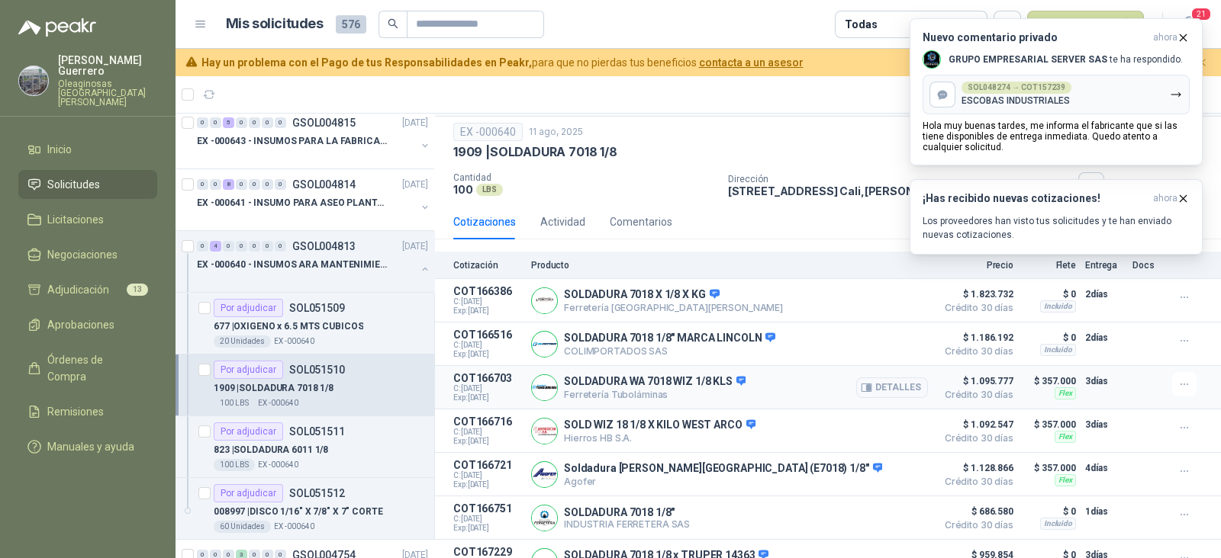
scroll to position [95, 0]
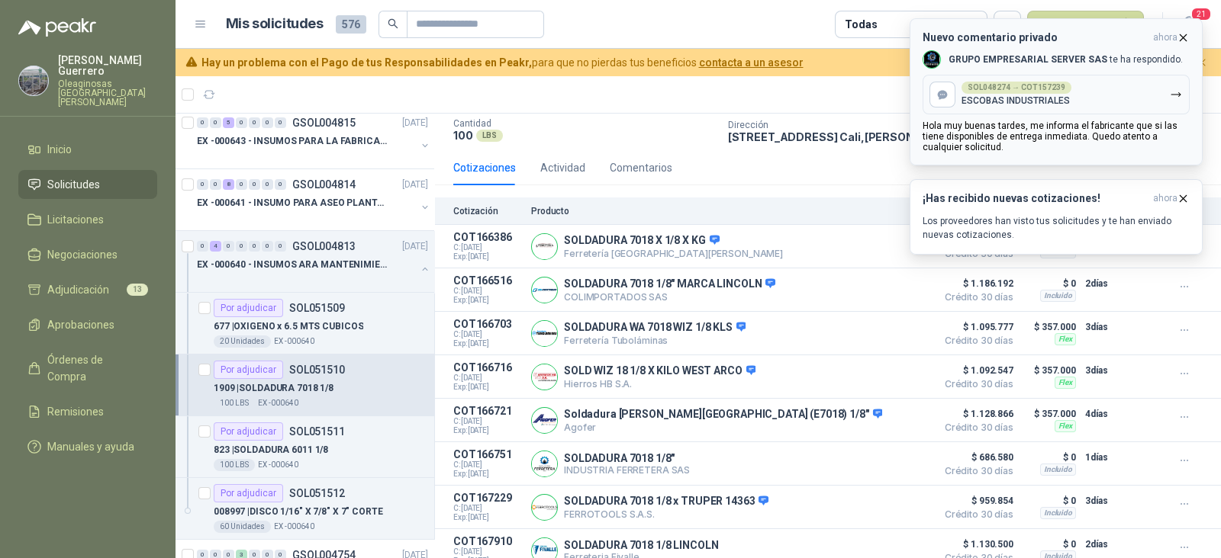
click at [1179, 40] on icon "button" at bounding box center [1182, 37] width 13 height 13
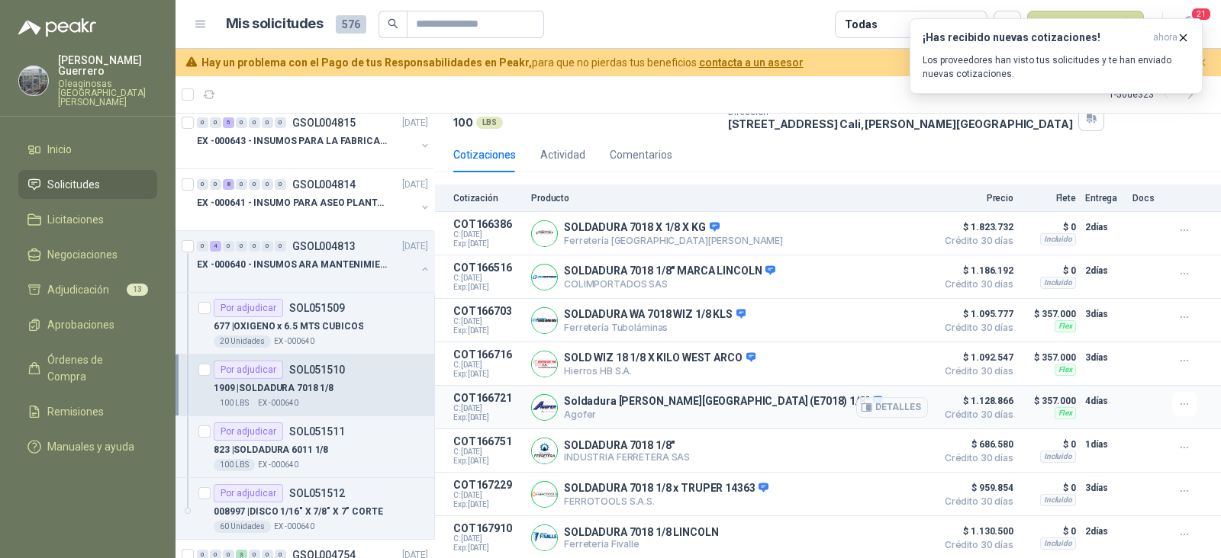
scroll to position [111, 0]
click at [870, 449] on button "Detalles" at bounding box center [892, 450] width 72 height 21
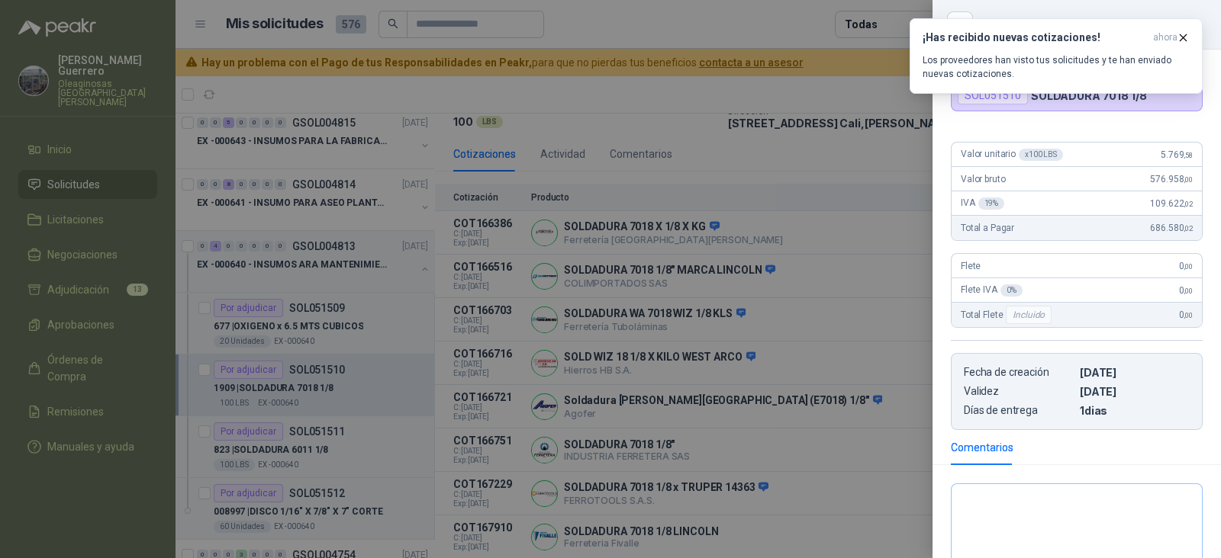
scroll to position [95, 0]
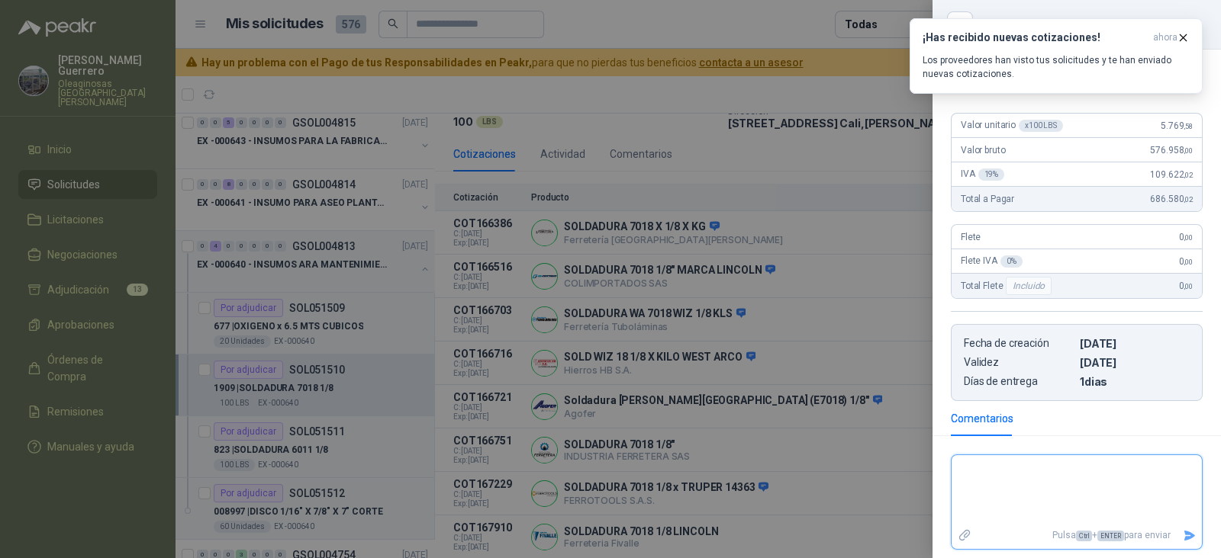
click at [1047, 478] on textarea at bounding box center [1076, 490] width 250 height 64
type textarea "*"
type textarea "**"
type textarea "***"
type textarea "*****"
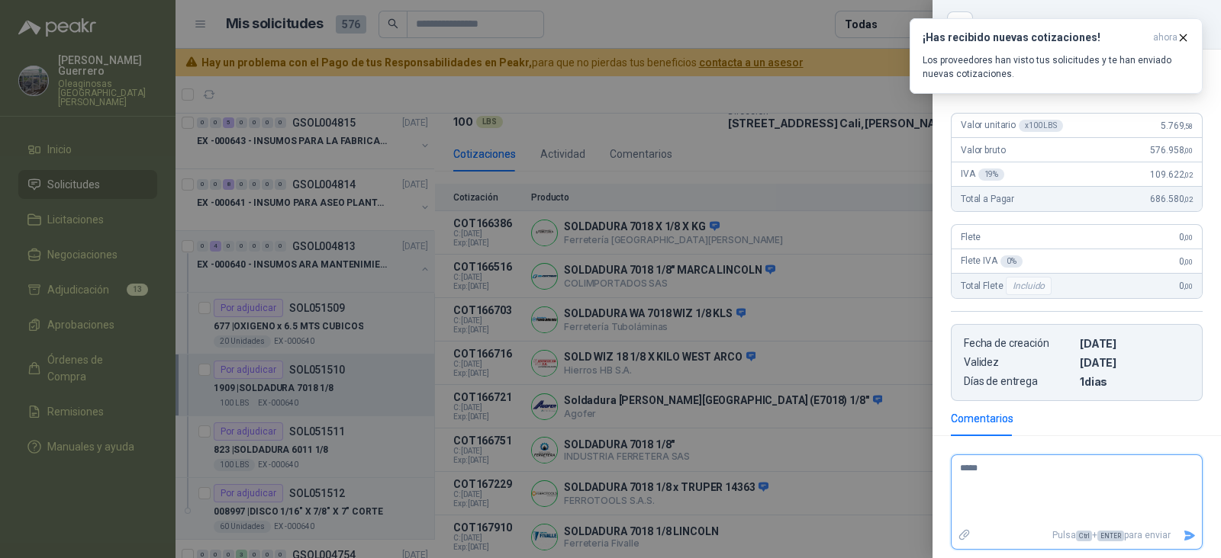
type textarea "******"
type textarea "*****"
type textarea "******"
type textarea "*****"
type textarea "***"
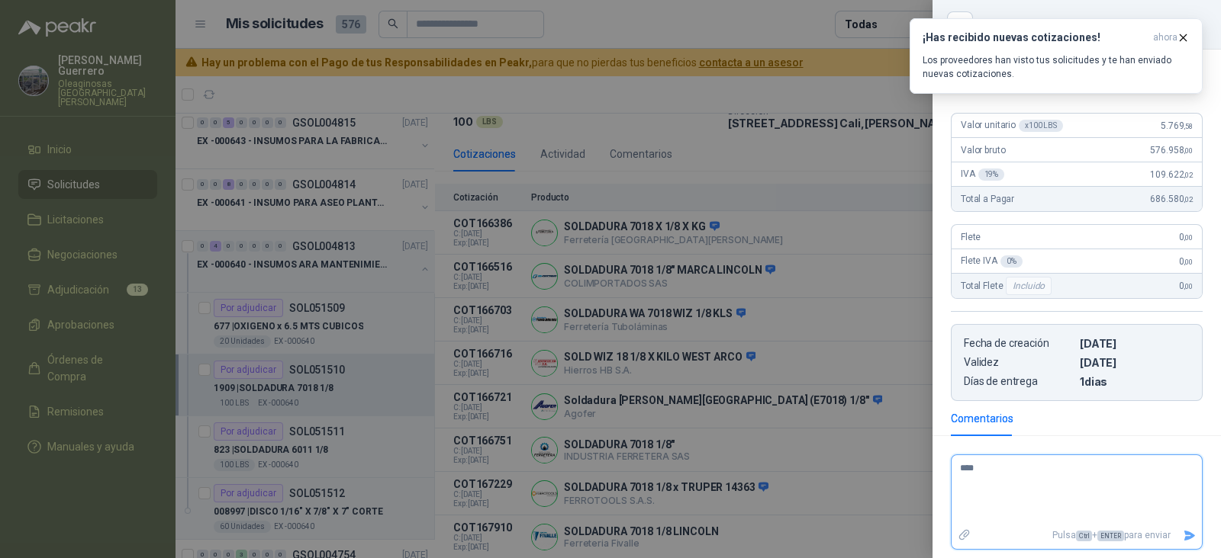
type textarea "*****"
type textarea "******"
type textarea "*******"
type textarea "********"
type textarea "*********"
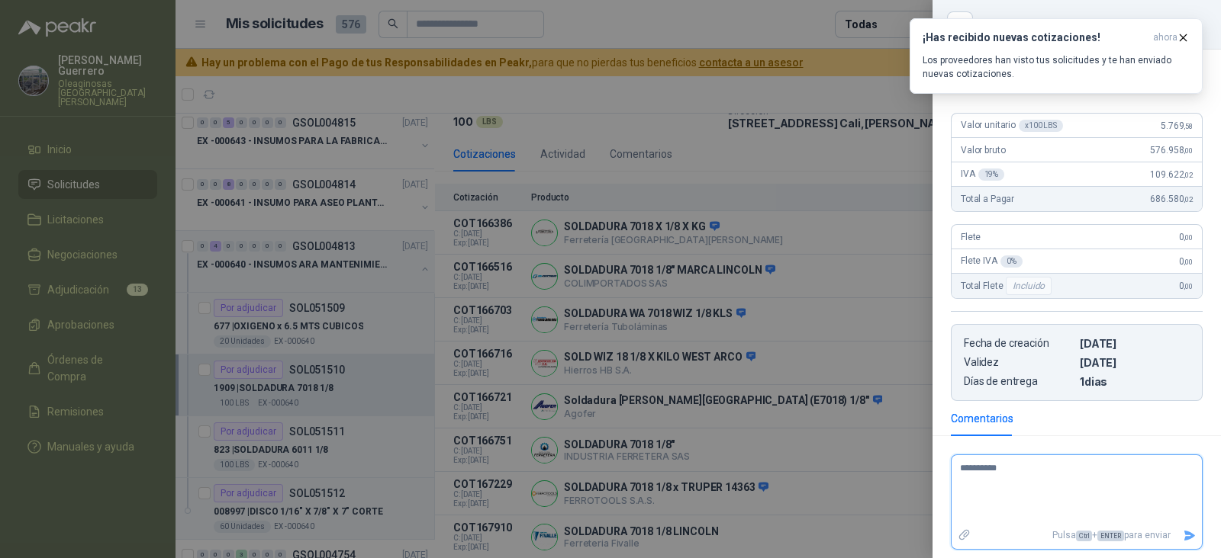
type textarea "**********"
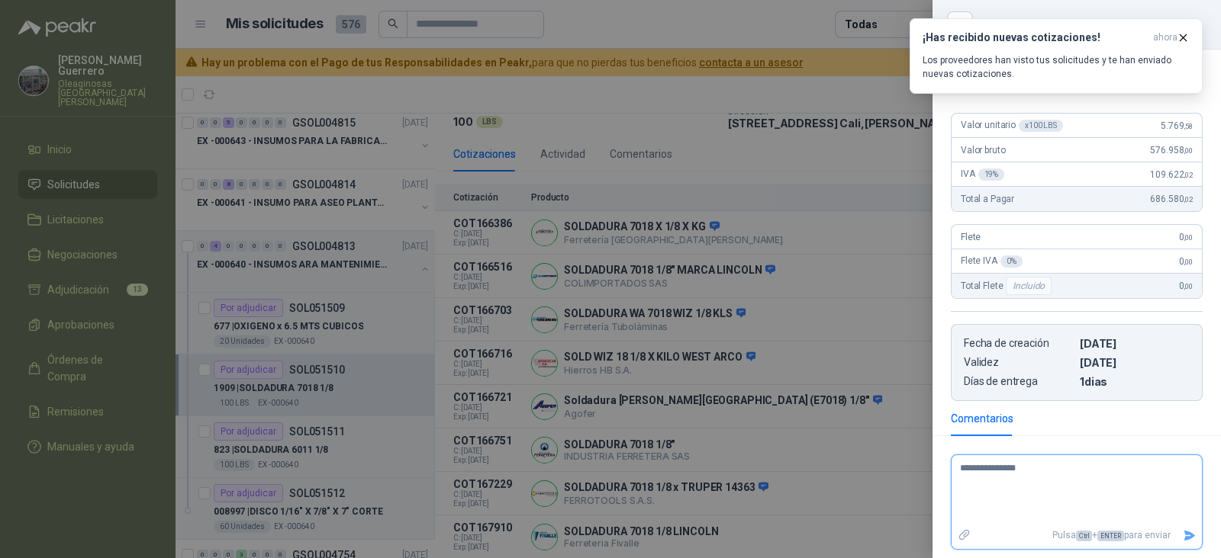
type textarea "**********"
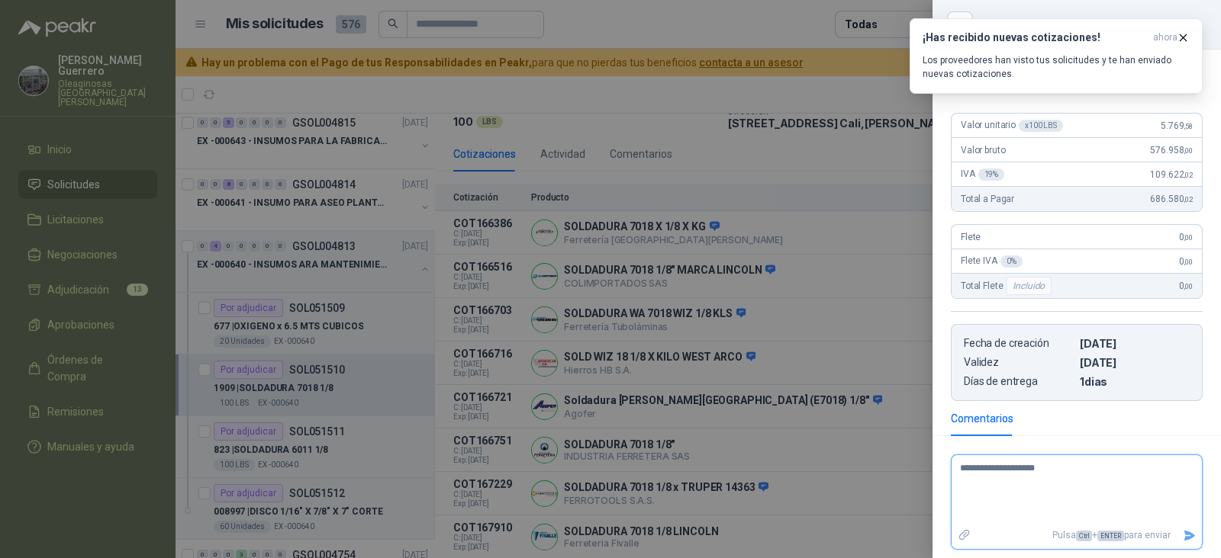
type textarea "**********"
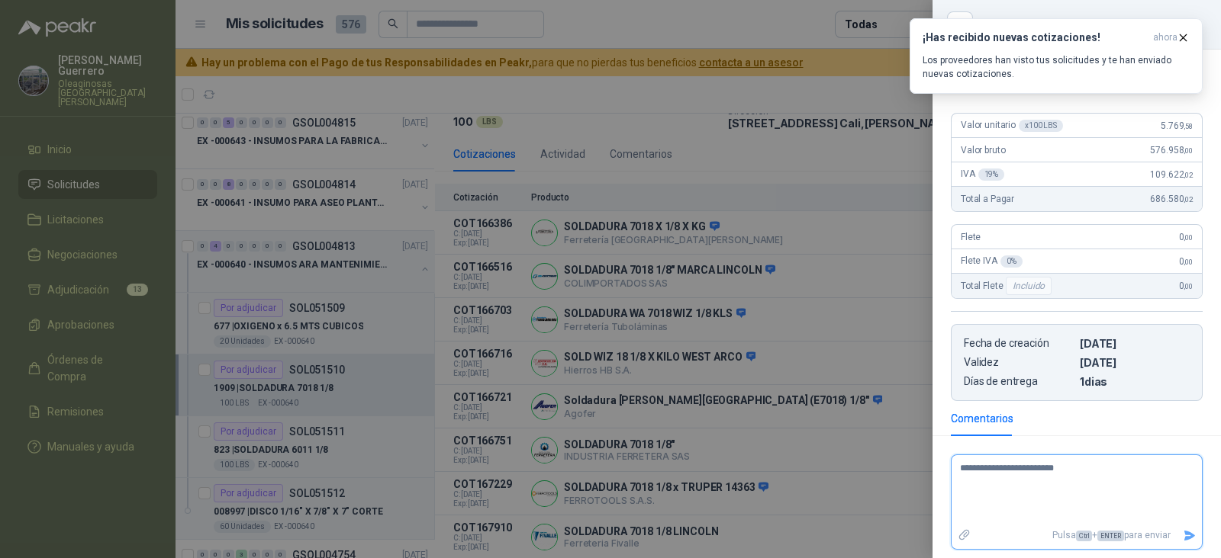
type textarea "**********"
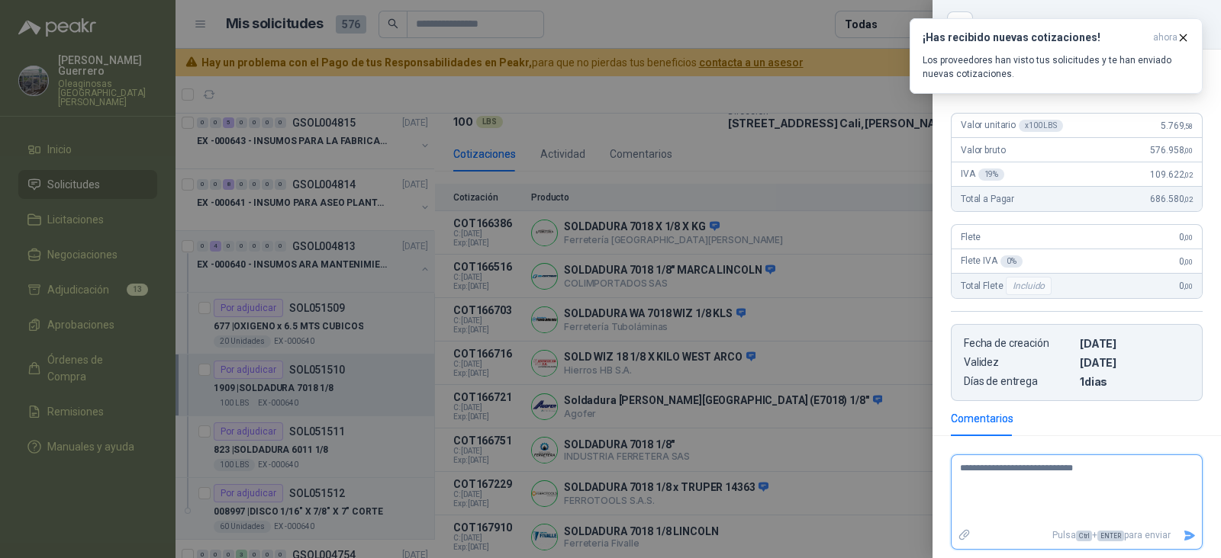
type textarea "**********"
click at [1178, 526] on button "Enviar" at bounding box center [1188, 536] width 25 height 27
click at [915, 349] on div at bounding box center [610, 279] width 1221 height 558
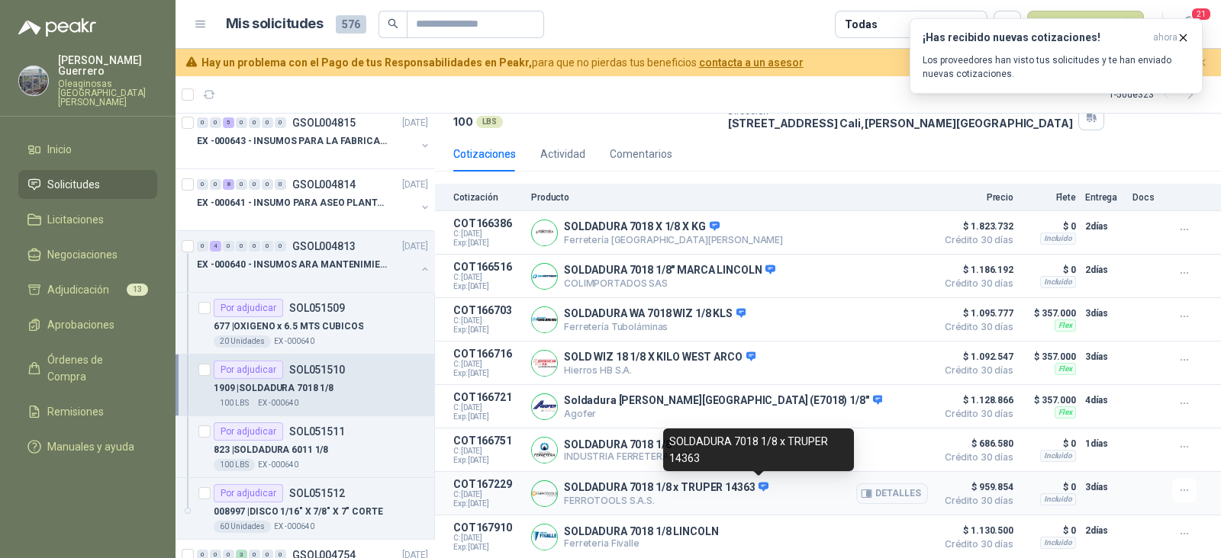
click at [764, 484] on icon at bounding box center [763, 486] width 10 height 9
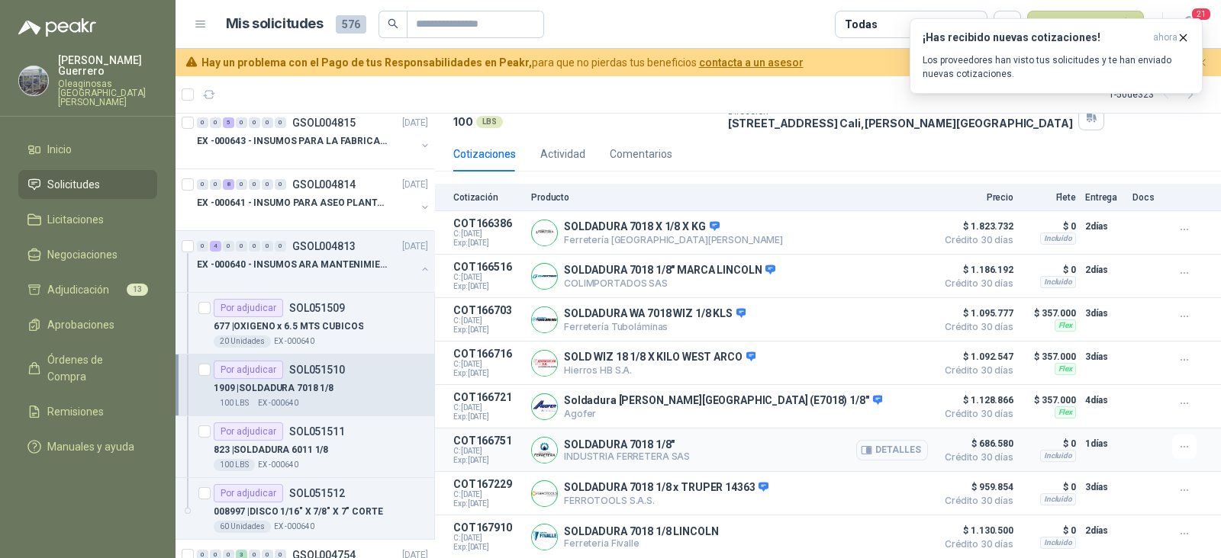
click at [877, 443] on button "Detalles" at bounding box center [892, 450] width 72 height 21
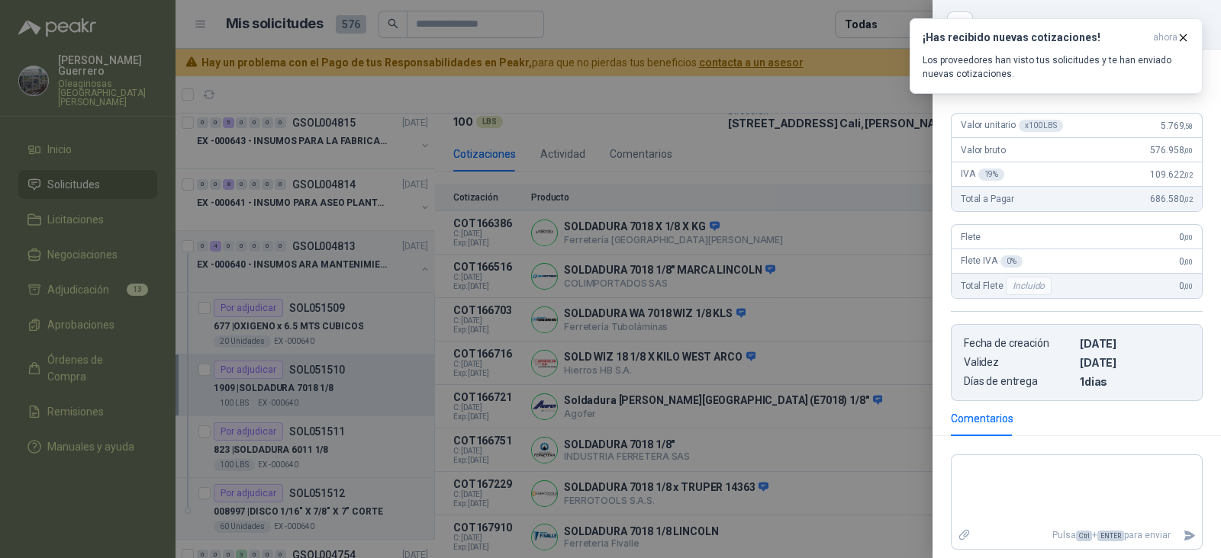
click at [770, 448] on div at bounding box center [610, 279] width 1221 height 558
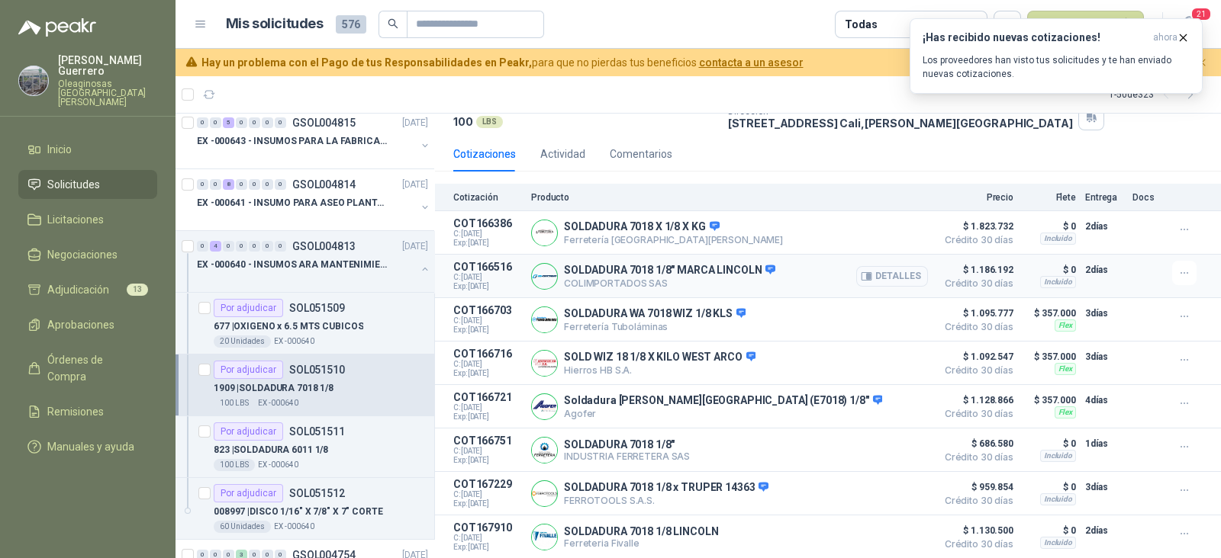
click at [879, 275] on button "Detalles" at bounding box center [892, 276] width 72 height 21
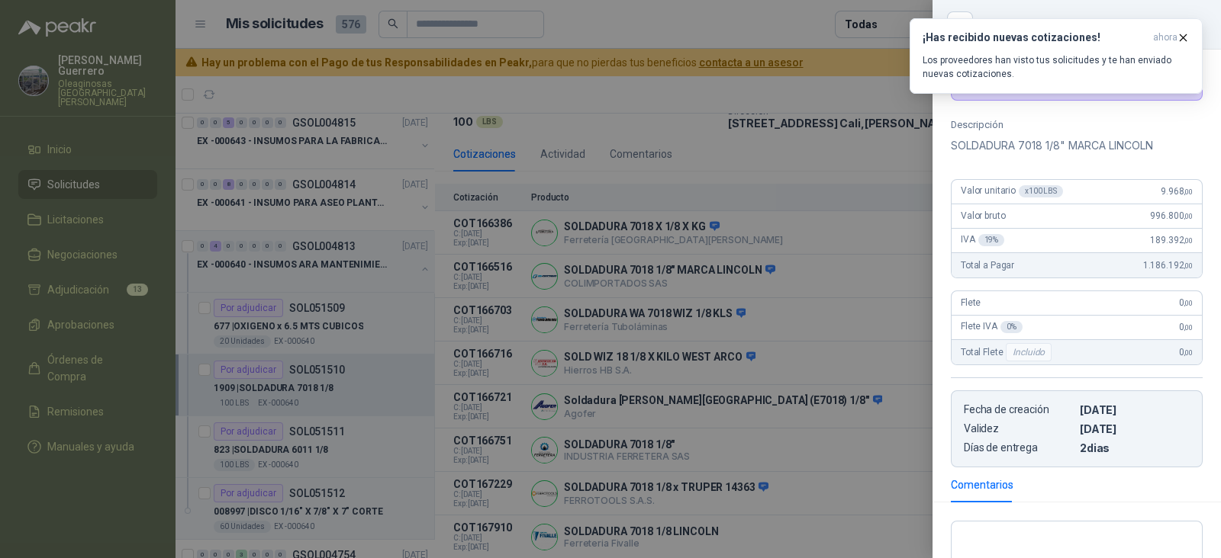
scroll to position [113, 0]
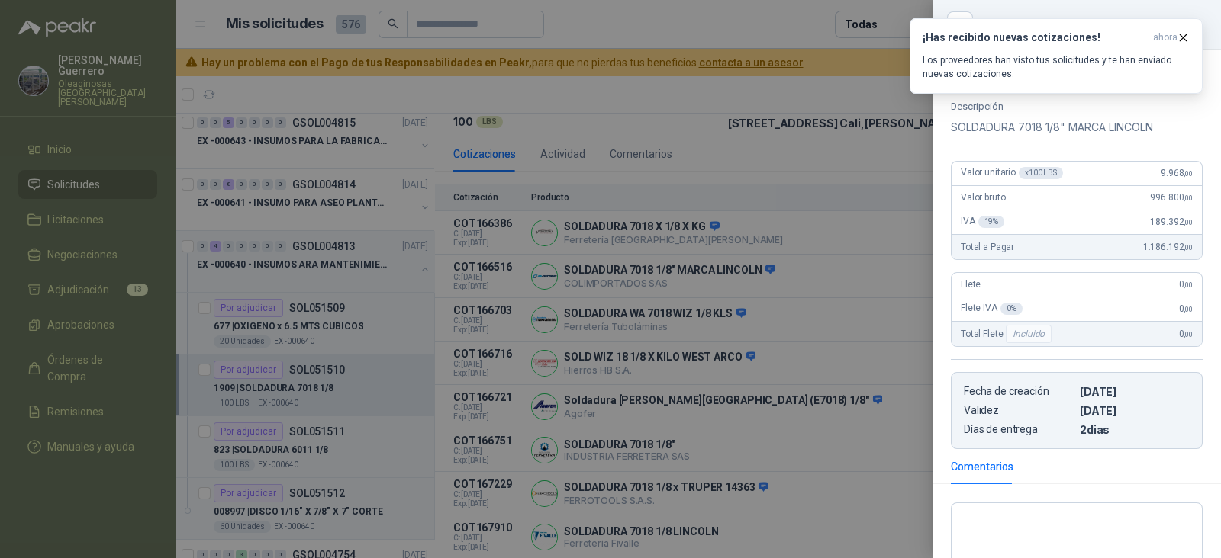
click at [774, 250] on div at bounding box center [610, 279] width 1221 height 558
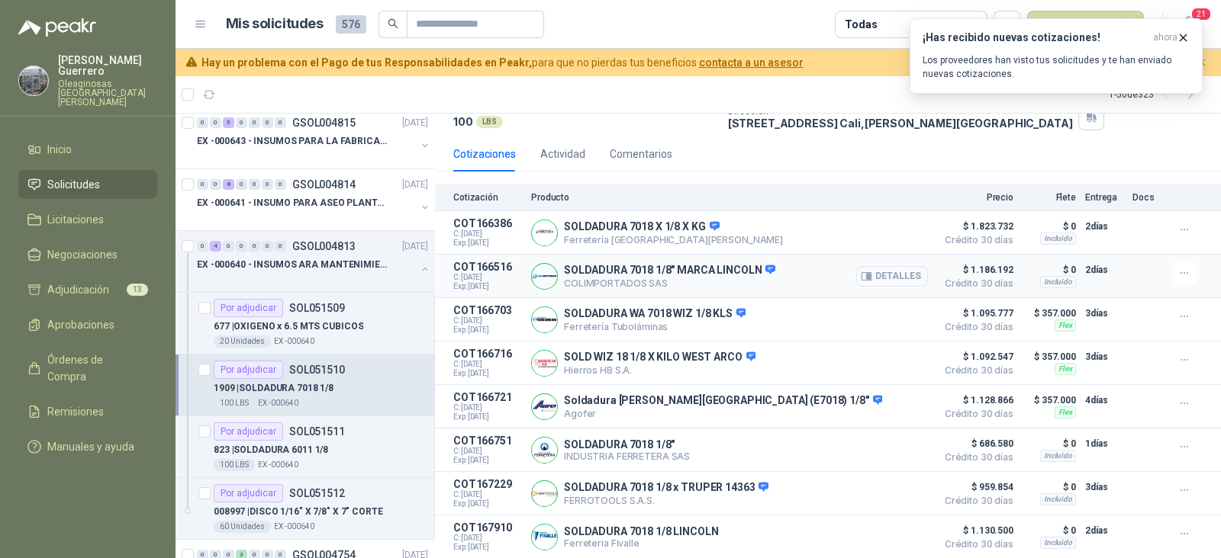
click at [893, 272] on button "Detalles" at bounding box center [892, 276] width 72 height 21
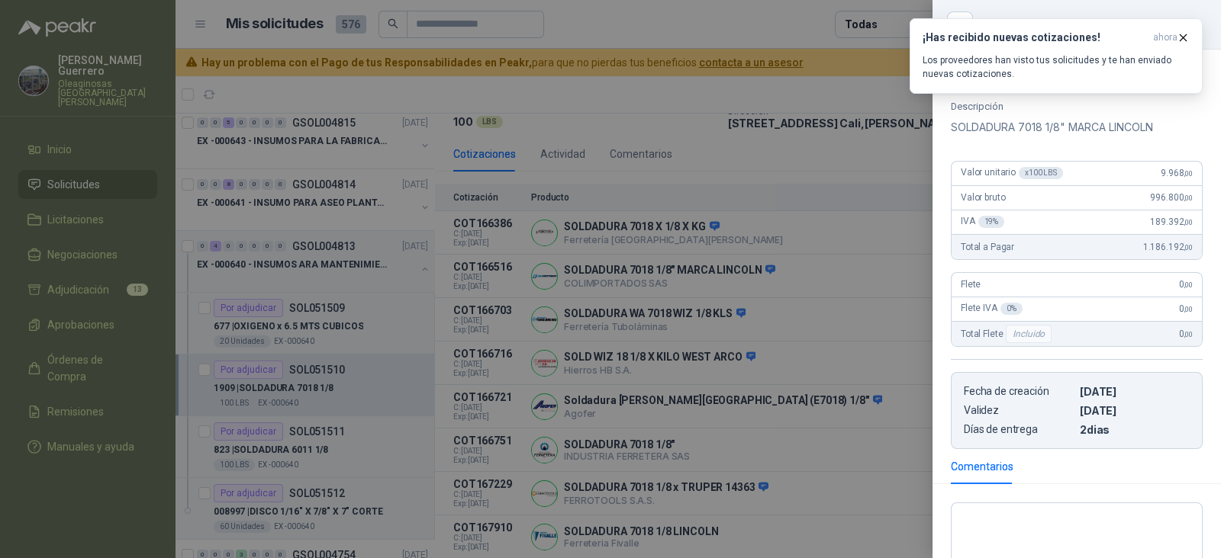
click at [793, 322] on div at bounding box center [610, 279] width 1221 height 558
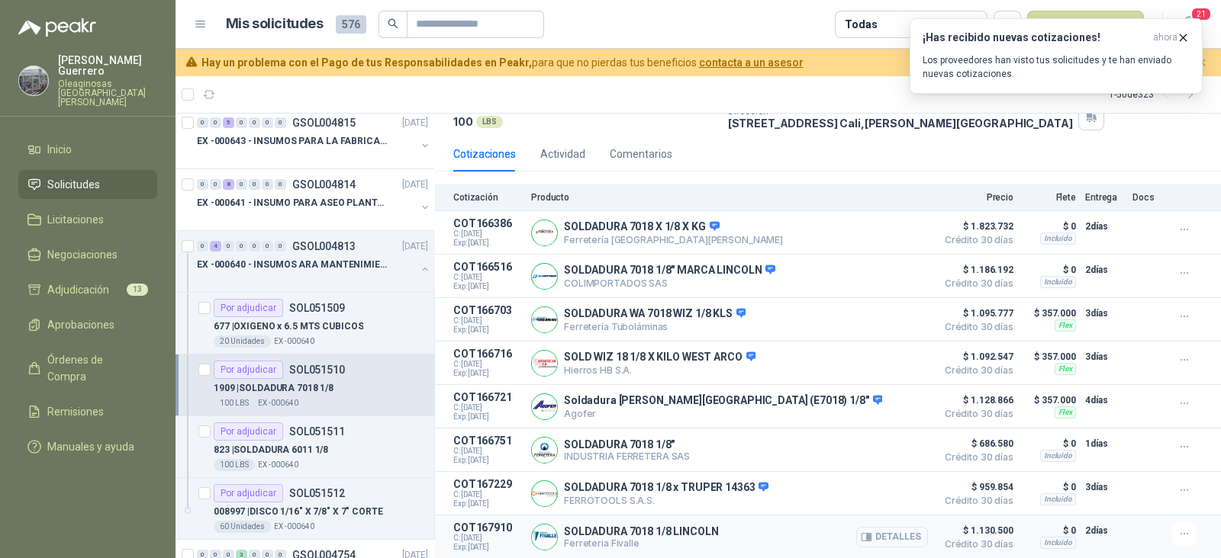
click at [893, 535] on button "Detalles" at bounding box center [892, 537] width 72 height 21
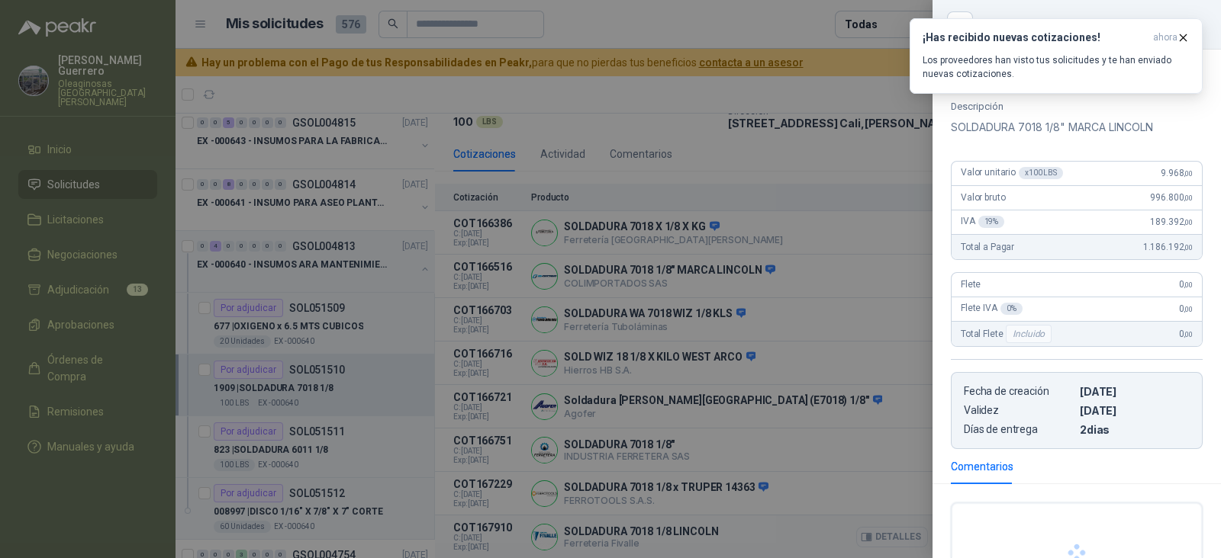
scroll to position [95, 0]
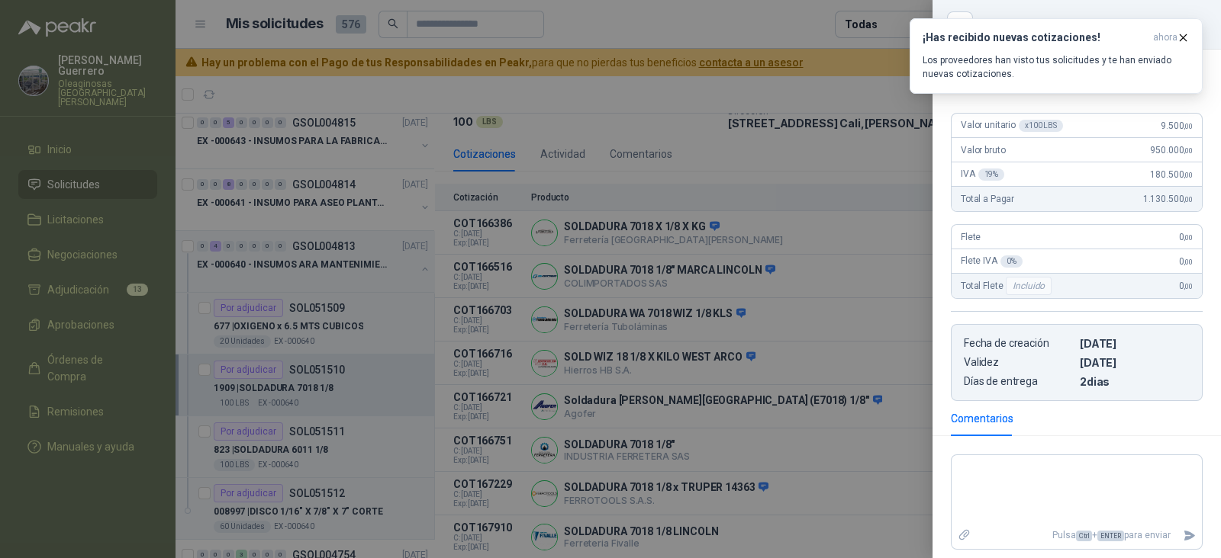
click at [771, 502] on div at bounding box center [610, 279] width 1221 height 558
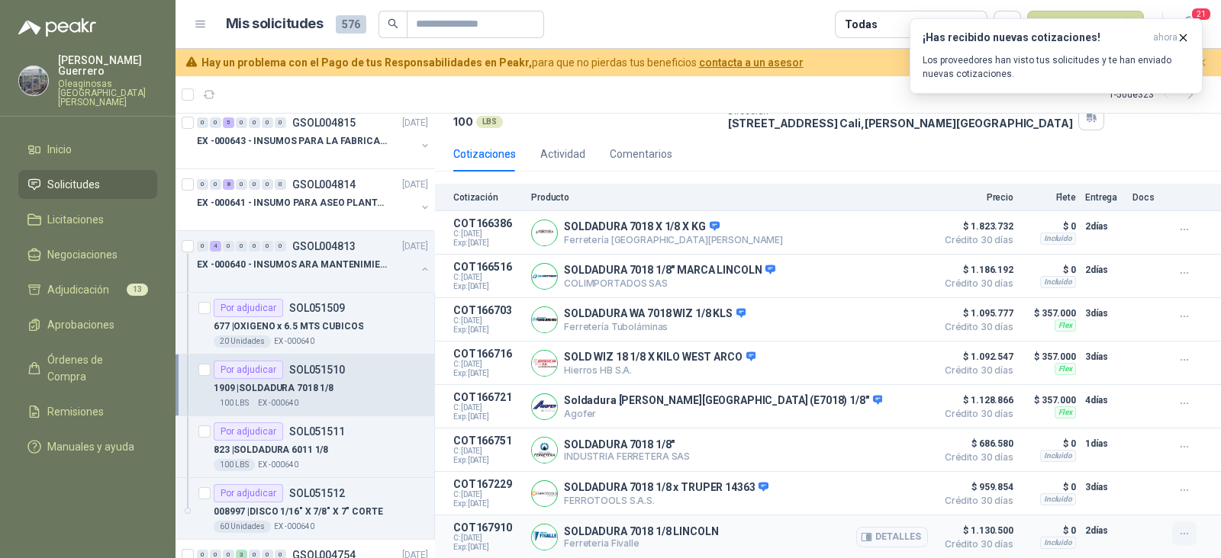
click at [1180, 534] on icon "button" at bounding box center [1183, 534] width 7 height 1
click at [1120, 468] on button "Añadir" at bounding box center [1153, 472] width 122 height 24
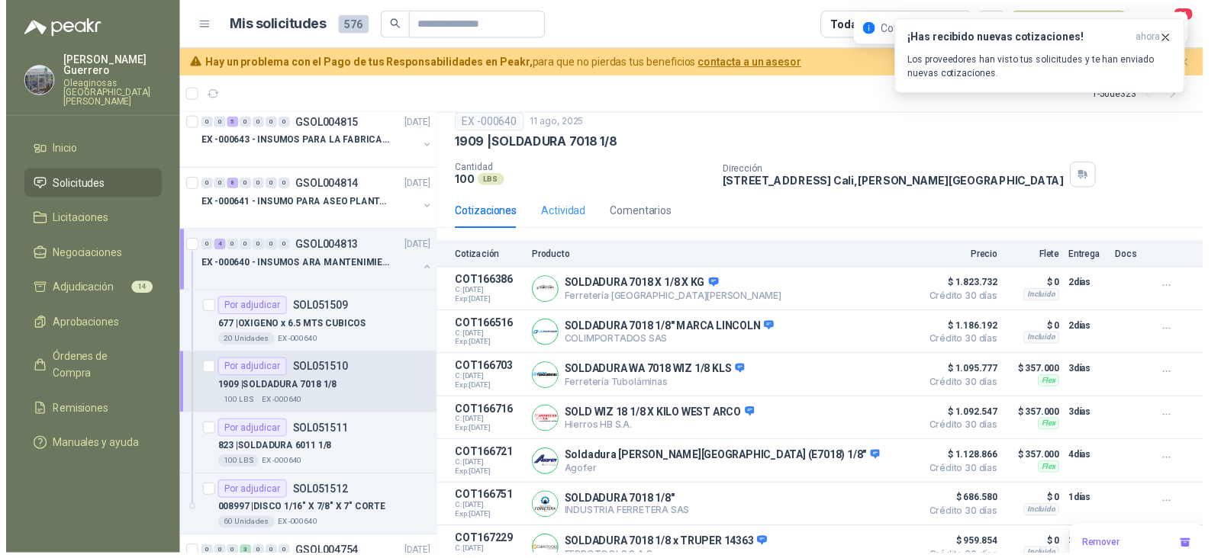
scroll to position [0, 0]
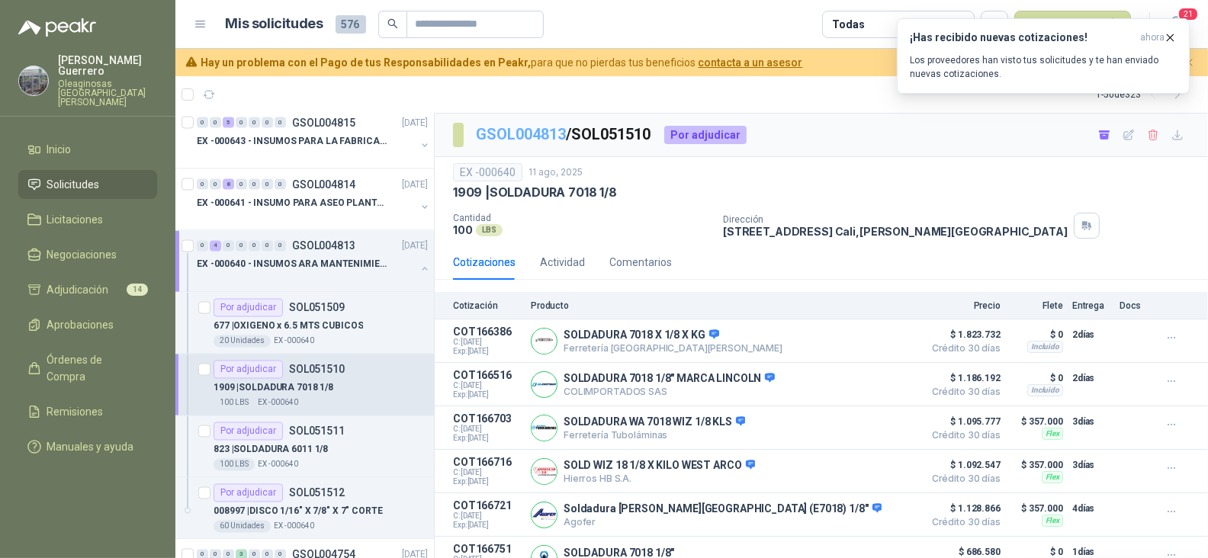
click at [511, 139] on link "GSOL004813" at bounding box center [521, 134] width 90 height 18
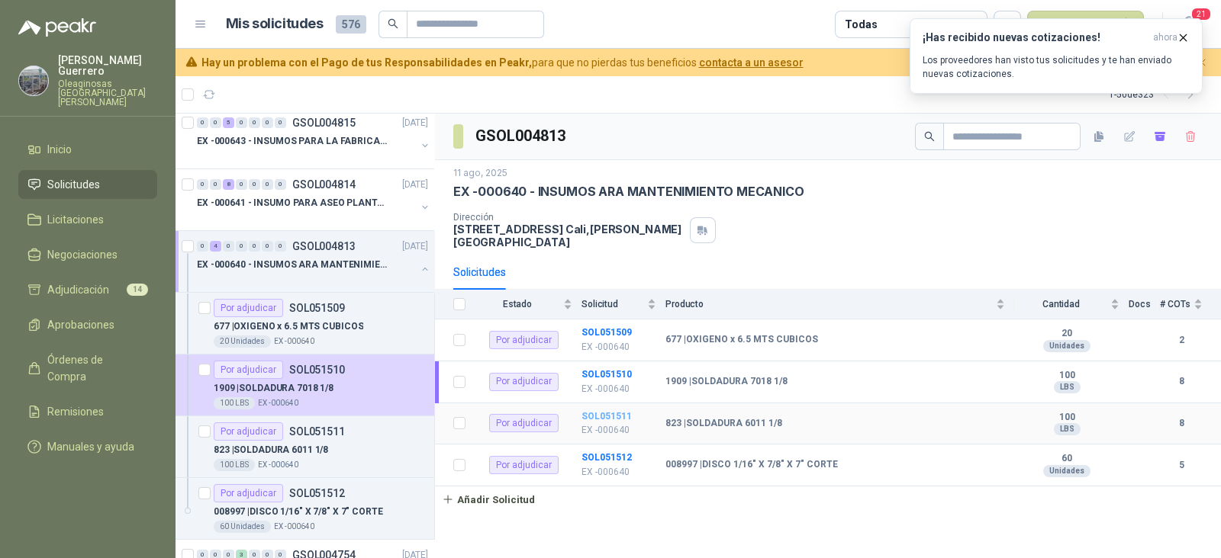
click at [606, 411] on b "SOL051511" at bounding box center [606, 416] width 50 height 11
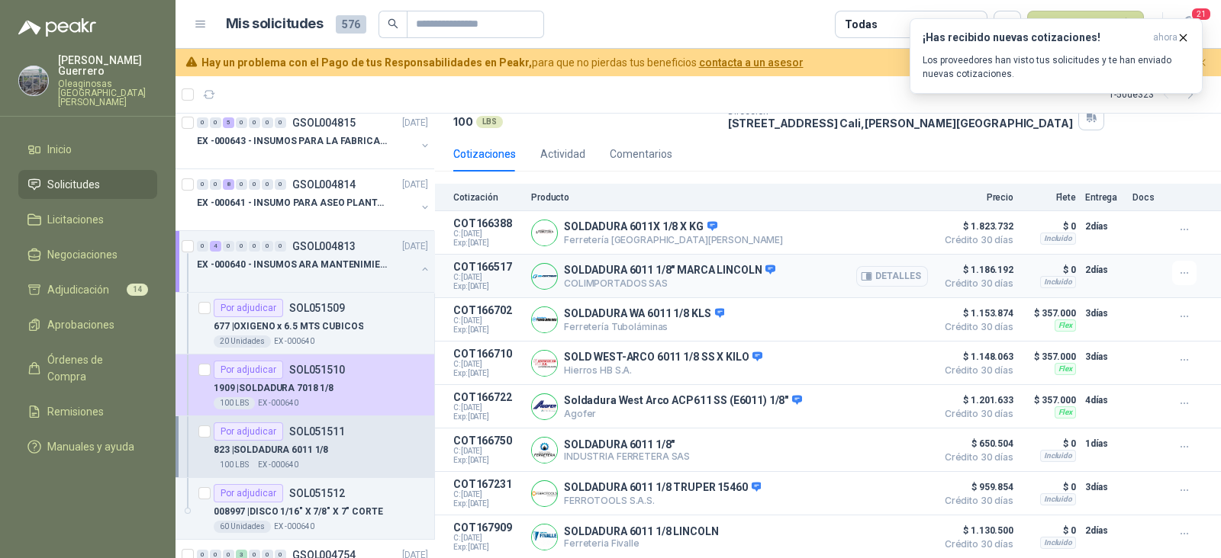
scroll to position [111, 0]
click at [1178, 537] on icon "button" at bounding box center [1184, 534] width 13 height 13
click at [1137, 470] on button "Añadir" at bounding box center [1153, 472] width 122 height 24
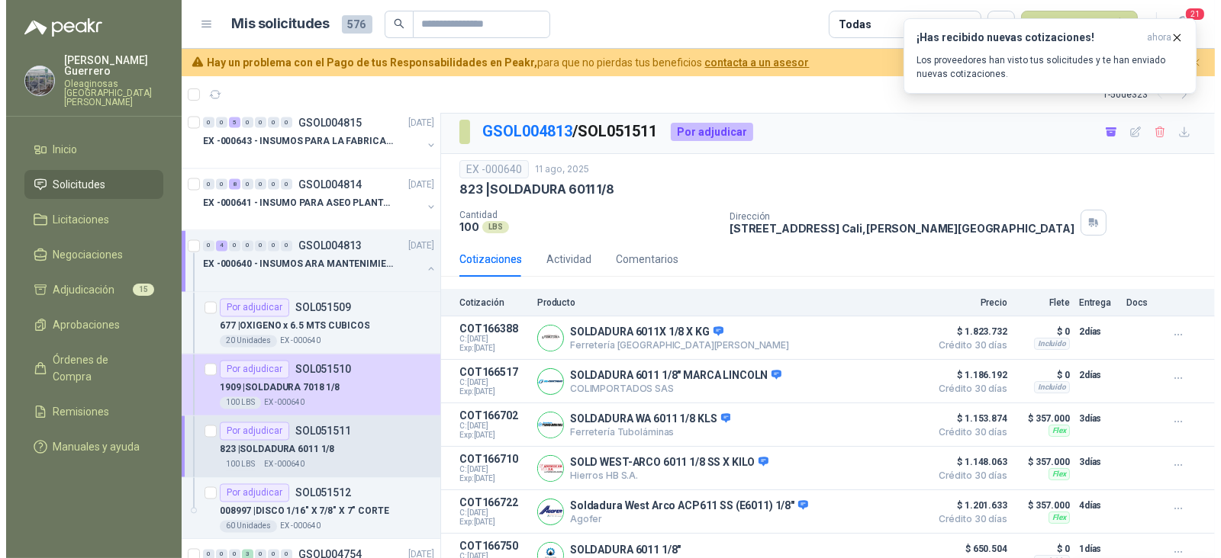
scroll to position [0, 0]
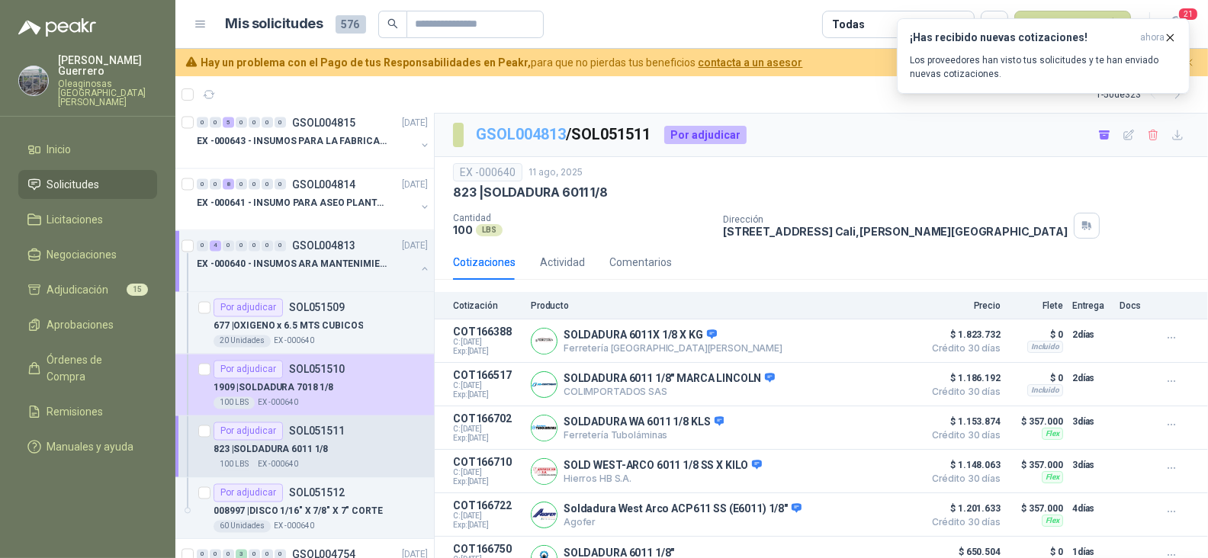
click at [532, 135] on link "GSOL004813" at bounding box center [521, 134] width 90 height 18
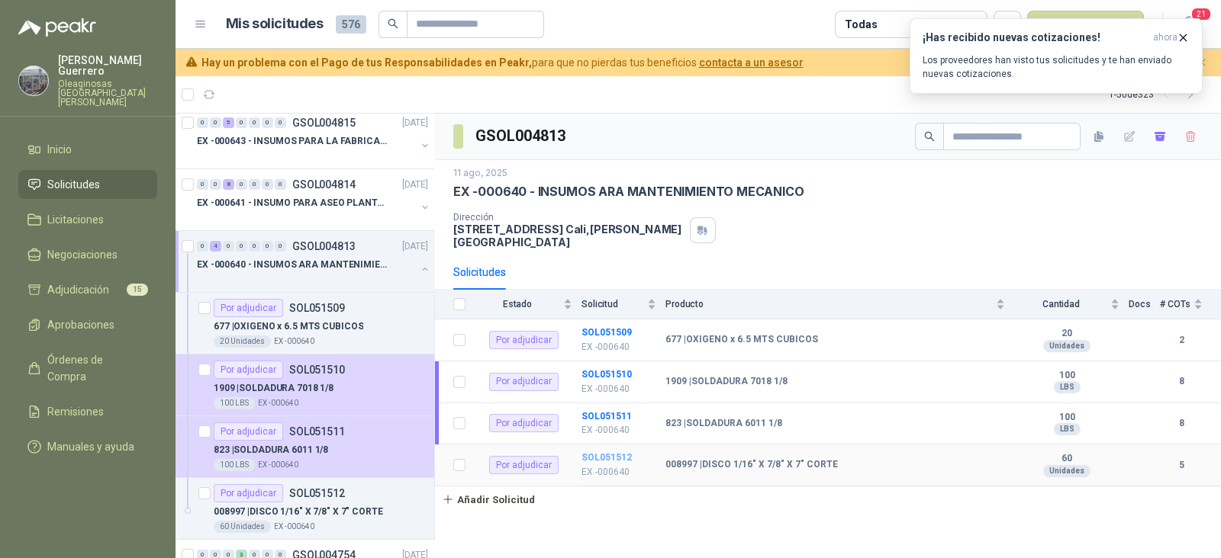
click at [616, 452] on b "SOL051512" at bounding box center [606, 457] width 50 height 11
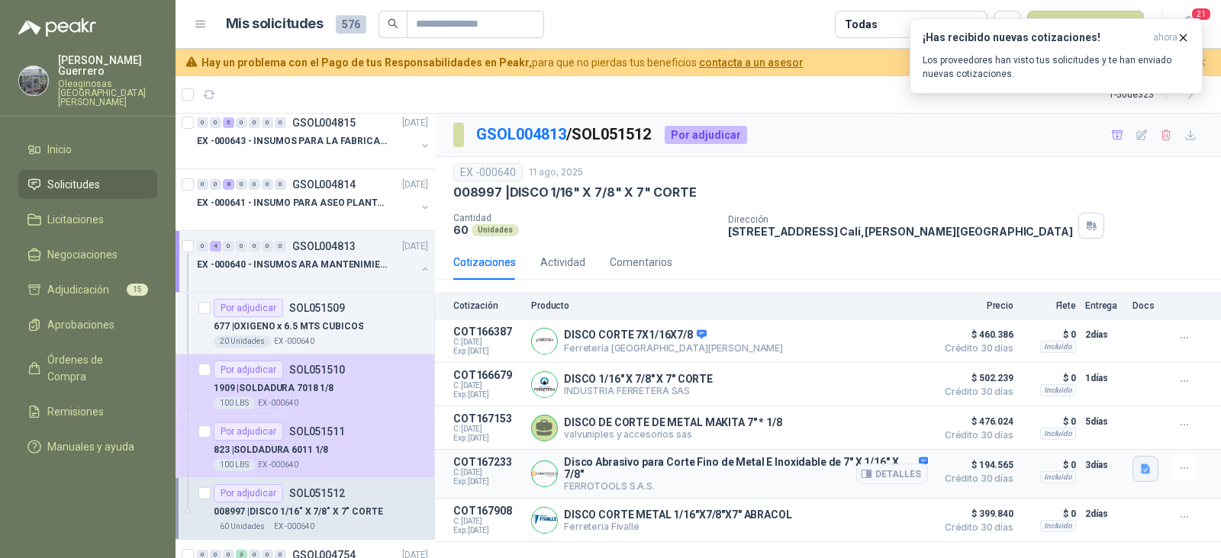
click at [1147, 463] on icon "button" at bounding box center [1145, 469] width 13 height 13
click at [1136, 443] on button "image.png" at bounding box center [1115, 437] width 66 height 16
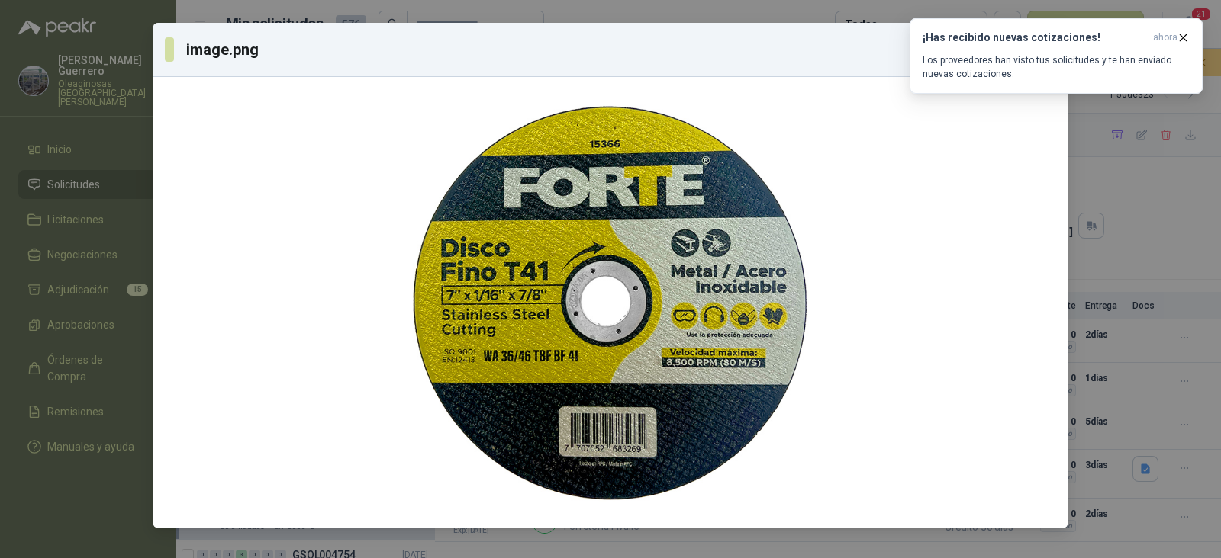
click at [1144, 363] on div "image.png Descargar" at bounding box center [610, 279] width 1221 height 558
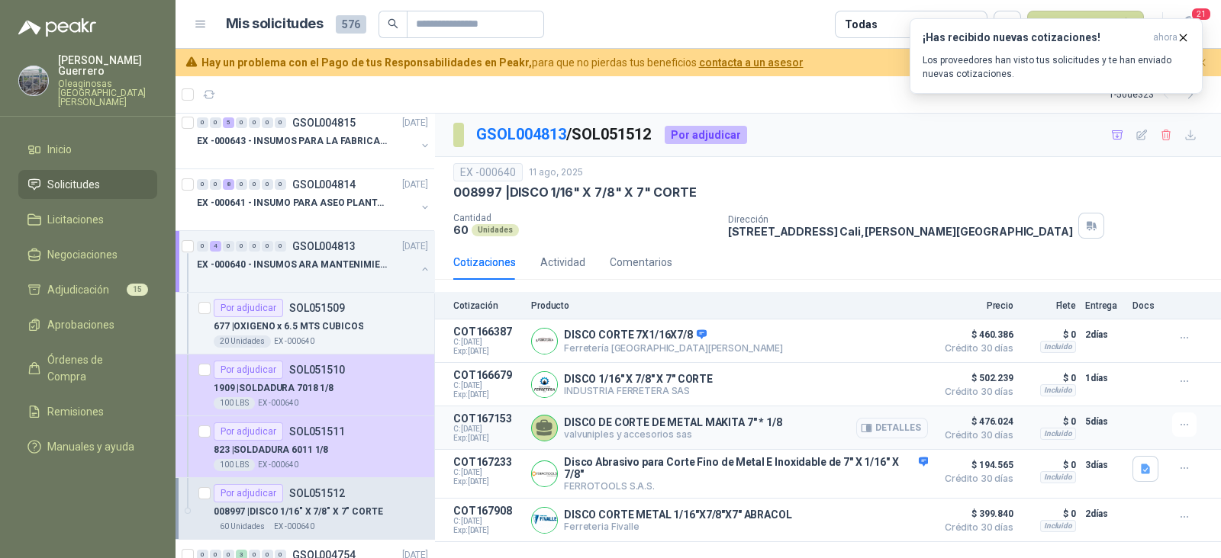
click at [915, 426] on button "Detalles" at bounding box center [892, 428] width 72 height 21
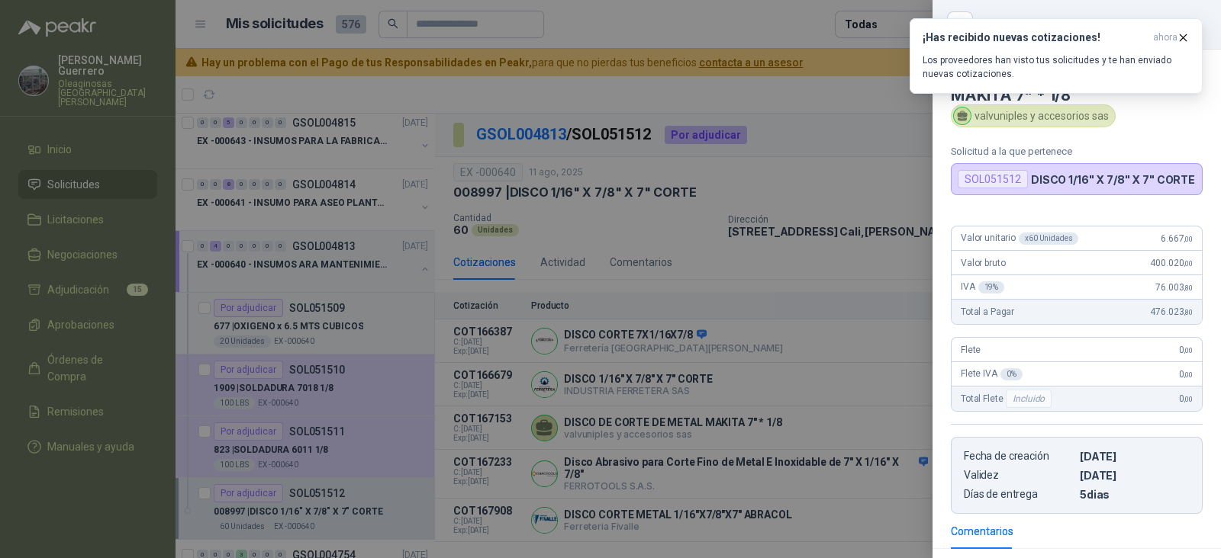
click at [857, 348] on div at bounding box center [610, 279] width 1221 height 558
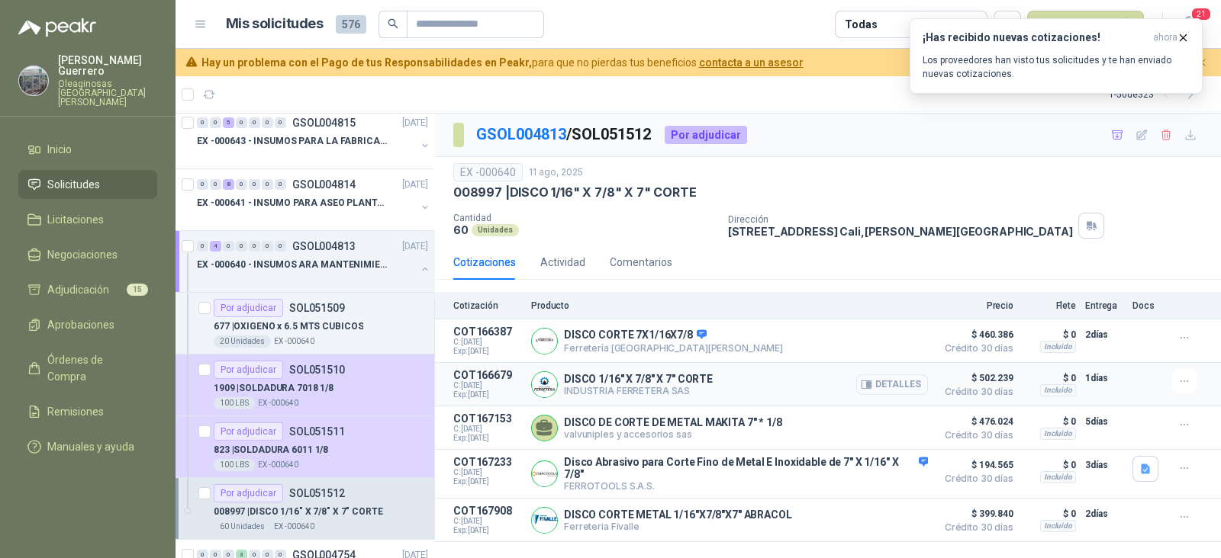
click at [902, 388] on button "Detalles" at bounding box center [892, 385] width 72 height 21
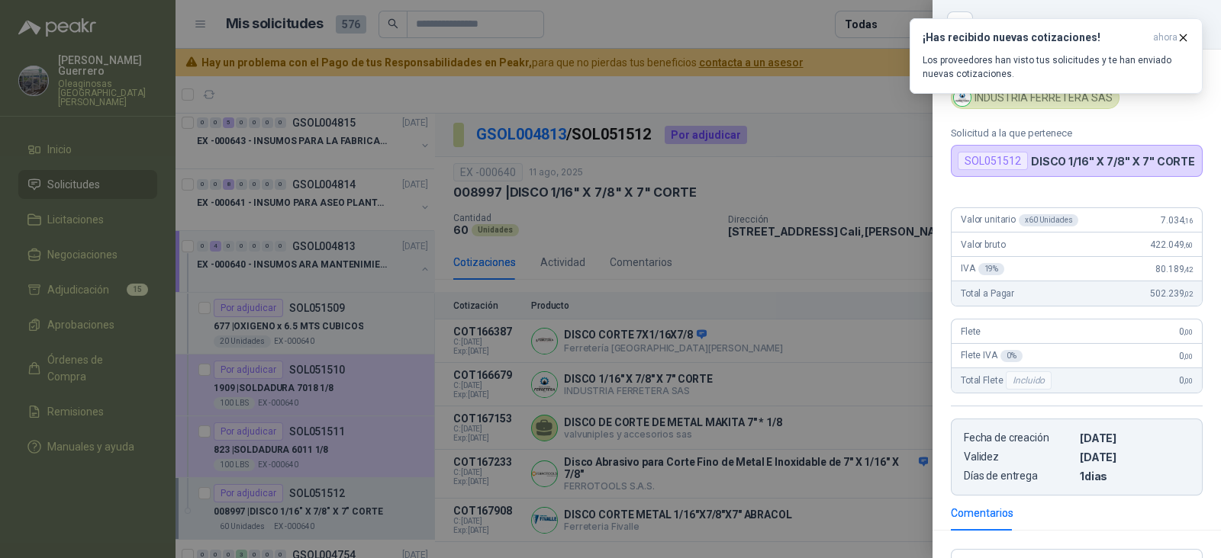
click at [837, 391] on div at bounding box center [610, 279] width 1221 height 558
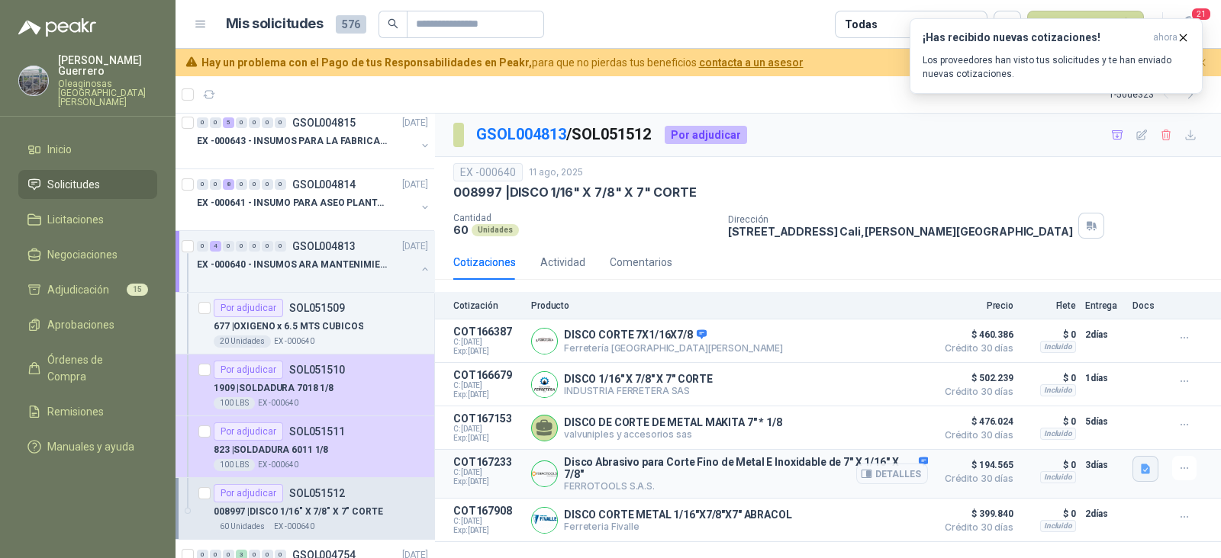
click at [1155, 469] on button "button" at bounding box center [1145, 469] width 26 height 26
click at [1106, 433] on button "image.png" at bounding box center [1115, 437] width 66 height 16
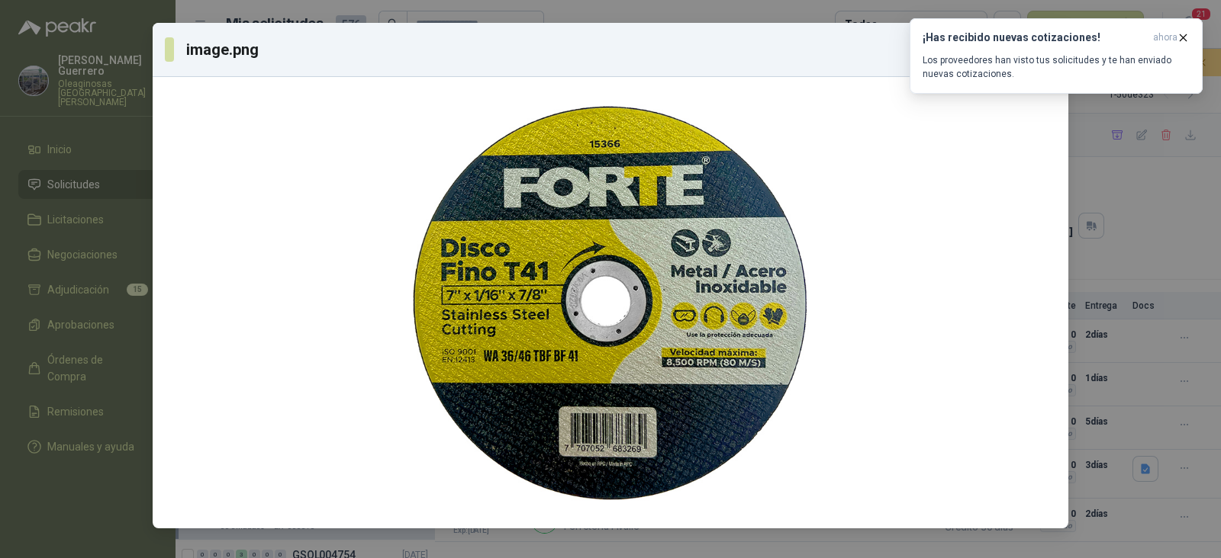
click at [1190, 314] on div "image.png Descargar" at bounding box center [610, 279] width 1221 height 558
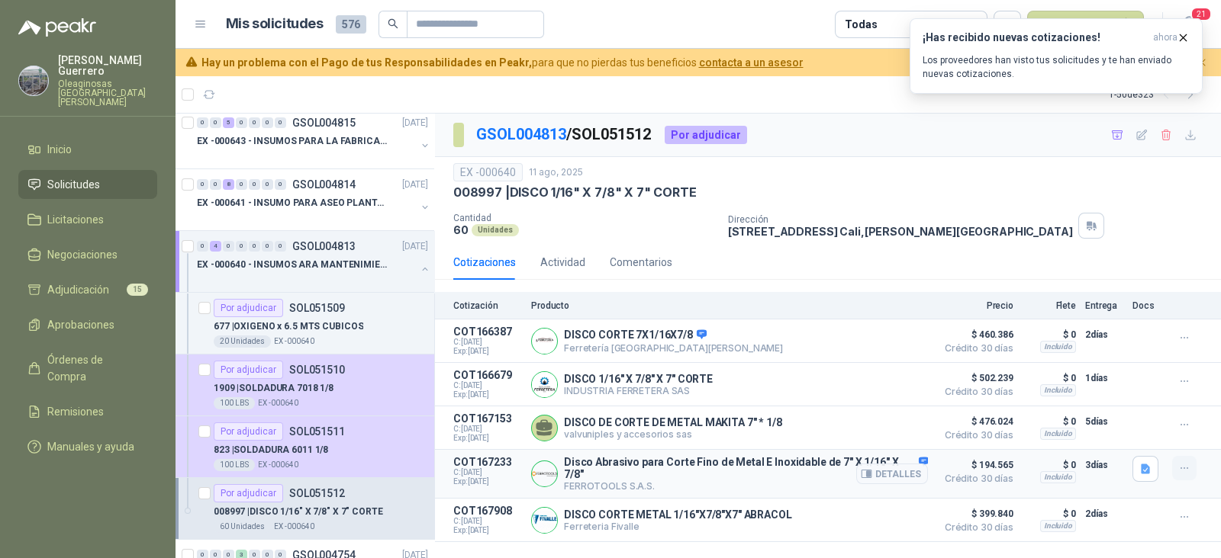
click at [1182, 476] on button "button" at bounding box center [1184, 468] width 24 height 24
click at [1129, 409] on button "Añadir" at bounding box center [1153, 408] width 122 height 24
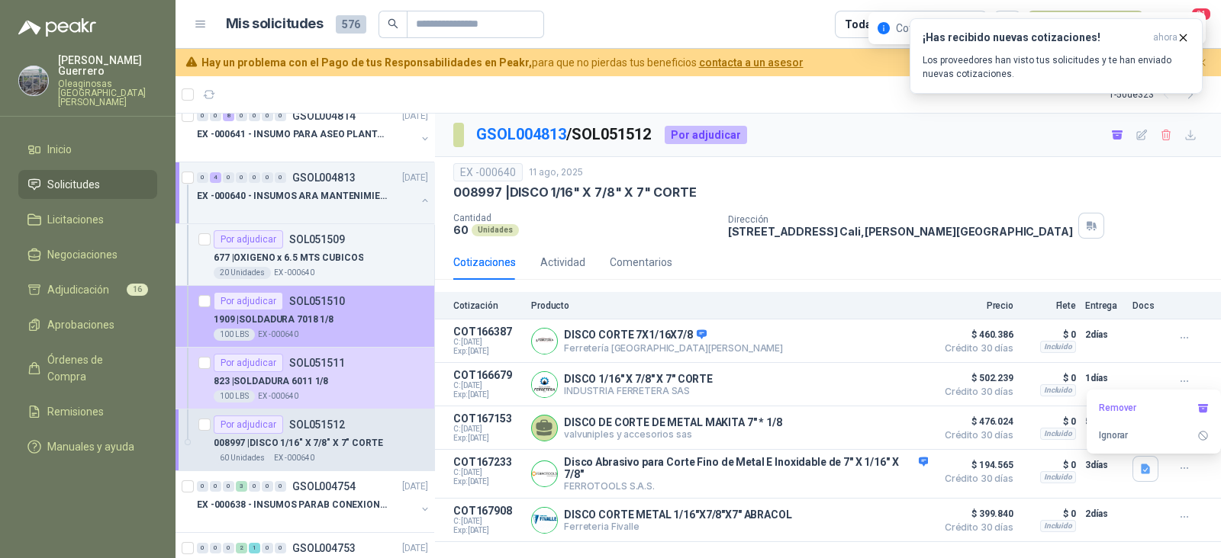
scroll to position [3719, 0]
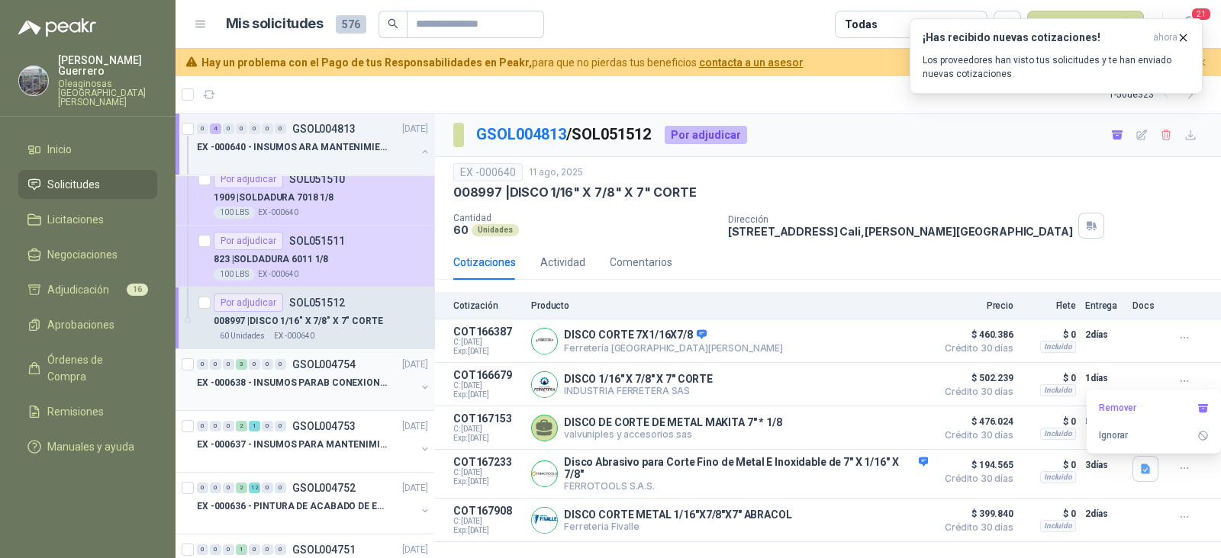
click at [331, 376] on p "EX -000638 - INSUMOS PARAB CONEXION DE [GEOGRAPHIC_DATA] Y A" at bounding box center [292, 383] width 190 height 14
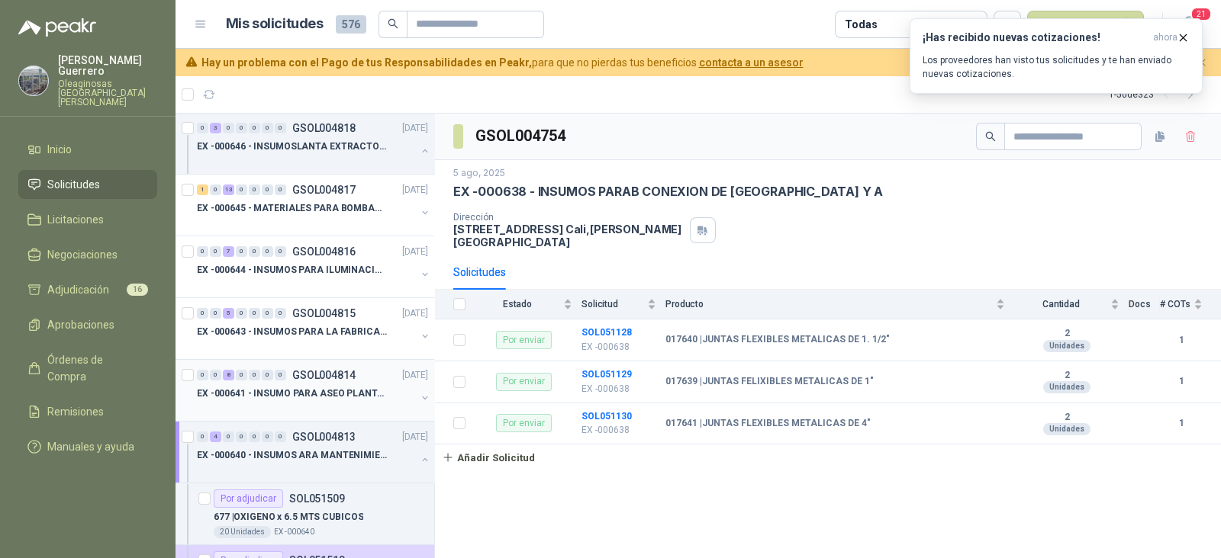
scroll to position [3433, 0]
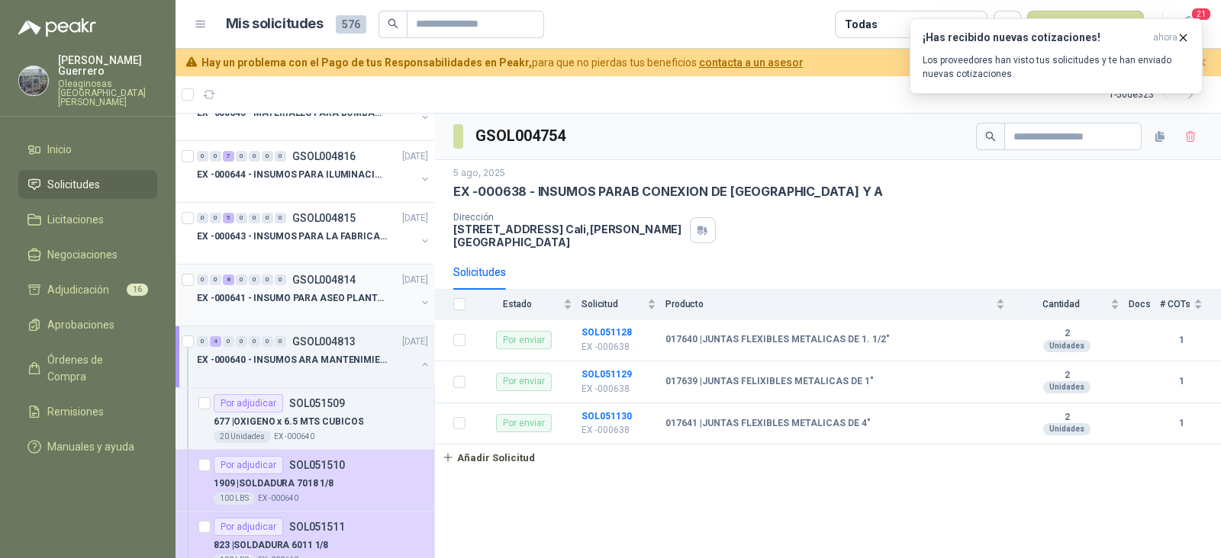
click at [345, 307] on div at bounding box center [306, 313] width 219 height 12
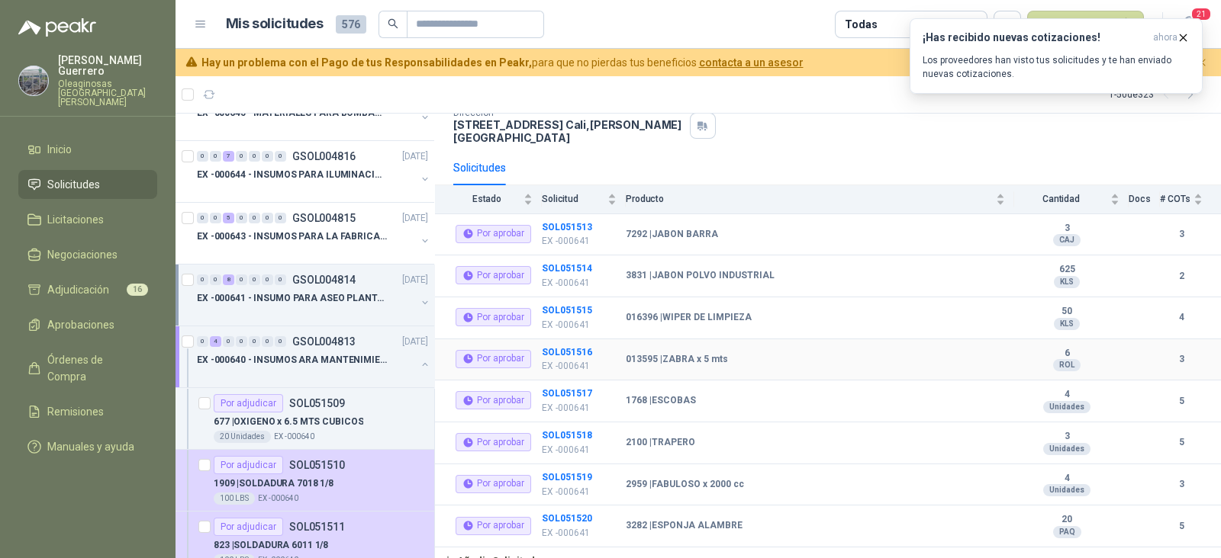
scroll to position [107, 0]
click at [561, 220] on b "SOL051513" at bounding box center [567, 225] width 50 height 11
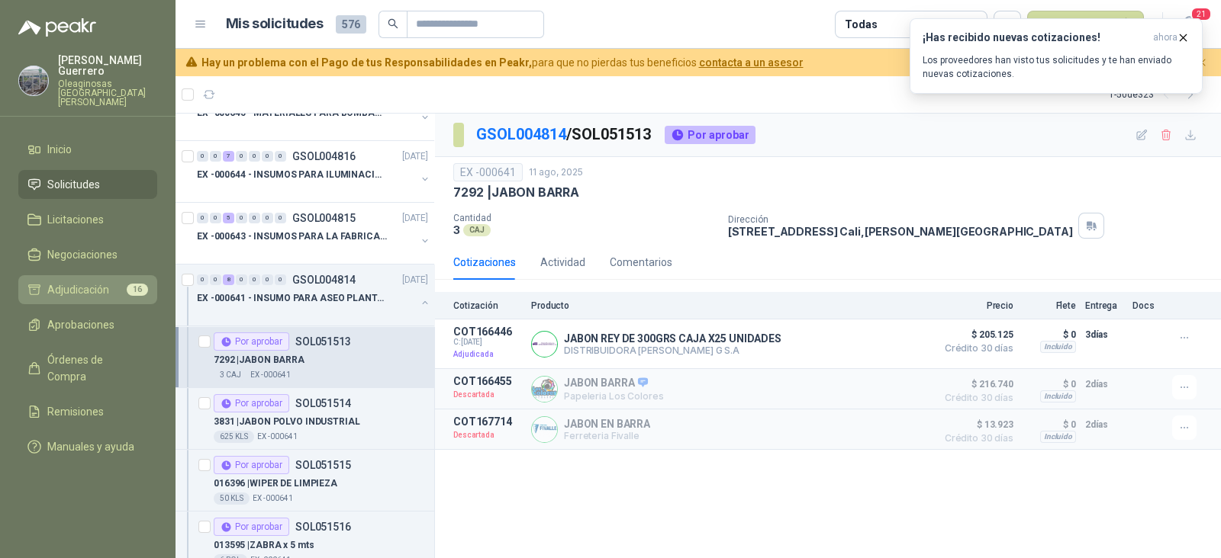
click at [118, 281] on li "Adjudicación 16" at bounding box center [87, 289] width 121 height 17
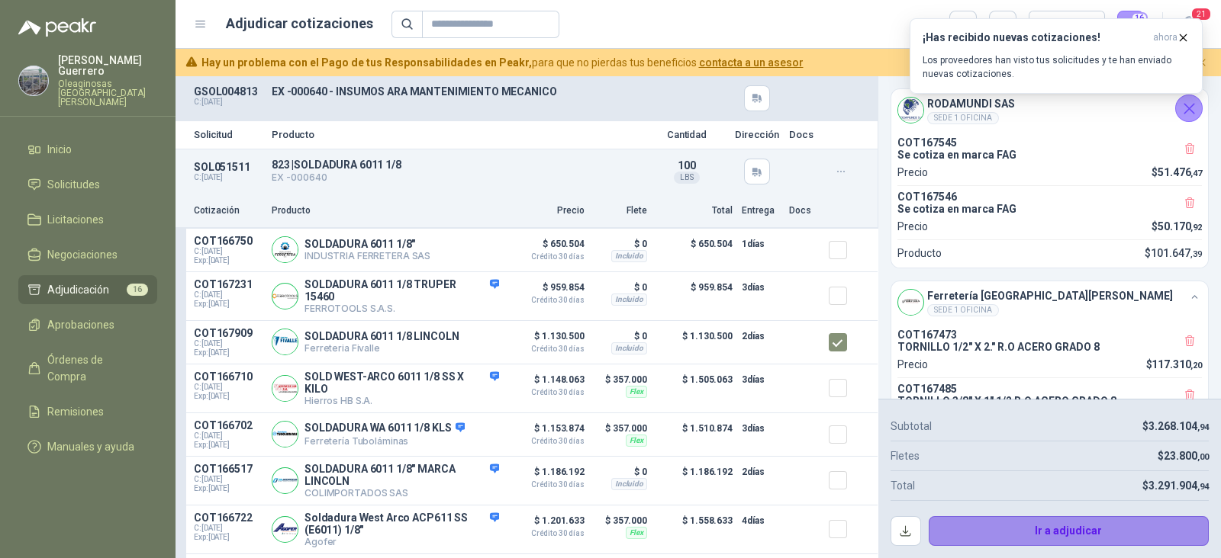
click at [1093, 523] on button "Ir a adjudicar" at bounding box center [1068, 531] width 281 height 31
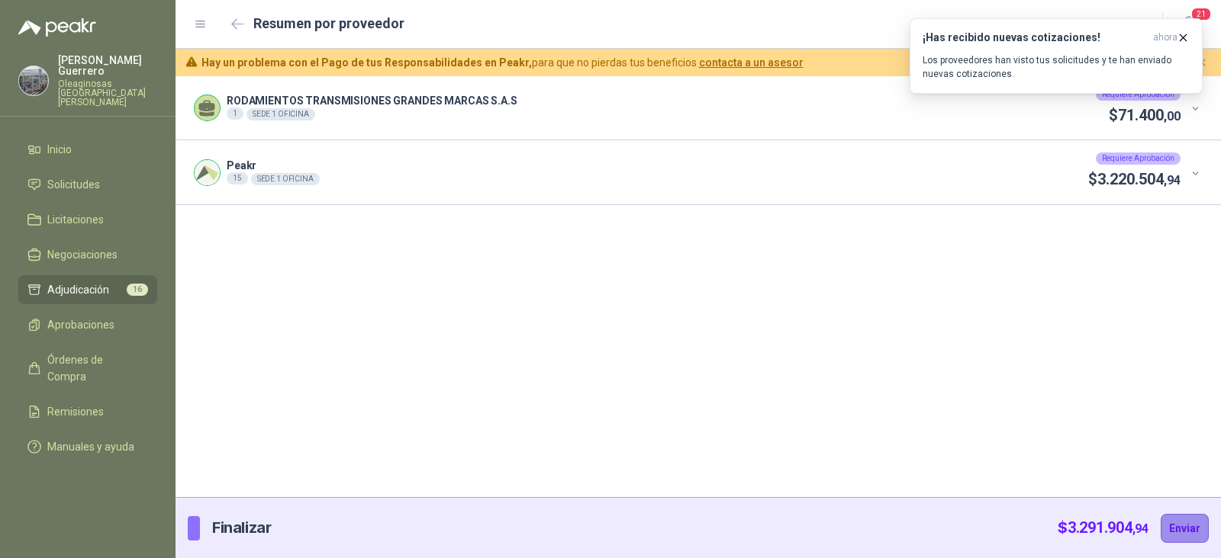
click at [1194, 529] on button "Enviar" at bounding box center [1184, 528] width 48 height 29
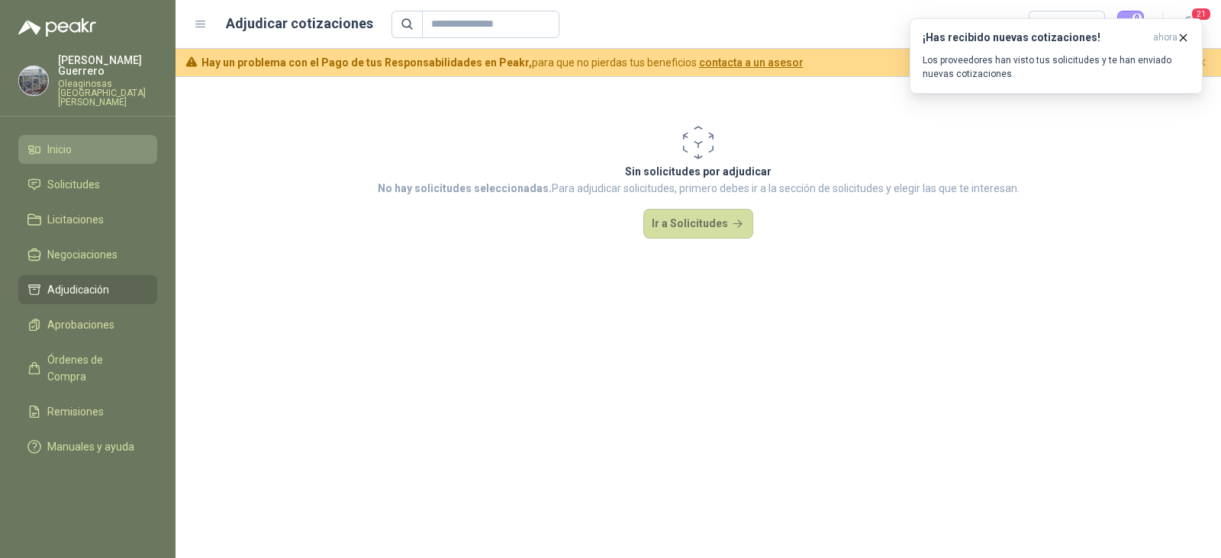
click at [73, 141] on li "Inicio" at bounding box center [87, 149] width 121 height 17
